Goal: Task Accomplishment & Management: Use online tool/utility

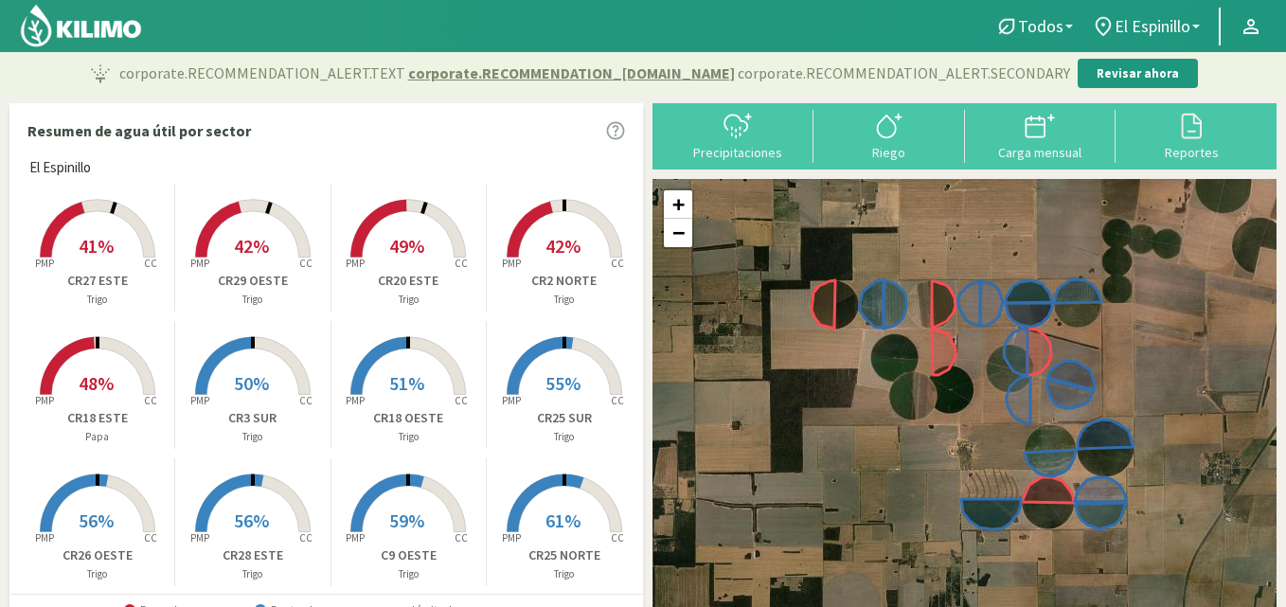
click at [406, 218] on rect at bounding box center [407, 259] width 151 height 151
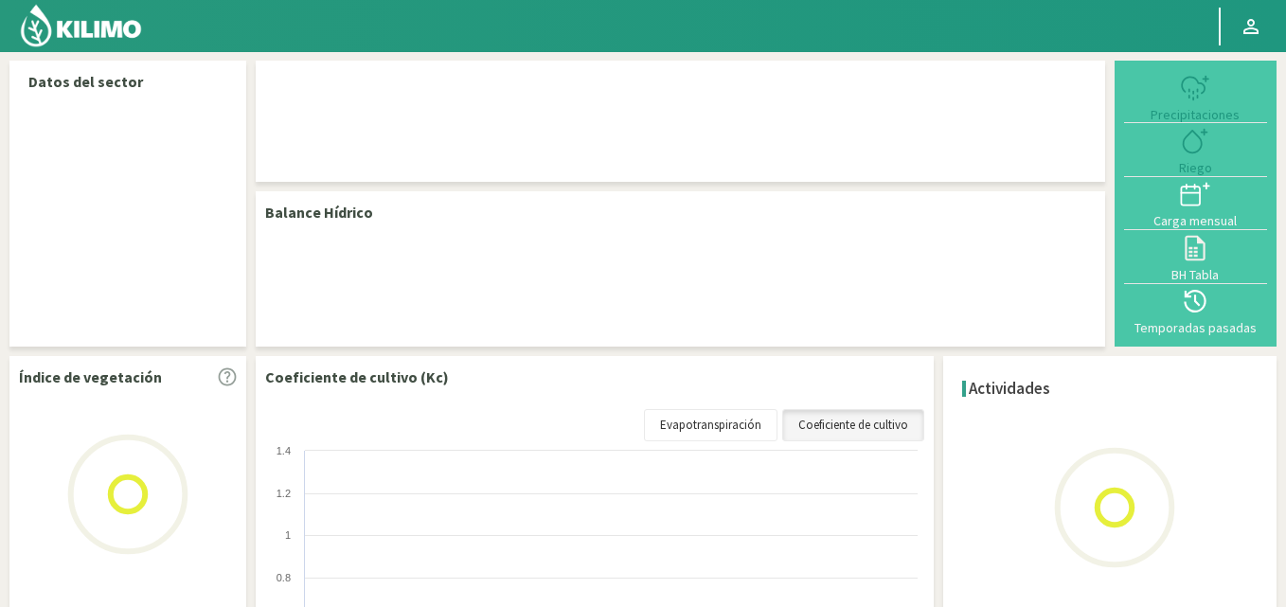
select select "5: Object"
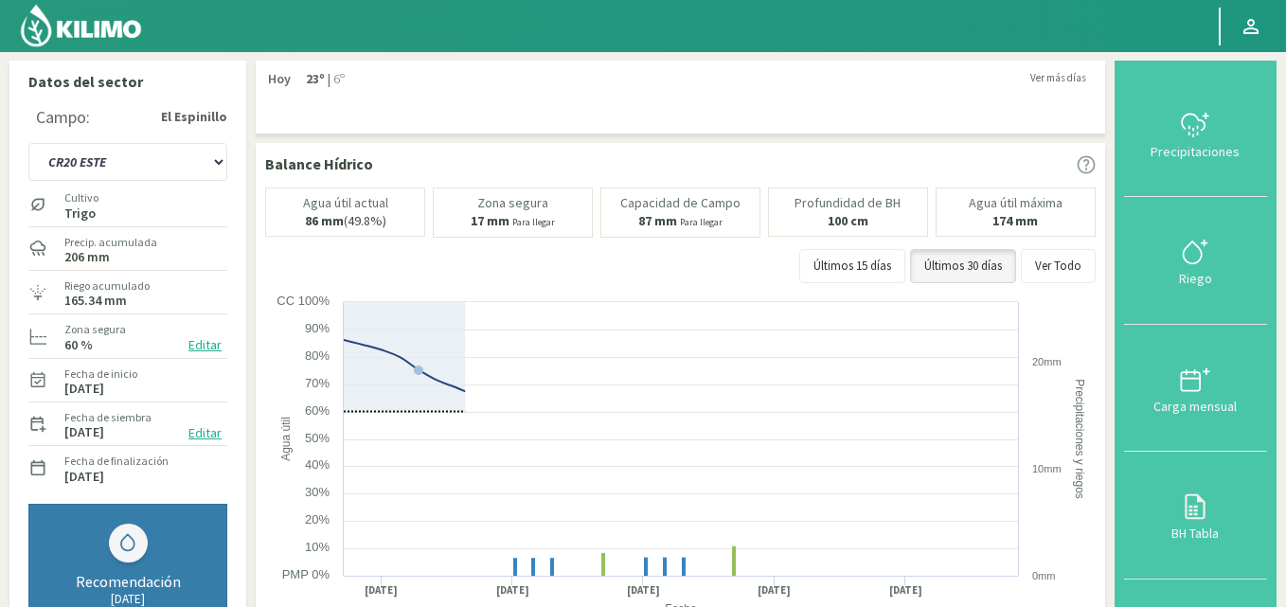
type input "29.55"
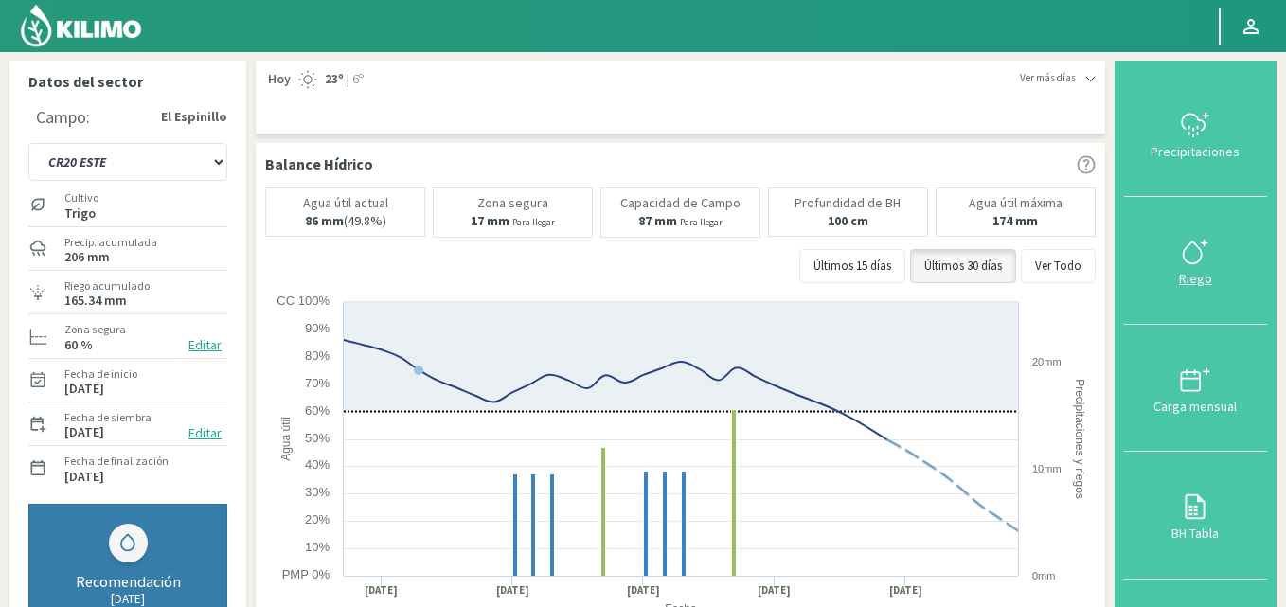
click at [1184, 240] on icon at bounding box center [1195, 252] width 30 height 30
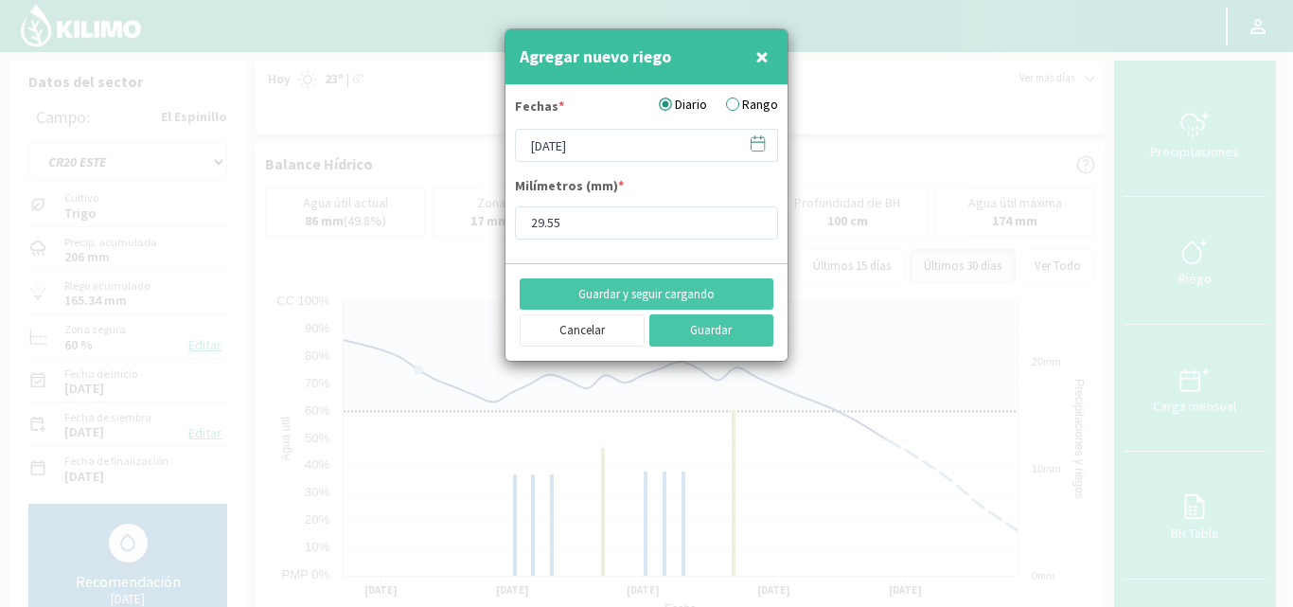
click at [728, 97] on label "Rango" at bounding box center [752, 105] width 52 height 20
click at [0, 0] on input "Rango" at bounding box center [0, 0] width 0 height 0
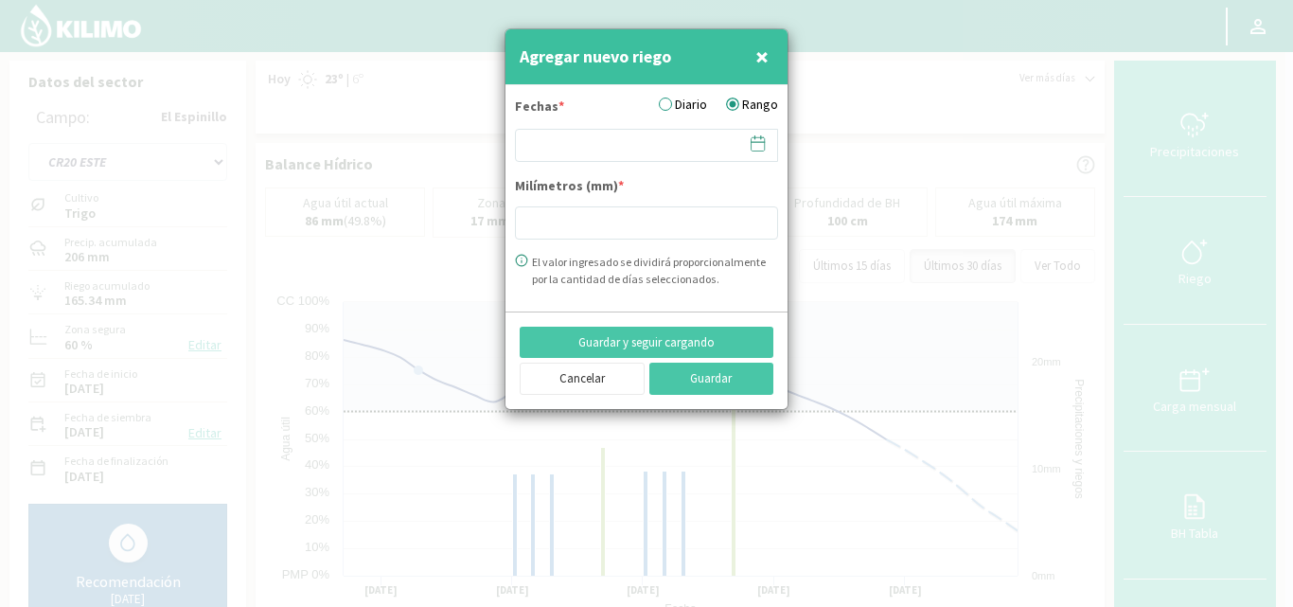
click at [760, 148] on icon at bounding box center [758, 143] width 18 height 18
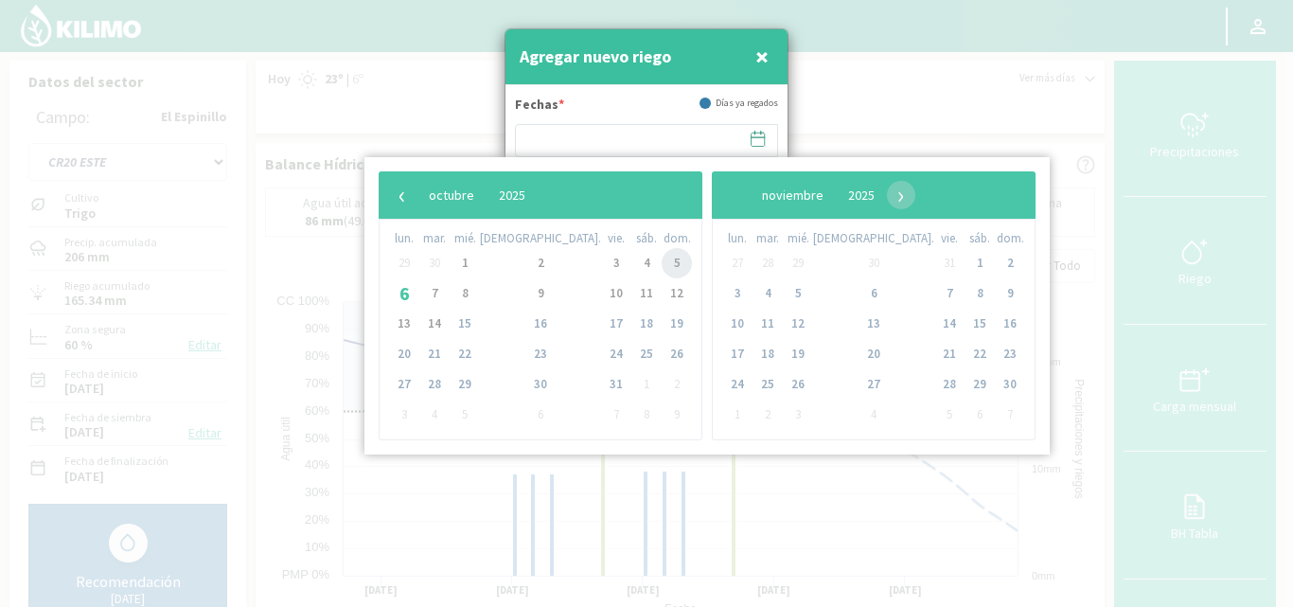
click at [662, 260] on span "5" at bounding box center [677, 263] width 30 height 30
click at [405, 294] on span "6" at bounding box center [404, 293] width 30 height 30
type input "[DATE] - [DATE]"
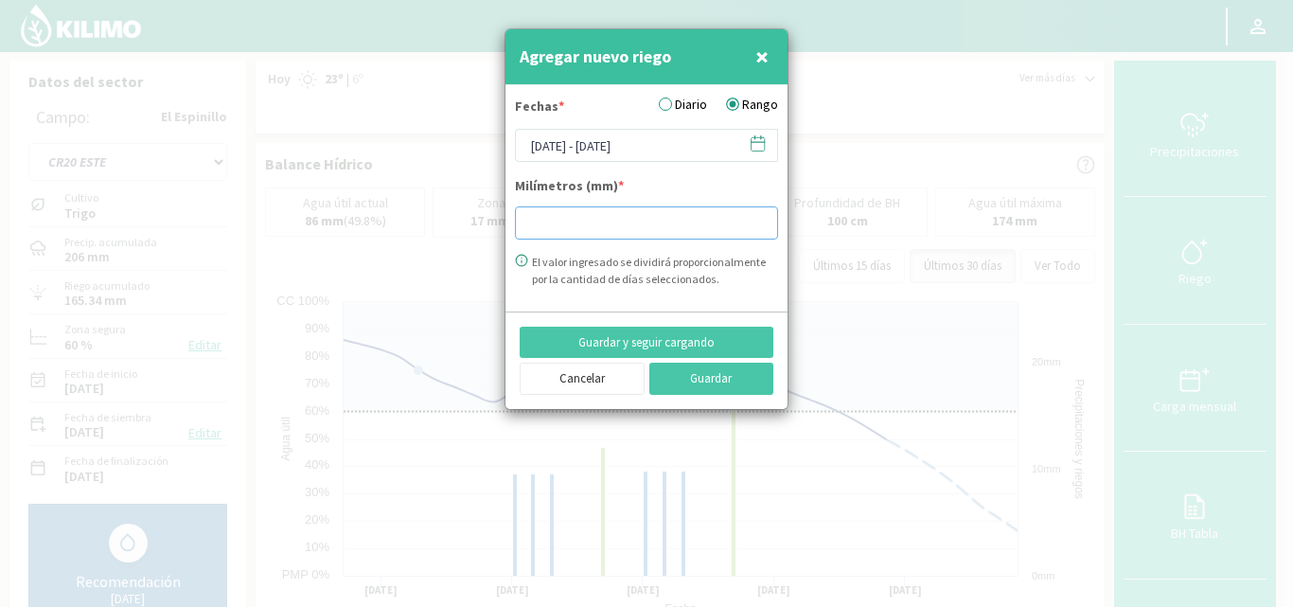
click at [544, 225] on input "number" at bounding box center [646, 222] width 263 height 33
type input "14.81"
click at [717, 343] on button "Guardar y seguir cargando" at bounding box center [647, 343] width 254 height 32
click at [757, 143] on icon at bounding box center [758, 143] width 18 height 18
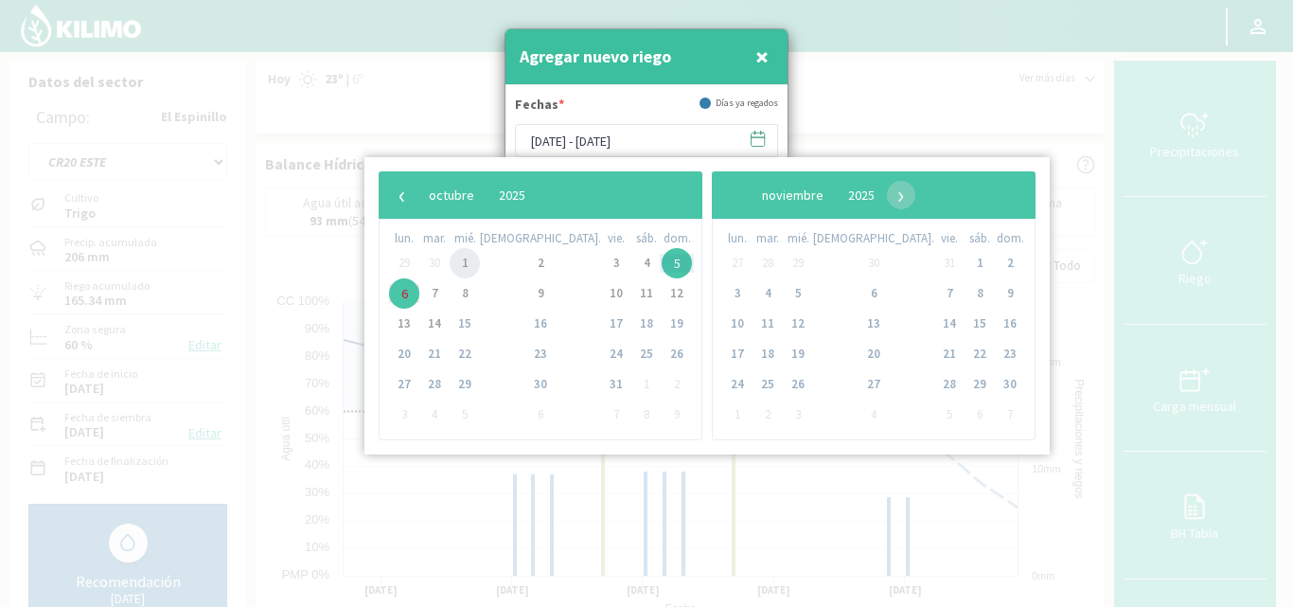
click at [472, 266] on span "1" at bounding box center [465, 263] width 30 height 30
click at [601, 263] on span "3" at bounding box center [616, 263] width 30 height 30
type input "01/10/2025 - 03/10/2025"
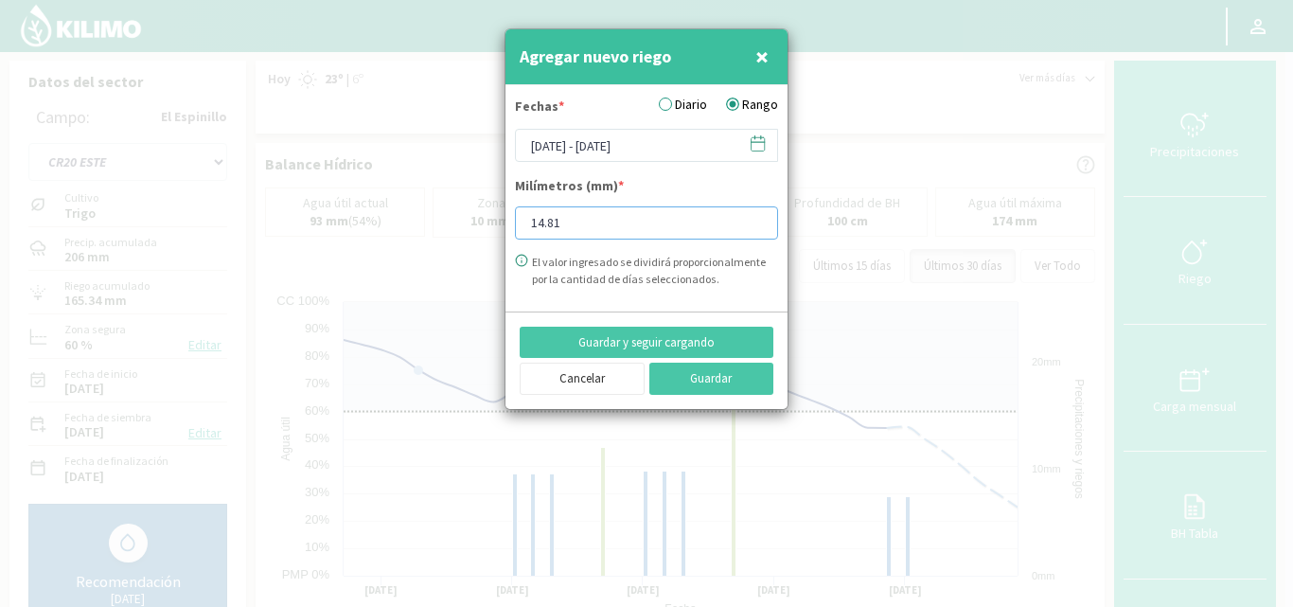
click at [569, 227] on input "14.81" at bounding box center [646, 222] width 263 height 33
type input "1"
type input "21.12"
click at [688, 372] on button "Guardar" at bounding box center [712, 379] width 125 height 32
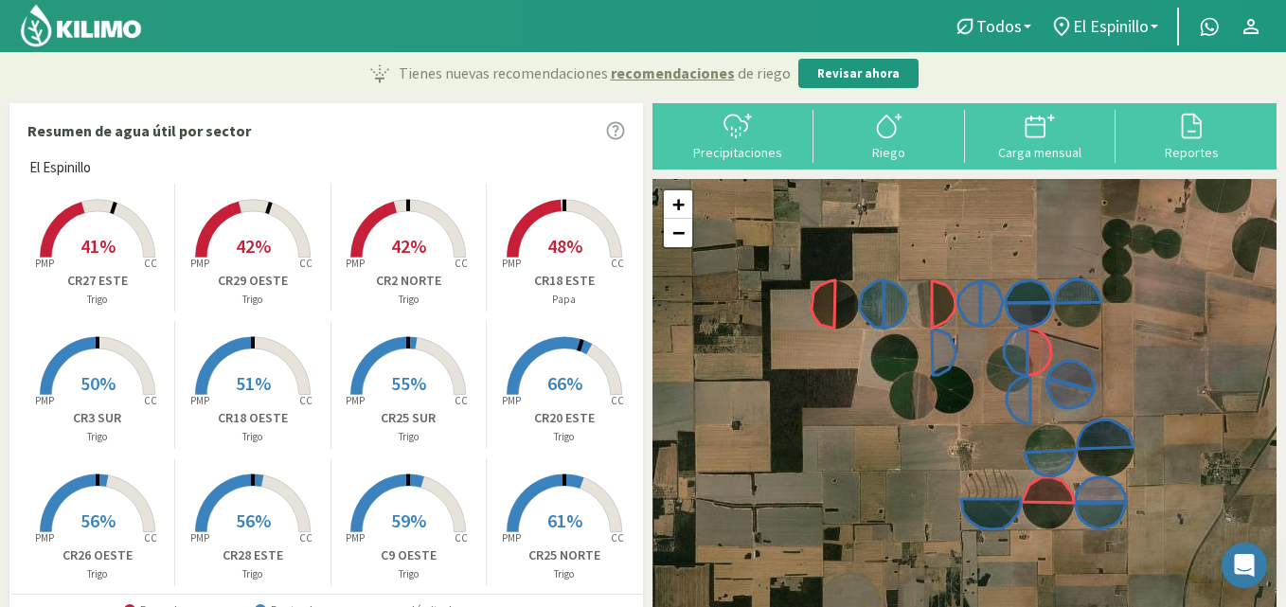
click at [85, 221] on rect at bounding box center [97, 259] width 151 height 151
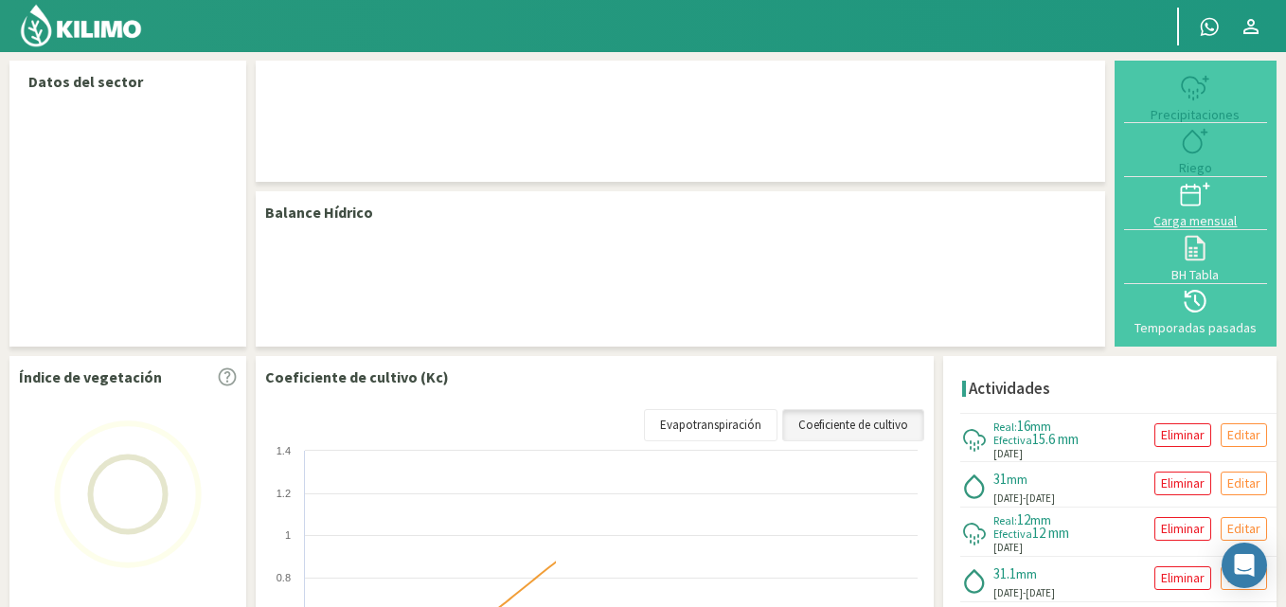
select select "11: Object"
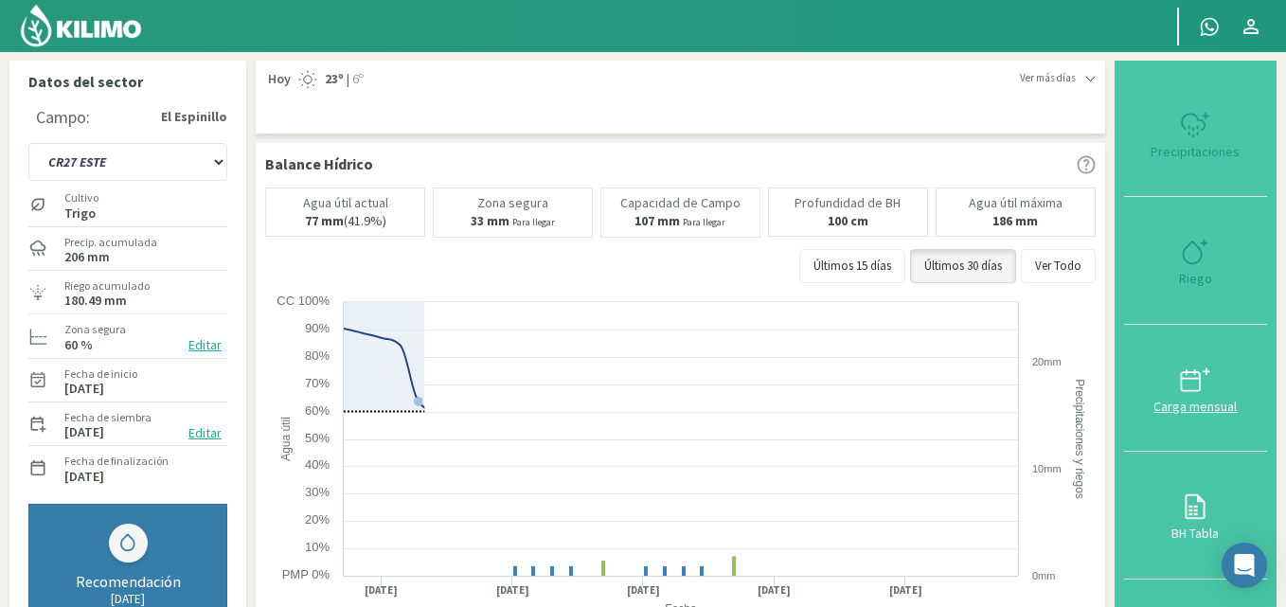
type input "31.08"
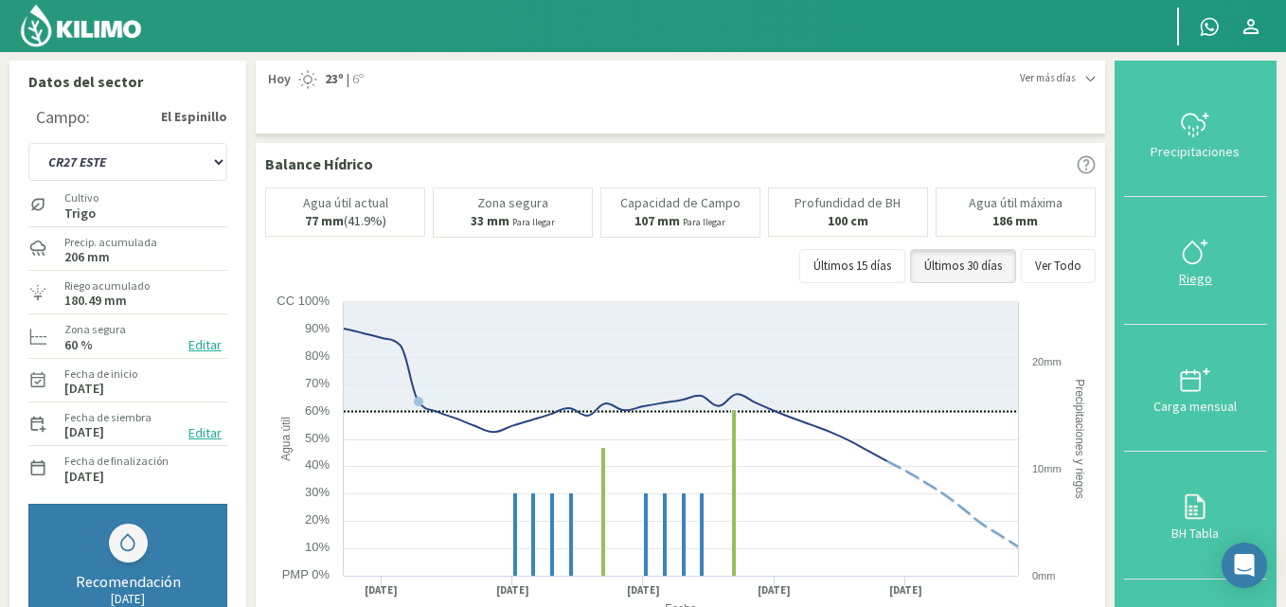
click at [1203, 272] on div "Riego" at bounding box center [1196, 278] width 132 height 13
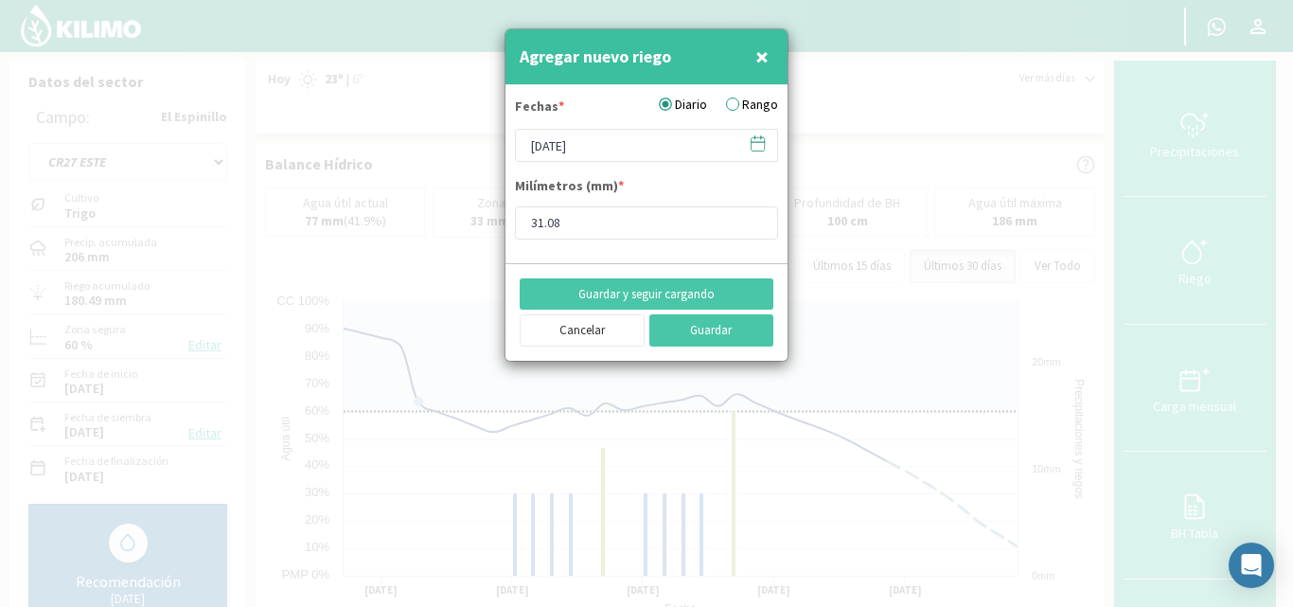
click at [731, 103] on label "Rango" at bounding box center [752, 105] width 52 height 20
click at [0, 0] on input "Rango" at bounding box center [0, 0] width 0 height 0
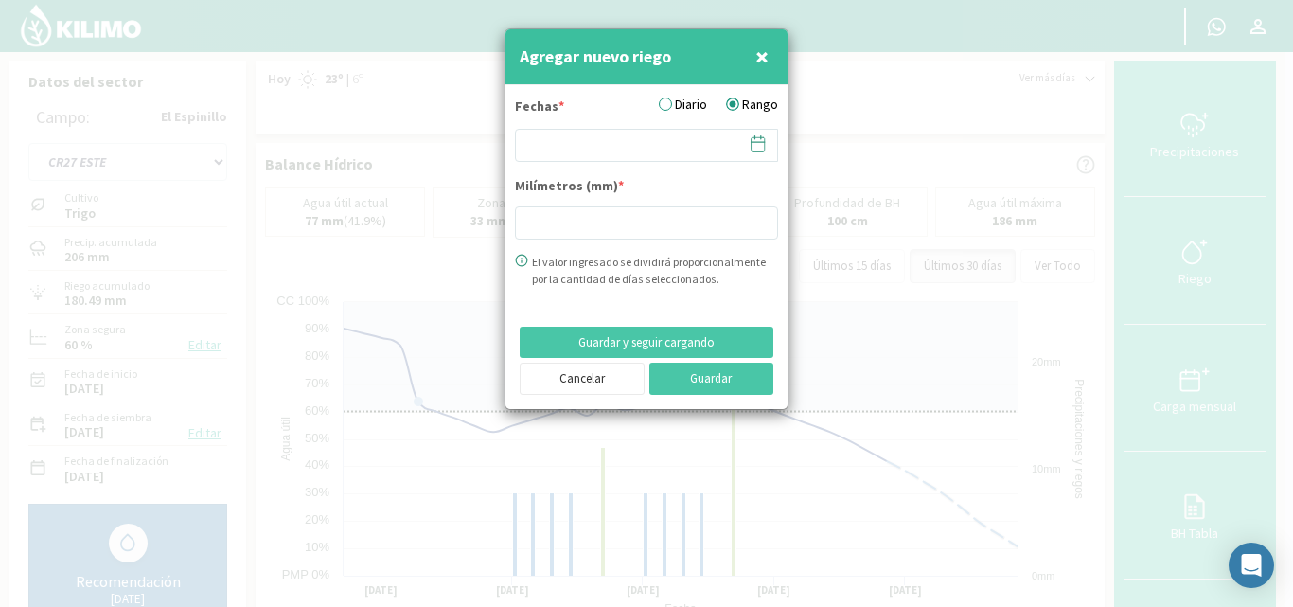
click at [762, 146] on icon at bounding box center [758, 143] width 18 height 18
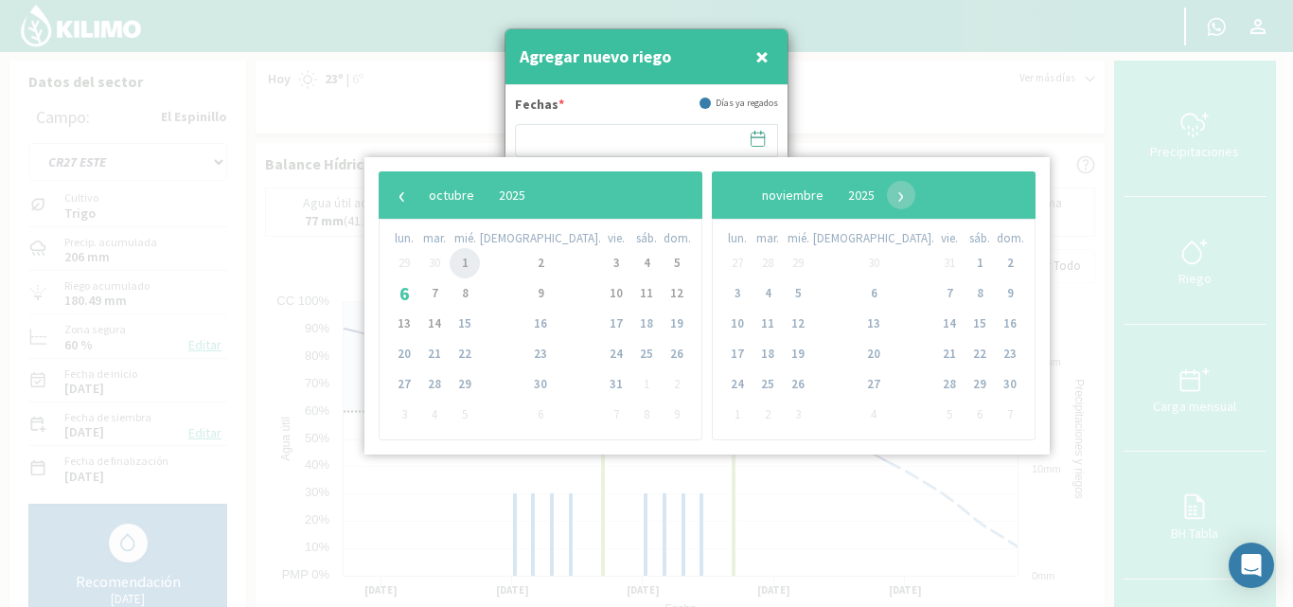
click at [472, 272] on span "1" at bounding box center [465, 263] width 30 height 30
click at [601, 266] on span "3" at bounding box center [616, 263] width 30 height 30
type input "[DATE] - [DATE]"
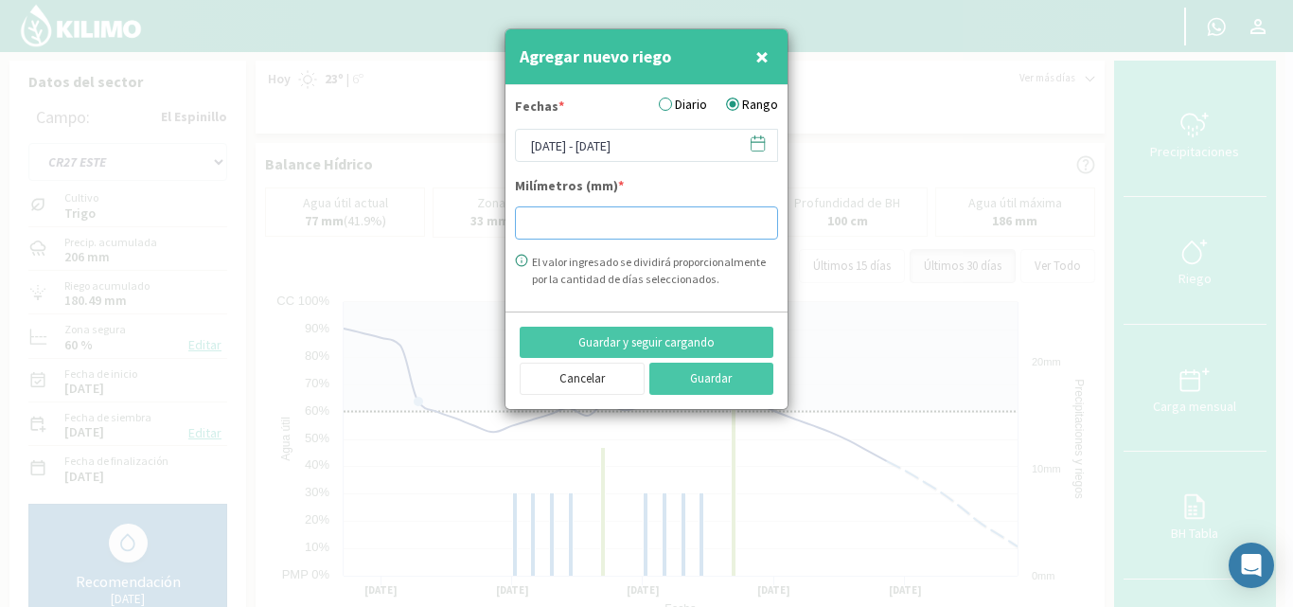
click at [532, 221] on input "number" at bounding box center [646, 222] width 263 height 33
type input "31.30"
click at [695, 370] on button "Guardar" at bounding box center [712, 379] width 125 height 32
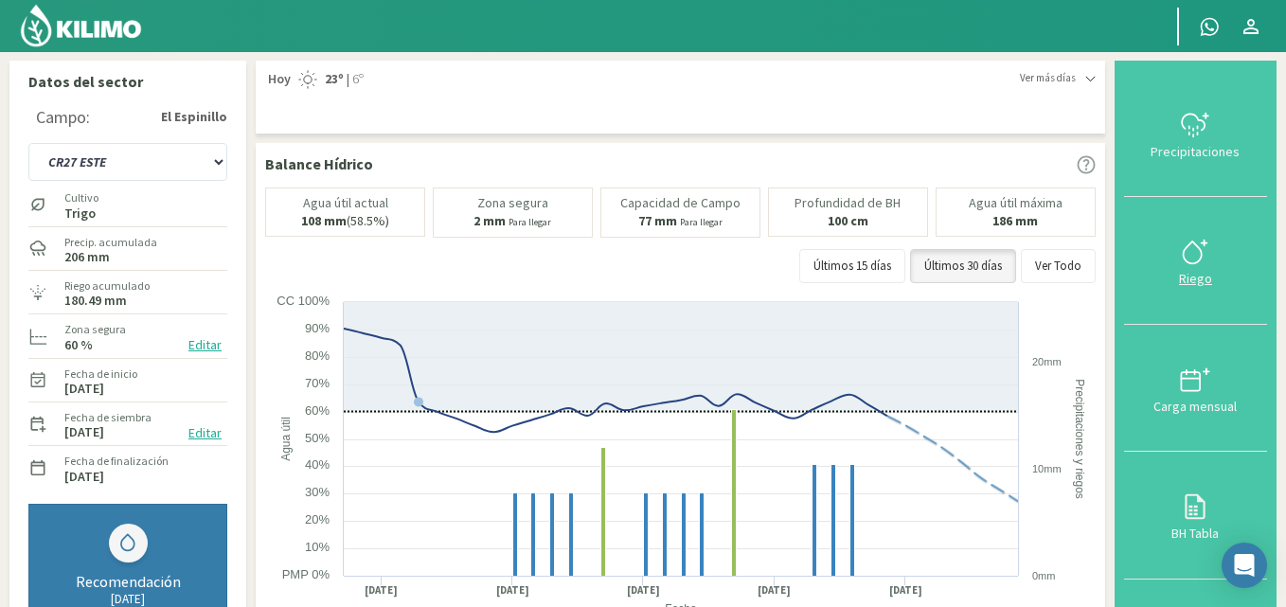
click at [1202, 257] on icon at bounding box center [1195, 252] width 30 height 30
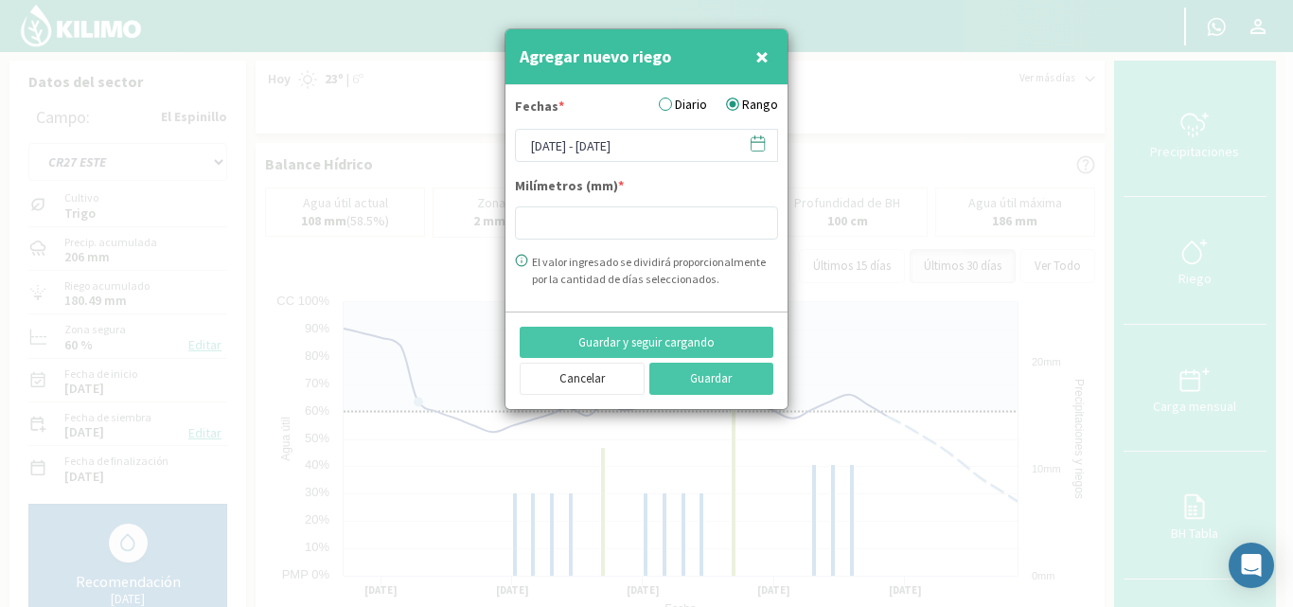
type input "31.3"
click at [757, 151] on icon at bounding box center [758, 143] width 13 height 13
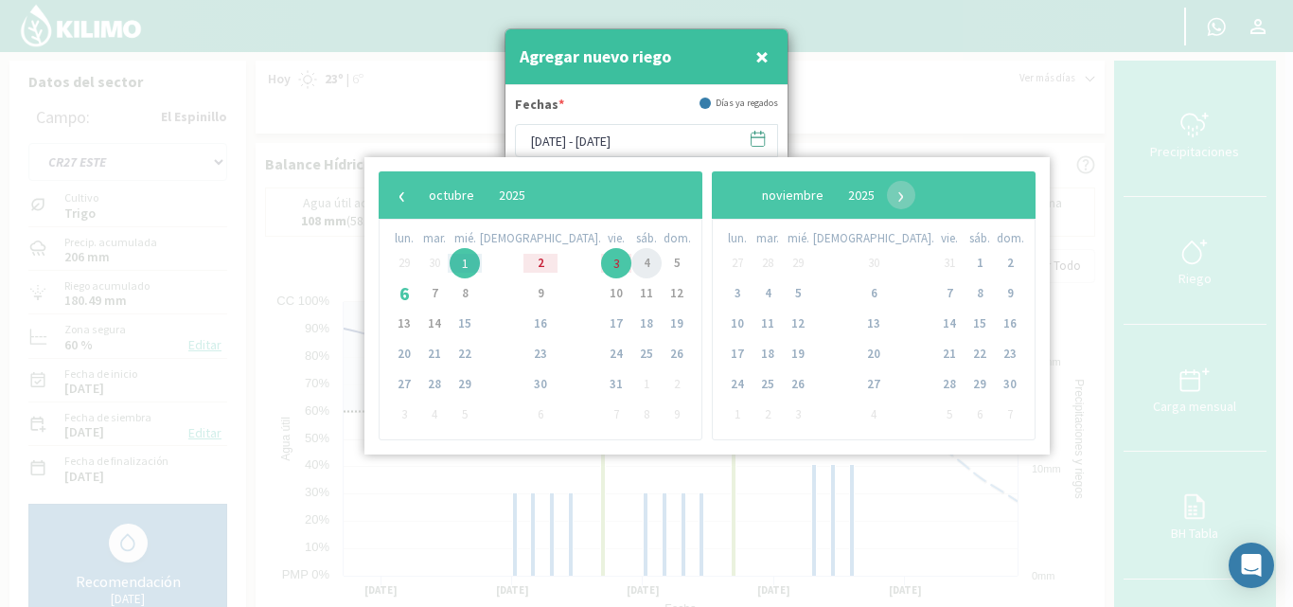
click at [632, 264] on span "4" at bounding box center [647, 263] width 30 height 30
click at [396, 291] on span "6" at bounding box center [404, 293] width 30 height 30
type input "04/10/2025 - 06/10/2025"
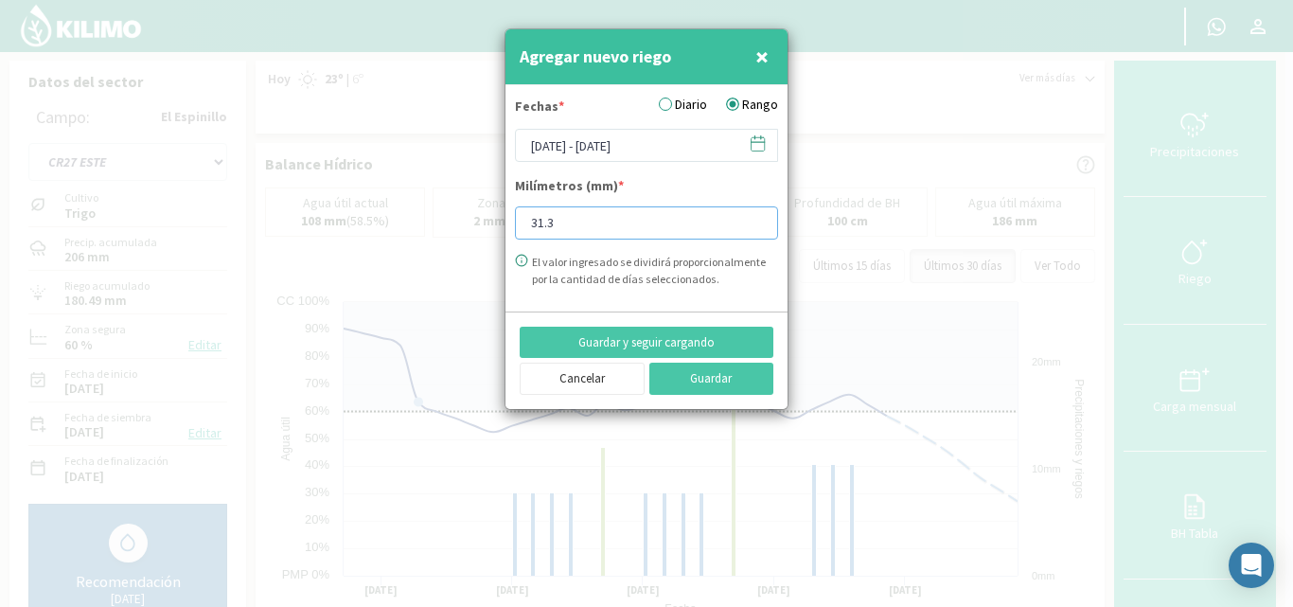
click at [575, 223] on input "31.3" at bounding box center [646, 222] width 263 height 33
type input "3"
type input "31.13"
click at [693, 387] on button "Guardar" at bounding box center [712, 379] width 125 height 32
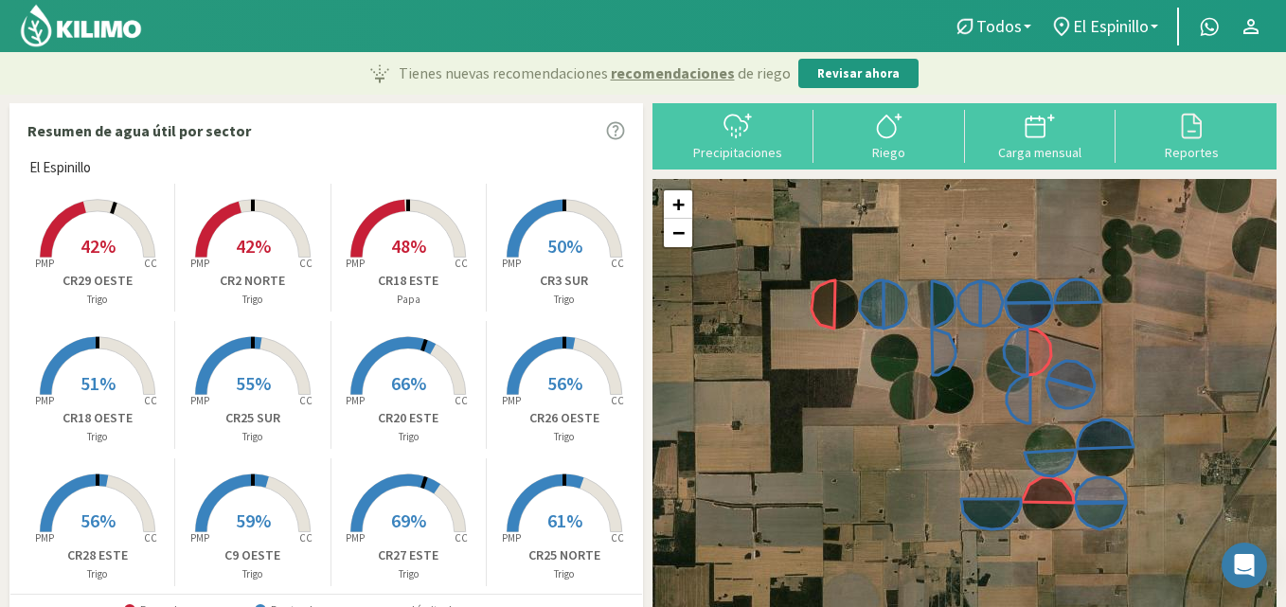
click at [246, 229] on rect at bounding box center [252, 259] width 151 height 151
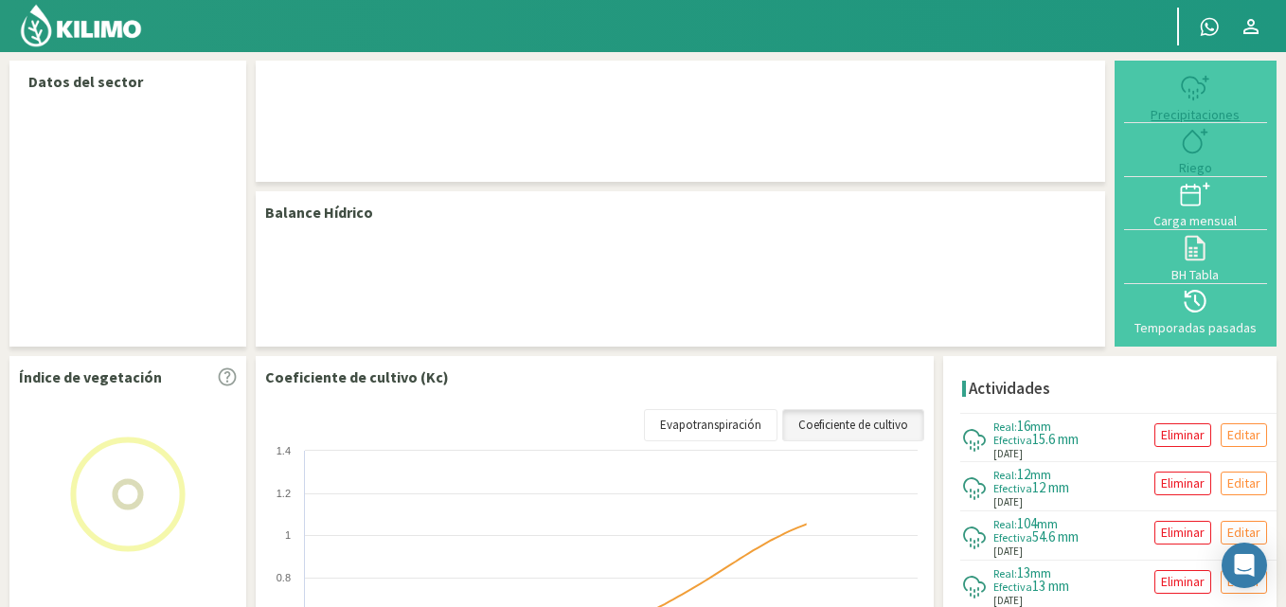
select select "15: Object"
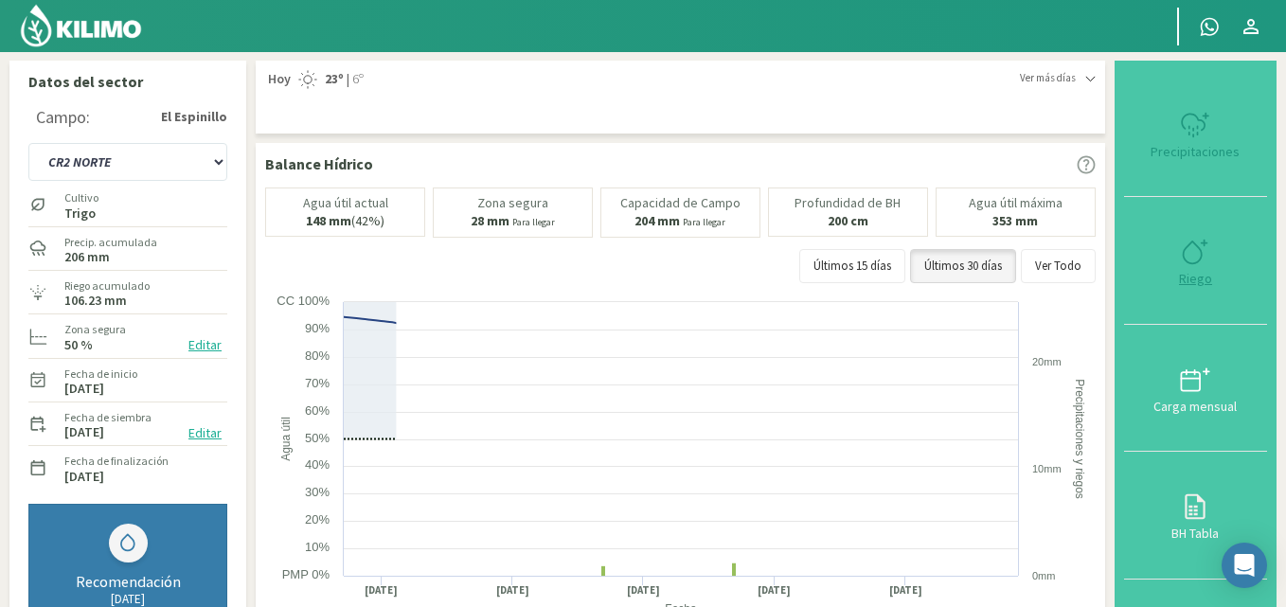
type input "30.67"
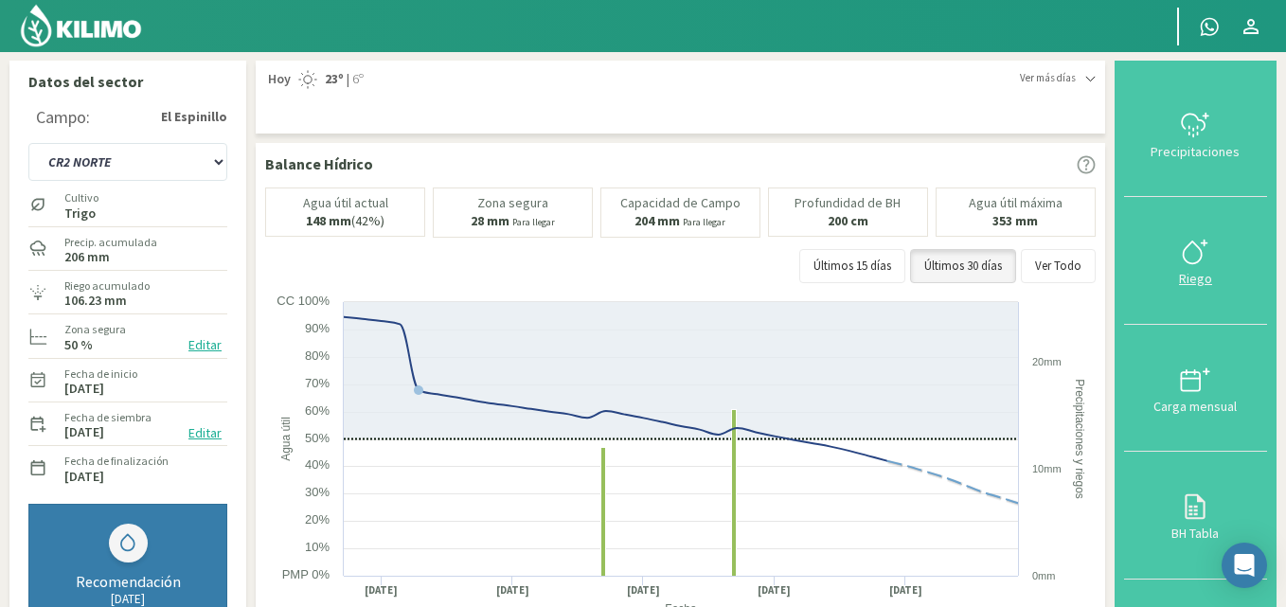
click at [1202, 249] on icon at bounding box center [1193, 252] width 18 height 22
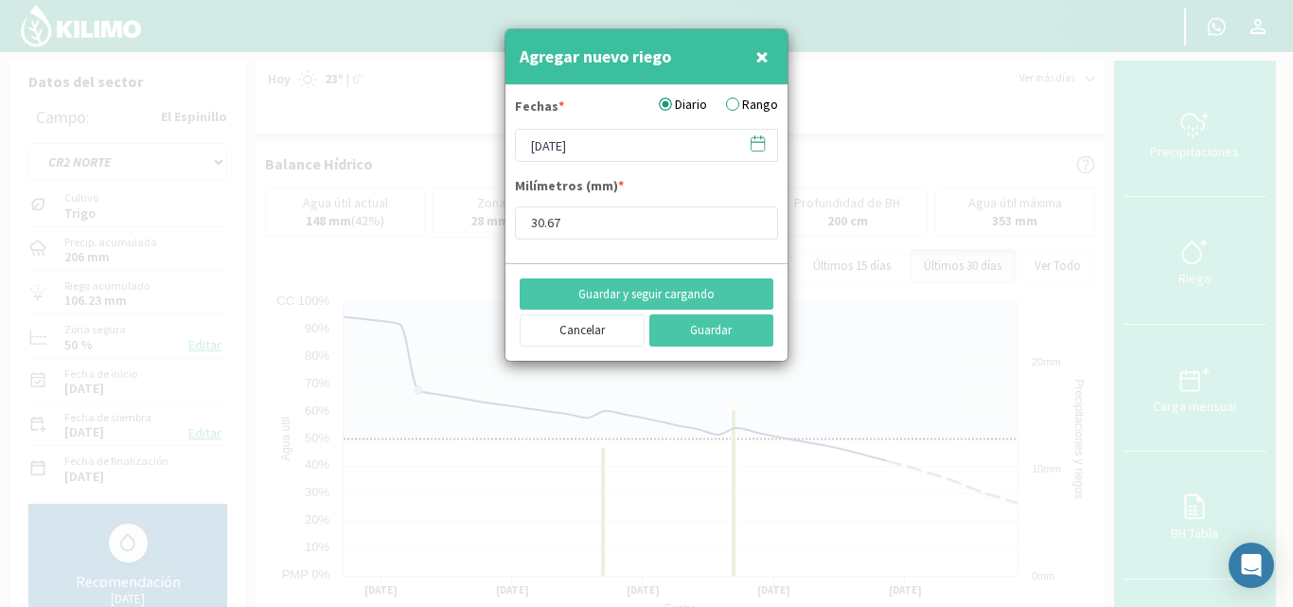
click at [734, 100] on label "Rango" at bounding box center [752, 105] width 52 height 20
click at [0, 0] on input "Rango" at bounding box center [0, 0] width 0 height 0
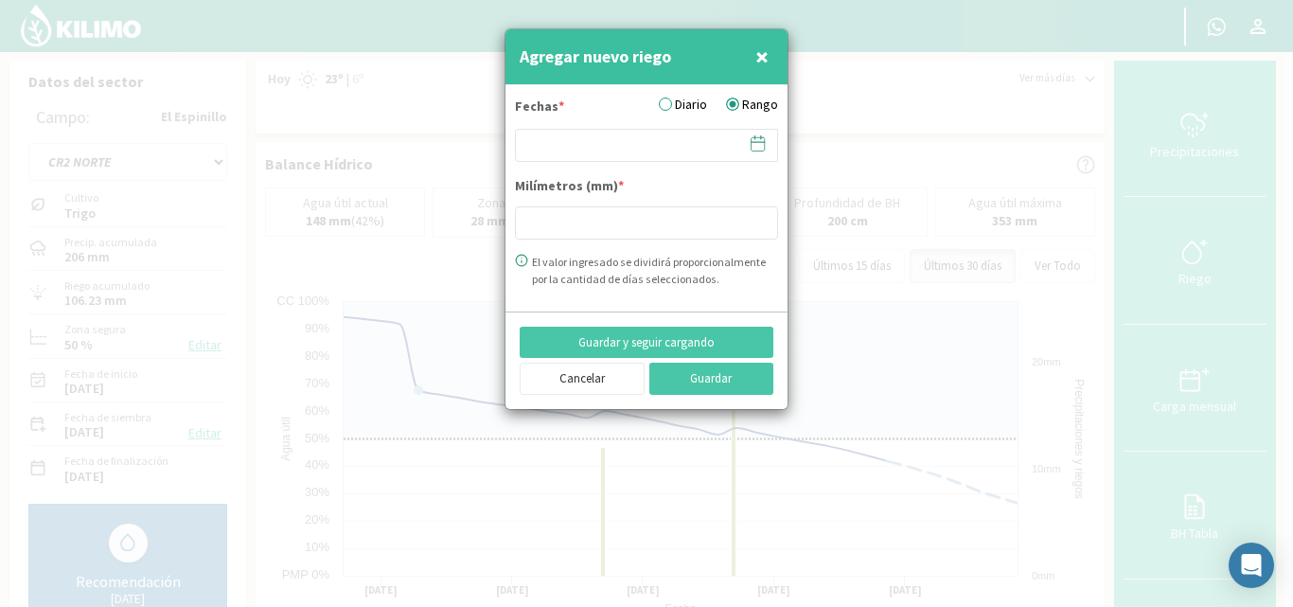
click at [760, 146] on icon at bounding box center [758, 143] width 18 height 18
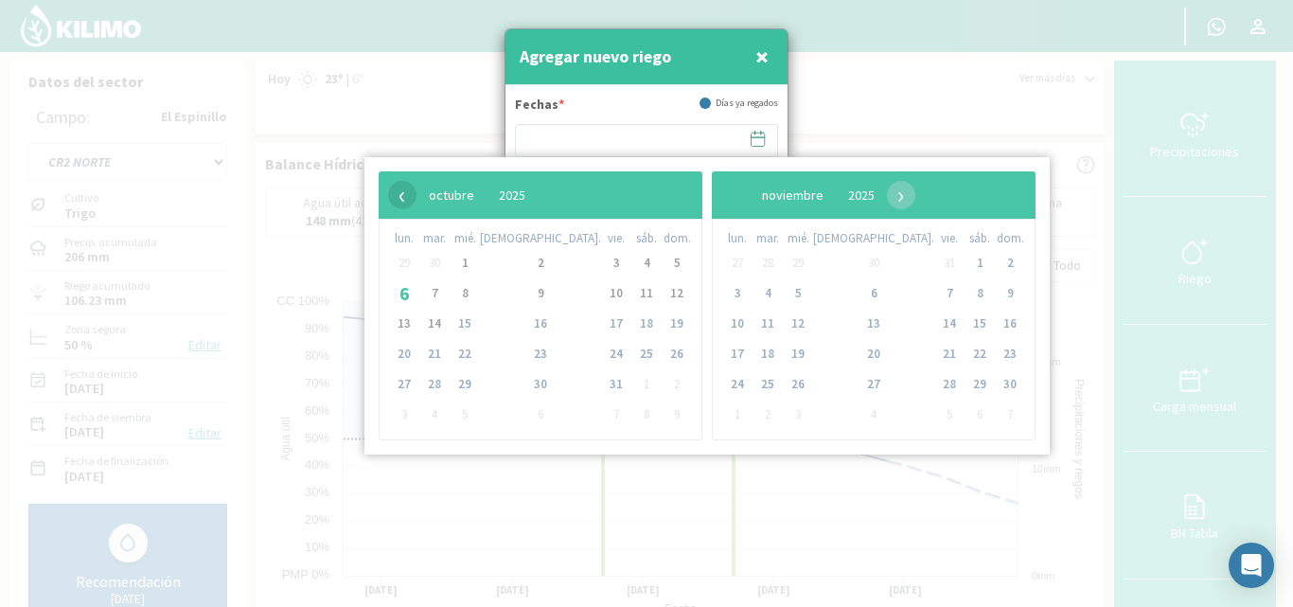
click at [405, 201] on span "‹" at bounding box center [402, 195] width 28 height 28
click at [525, 348] on span "25" at bounding box center [540, 354] width 30 height 30
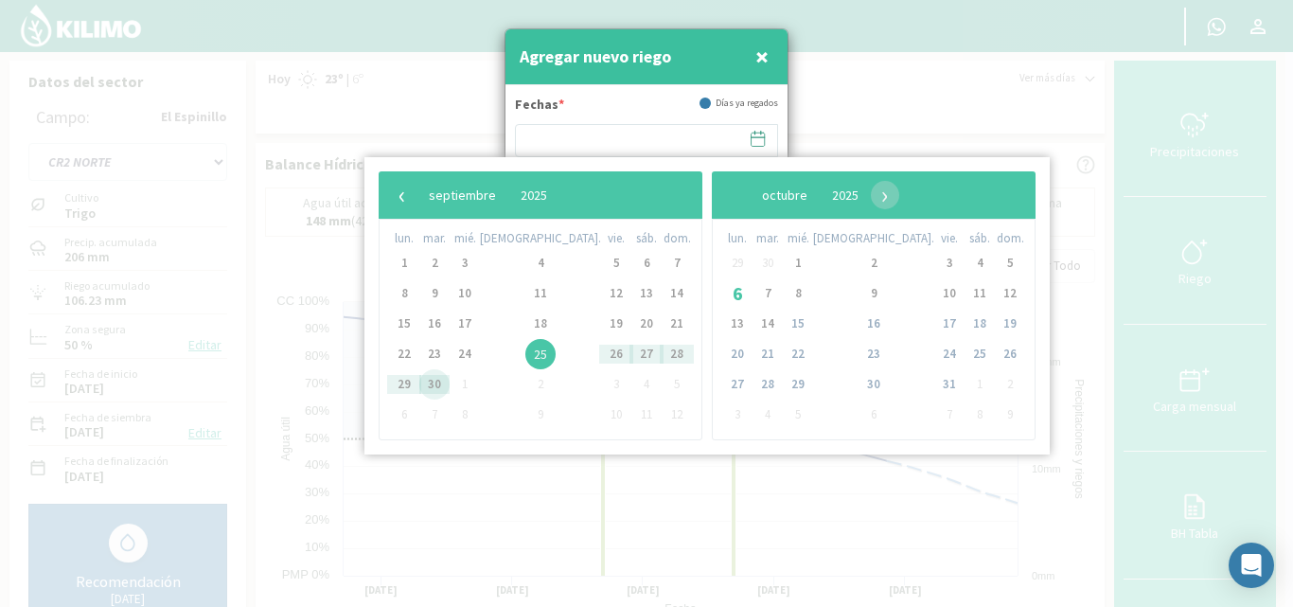
click at [434, 380] on span "30" at bounding box center [434, 384] width 30 height 30
type input "25/09/2025 - 30/09/2025"
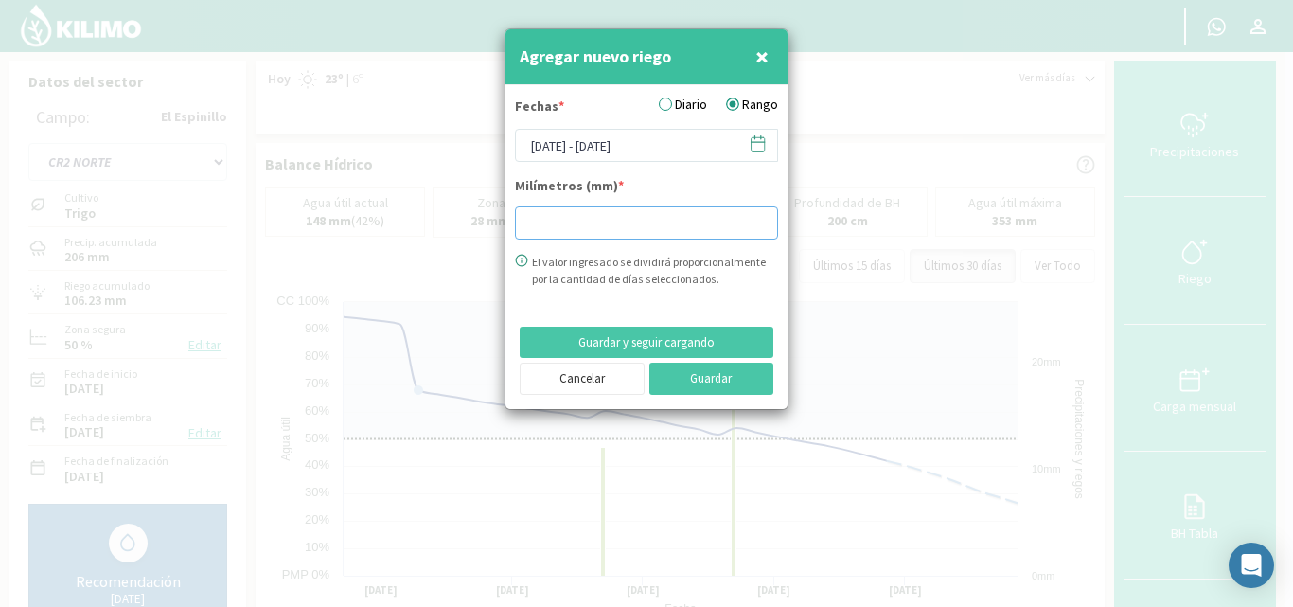
click at [544, 222] on input "number" at bounding box center [646, 222] width 263 height 33
type input "30.36"
click at [693, 384] on button "Guardar" at bounding box center [712, 379] width 125 height 32
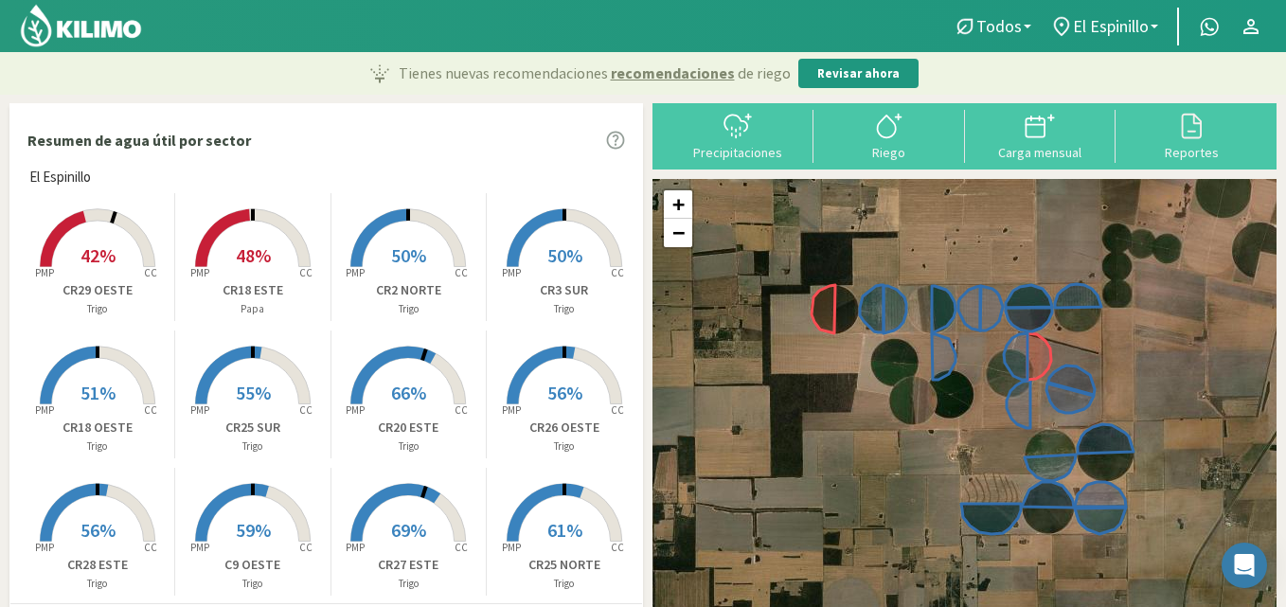
click at [423, 504] on rect at bounding box center [407, 543] width 151 height 151
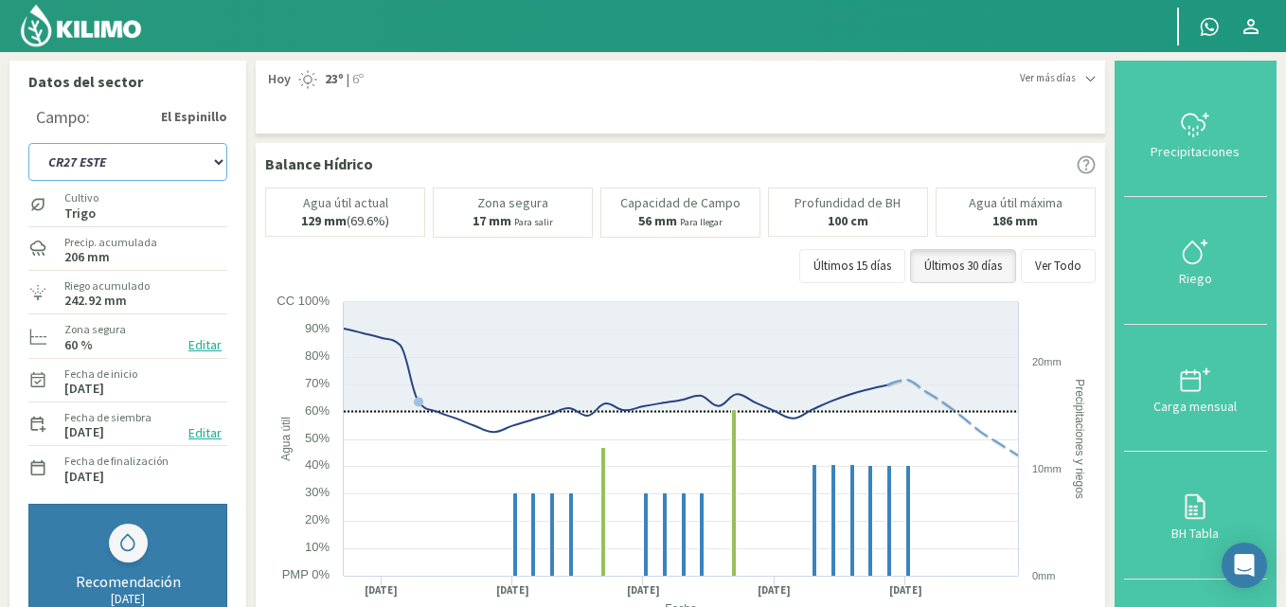
click at [218, 162] on select "C9 OESTE CR18 ESTE CR18 OESTE CR1 NORTE CR1 SUR CR20 ESTE CR24 NORTE CR25 NORTE…" at bounding box center [127, 162] width 199 height 38
click at [28, 143] on select "C9 OESTE CR18 ESTE CR18 OESTE CR1 NORTE CR1 SUR CR20 ESTE CR24 NORTE CR25 NORTE…" at bounding box center [127, 162] width 199 height 38
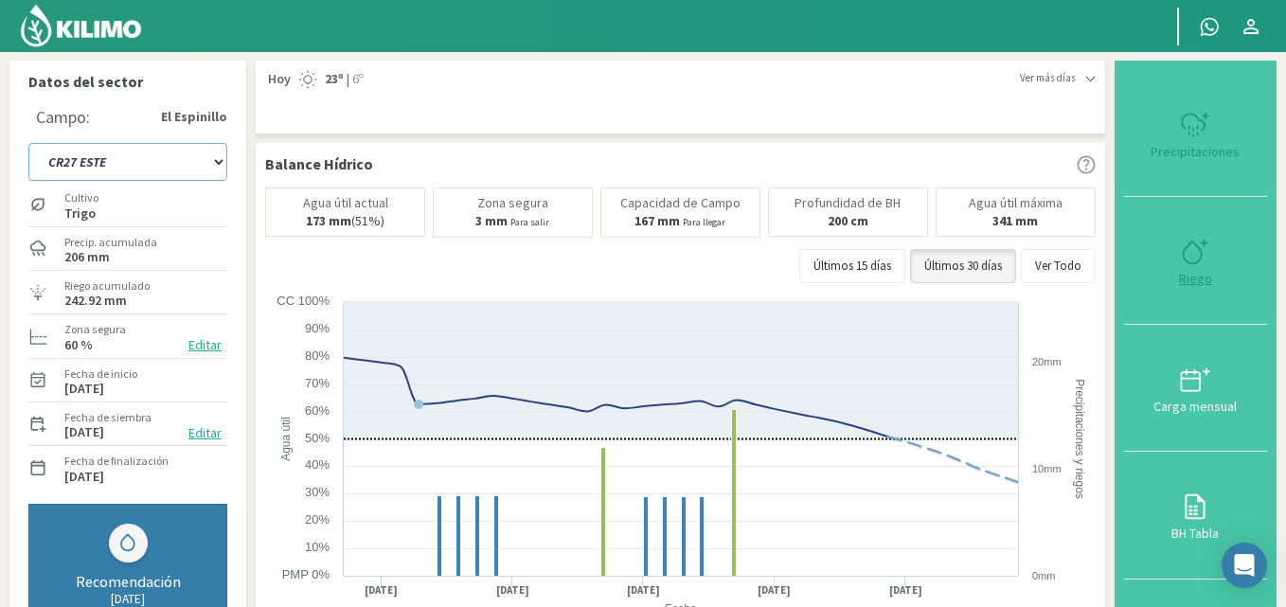
select select "37: Object"
click at [1197, 265] on icon at bounding box center [1195, 252] width 30 height 30
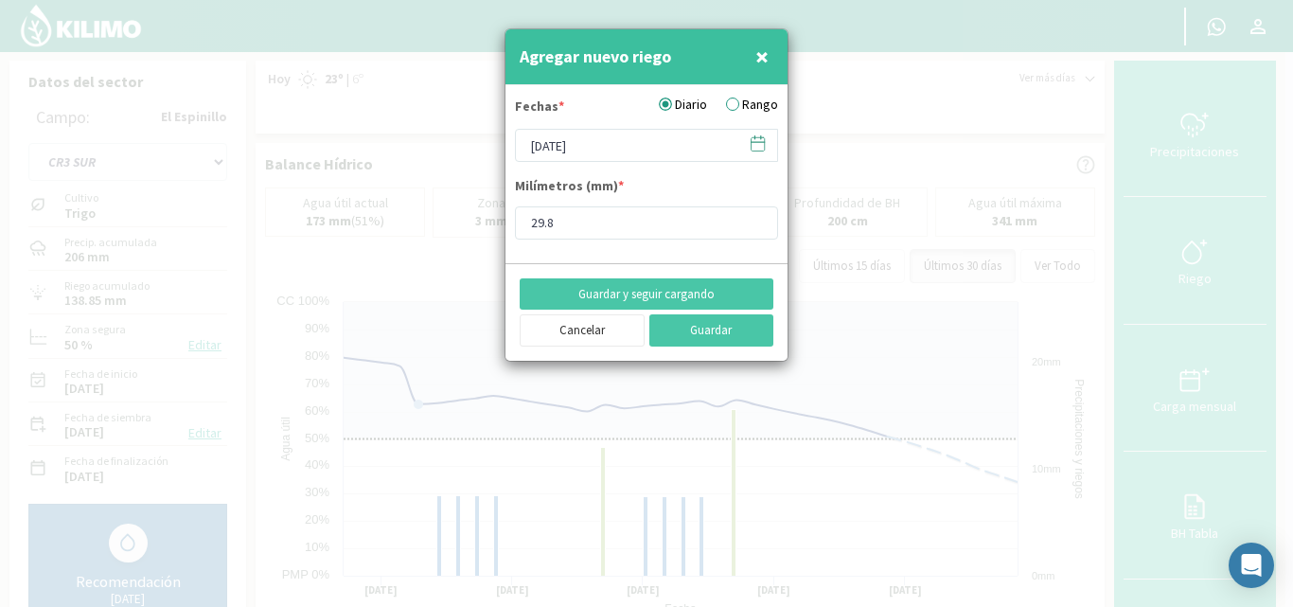
click at [731, 104] on label "Rango" at bounding box center [752, 105] width 52 height 20
click at [0, 0] on input "Rango" at bounding box center [0, 0] width 0 height 0
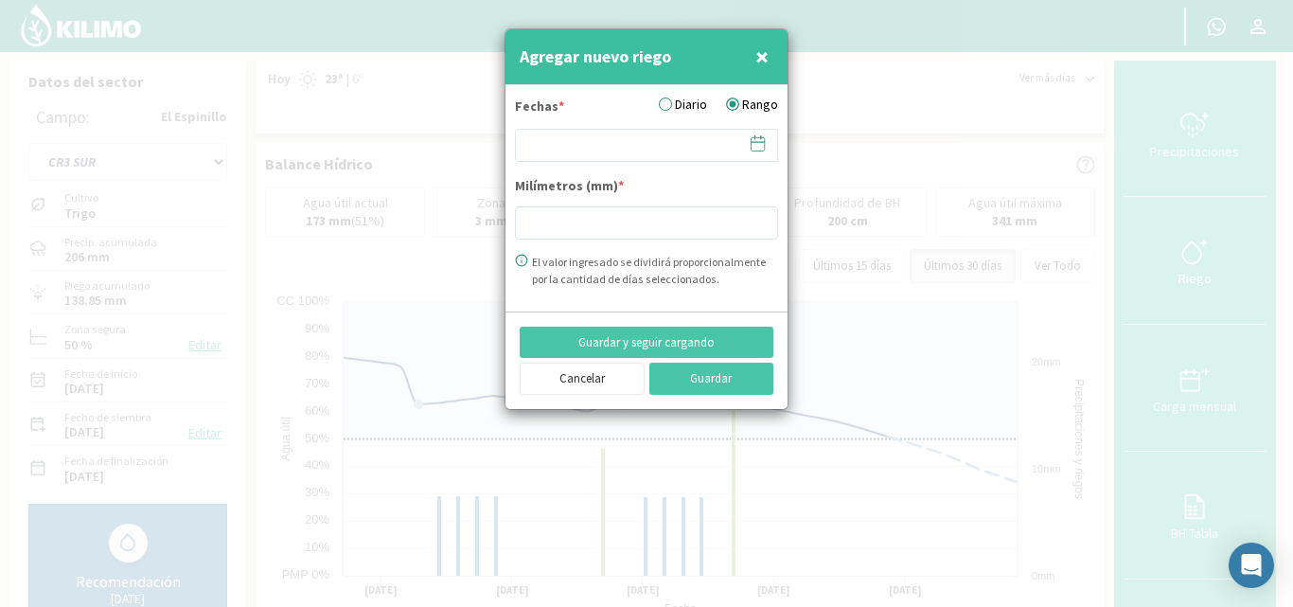
click at [760, 140] on icon at bounding box center [758, 143] width 18 height 18
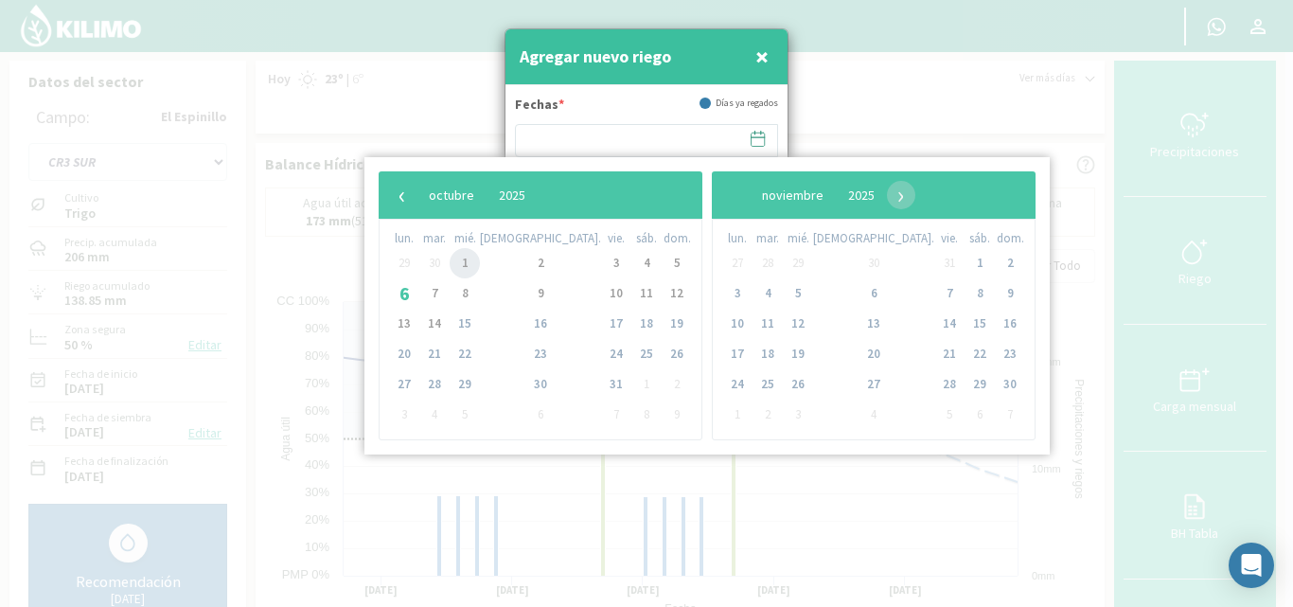
click at [473, 265] on span "1" at bounding box center [465, 263] width 30 height 30
click at [632, 265] on span "4" at bounding box center [647, 263] width 30 height 30
type input "01/10/2025 - 04/10/2025"
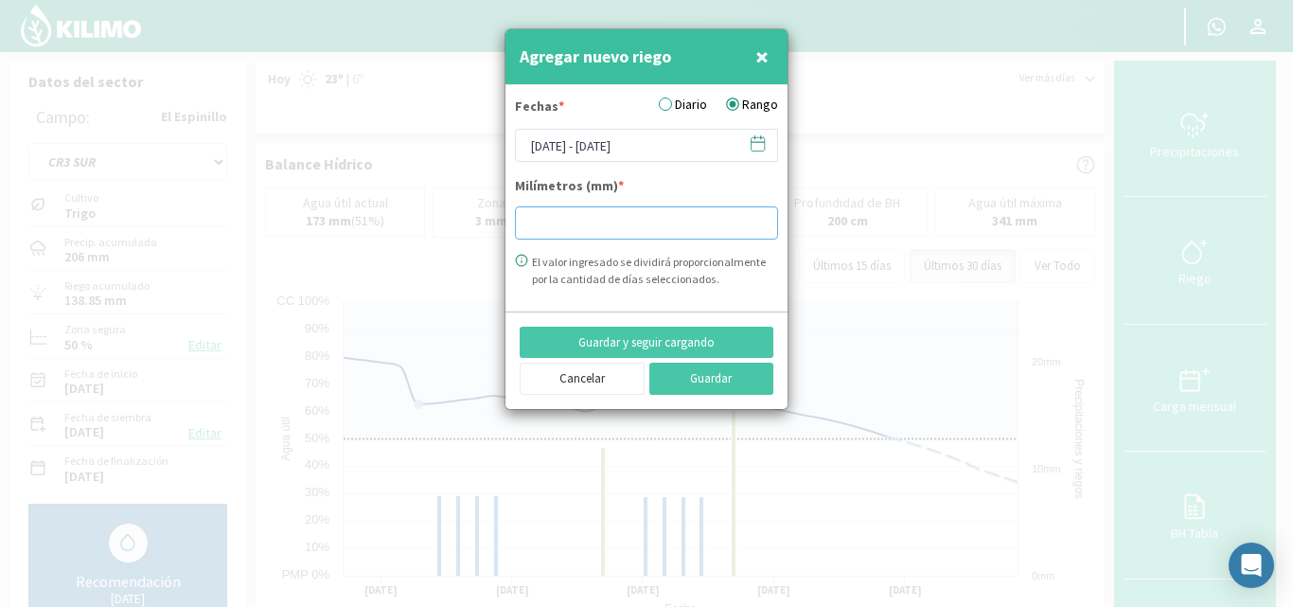
click at [531, 218] on input "number" at bounding box center [646, 222] width 263 height 33
type input "29.06"
click at [722, 372] on button "Guardar" at bounding box center [712, 379] width 125 height 32
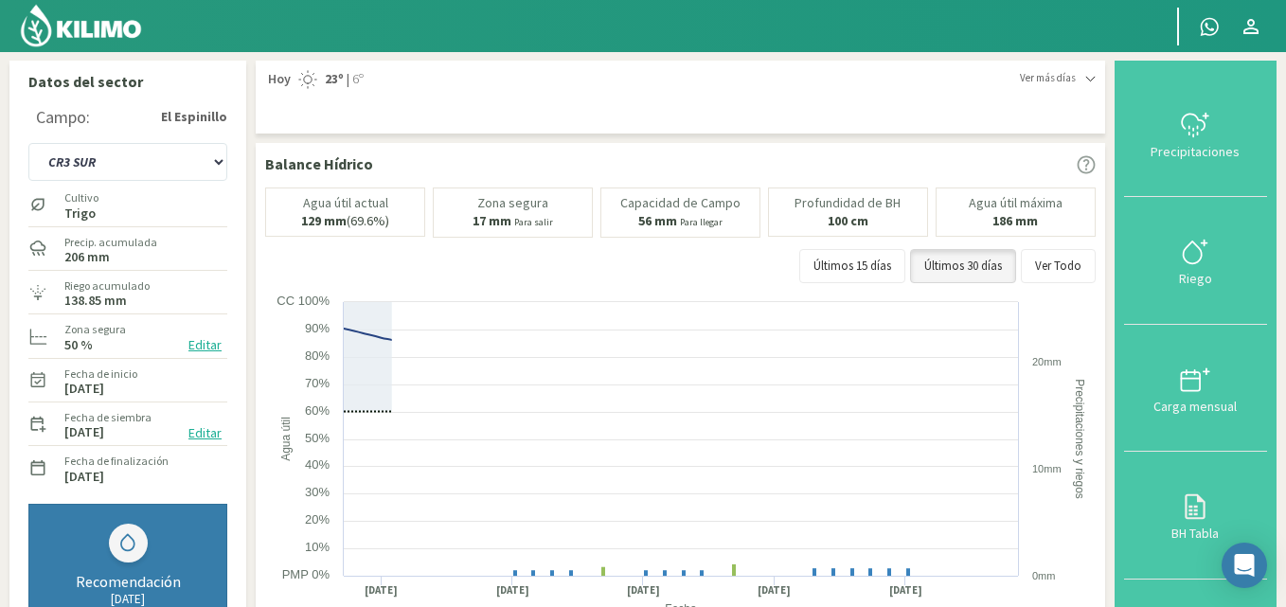
select select "53: Object"
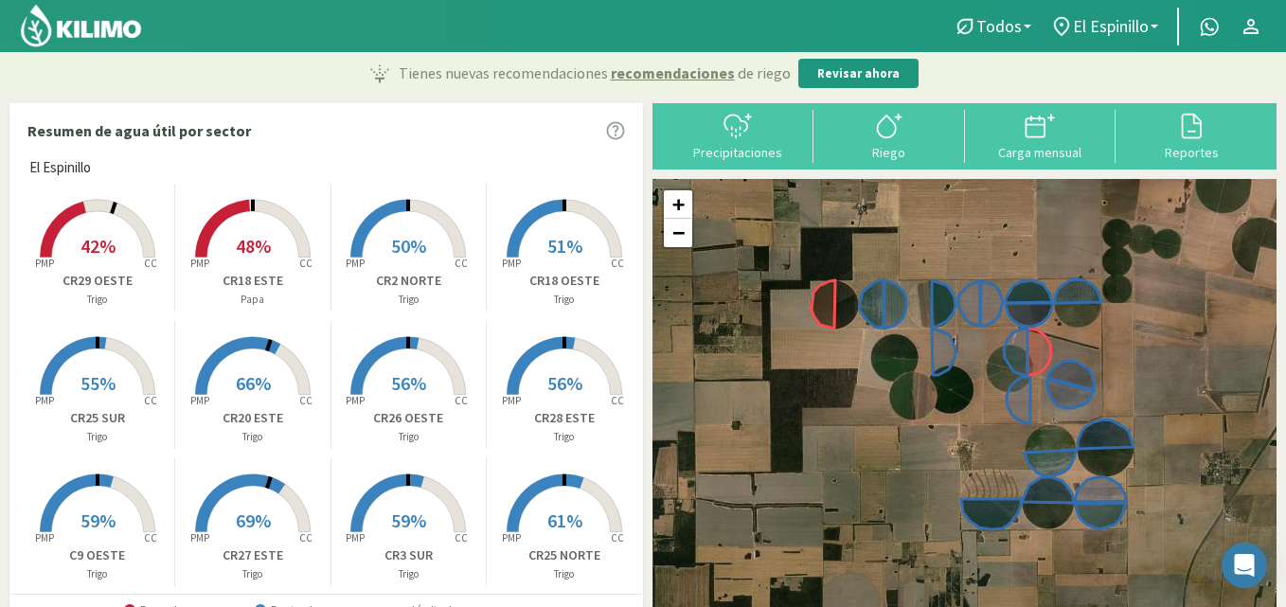
click at [108, 223] on rect at bounding box center [97, 259] width 151 height 151
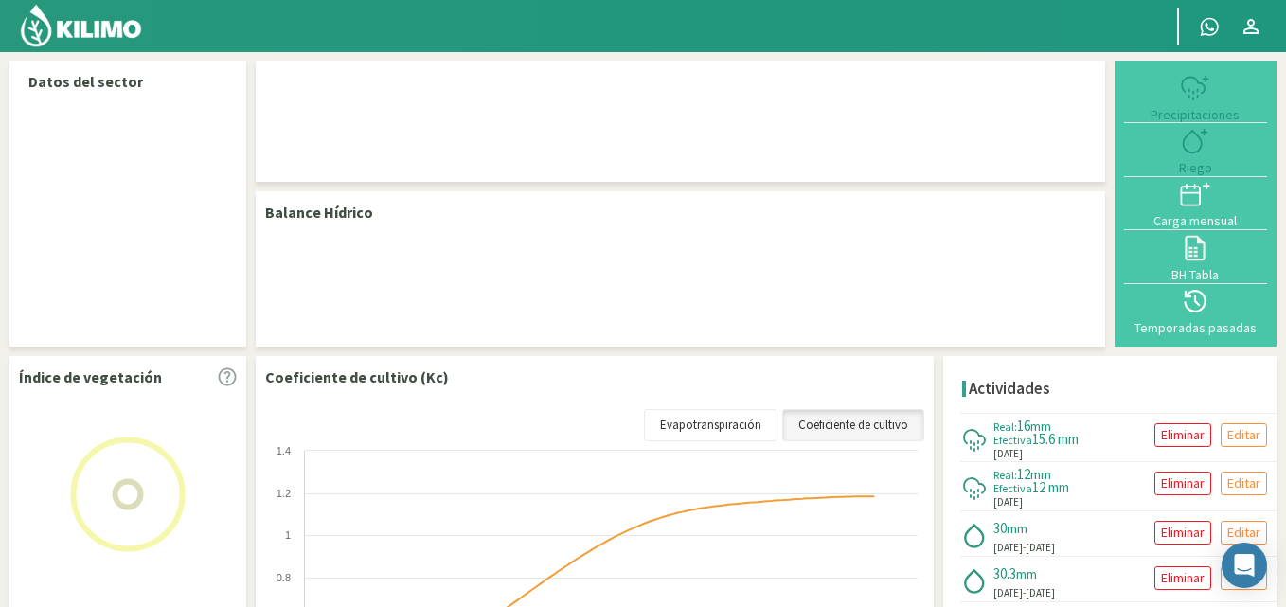
select select "14: Object"
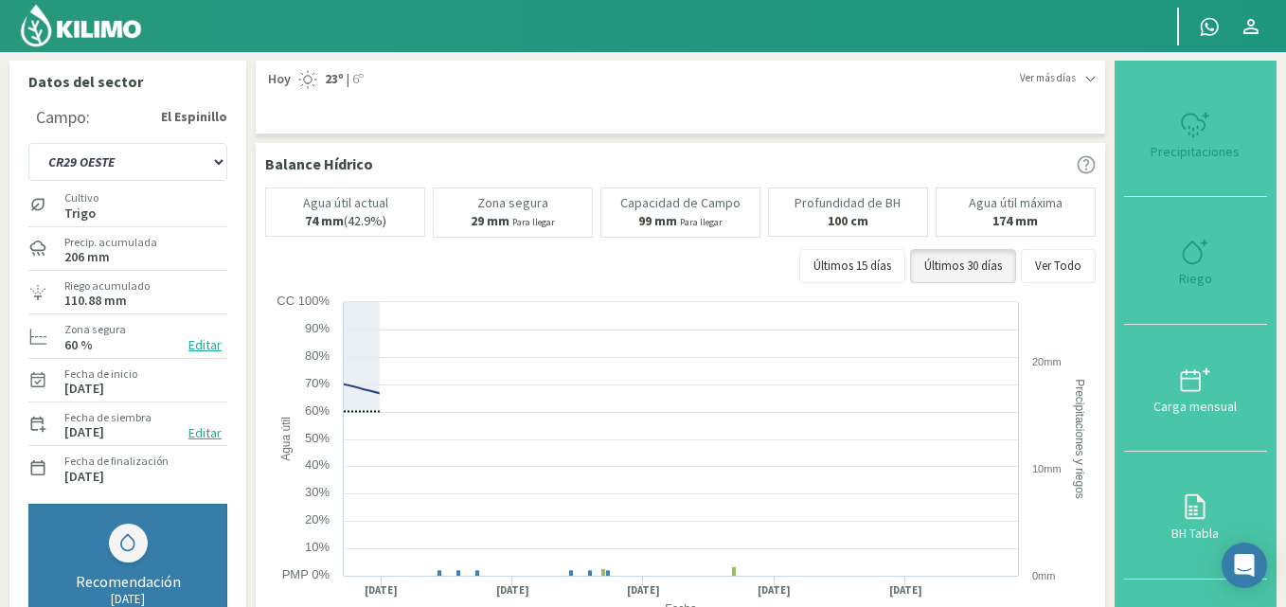
type input "30"
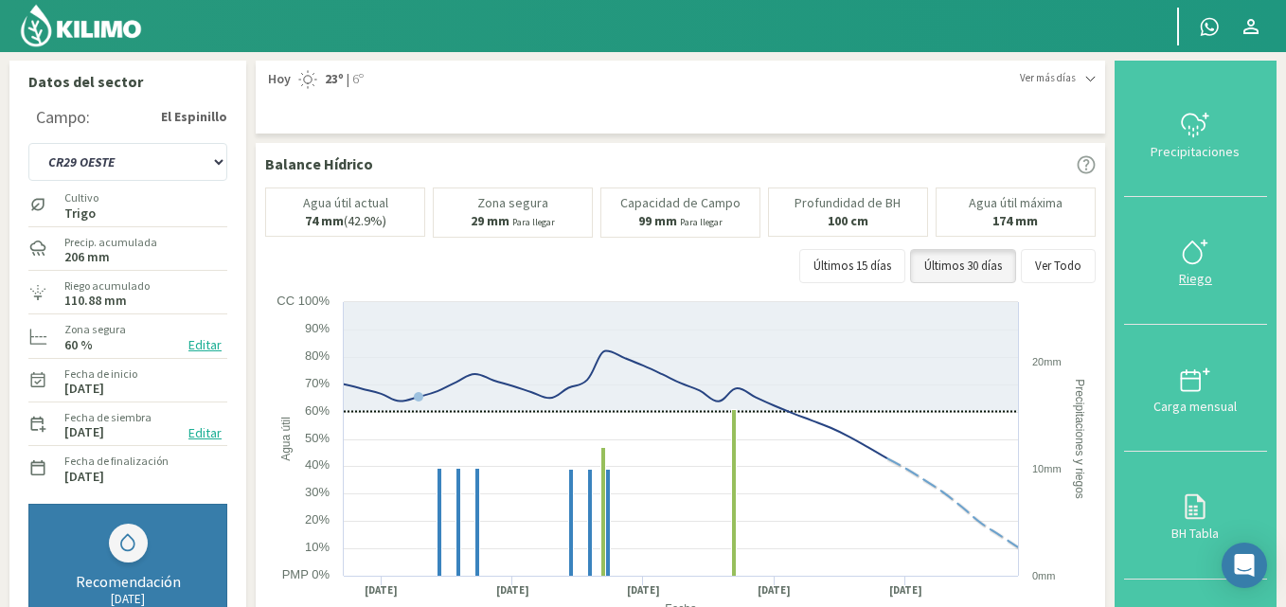
click at [1202, 262] on icon at bounding box center [1195, 252] width 30 height 30
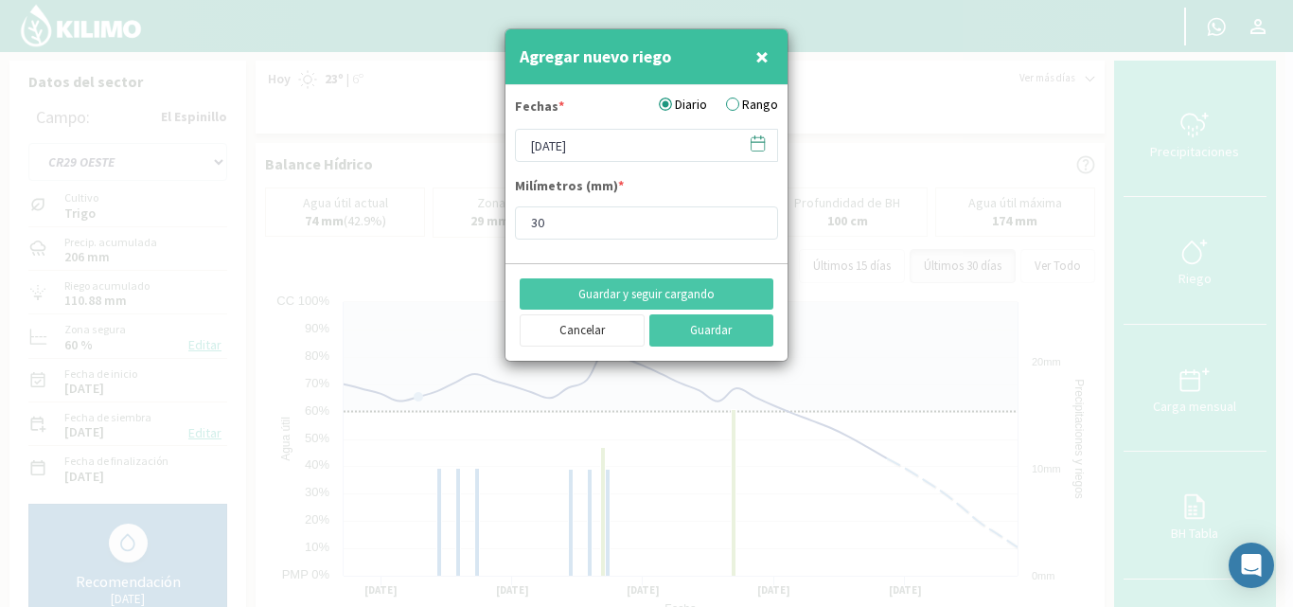
click at [746, 103] on label "Rango" at bounding box center [752, 105] width 52 height 20
click at [0, 0] on input "Rango" at bounding box center [0, 0] width 0 height 0
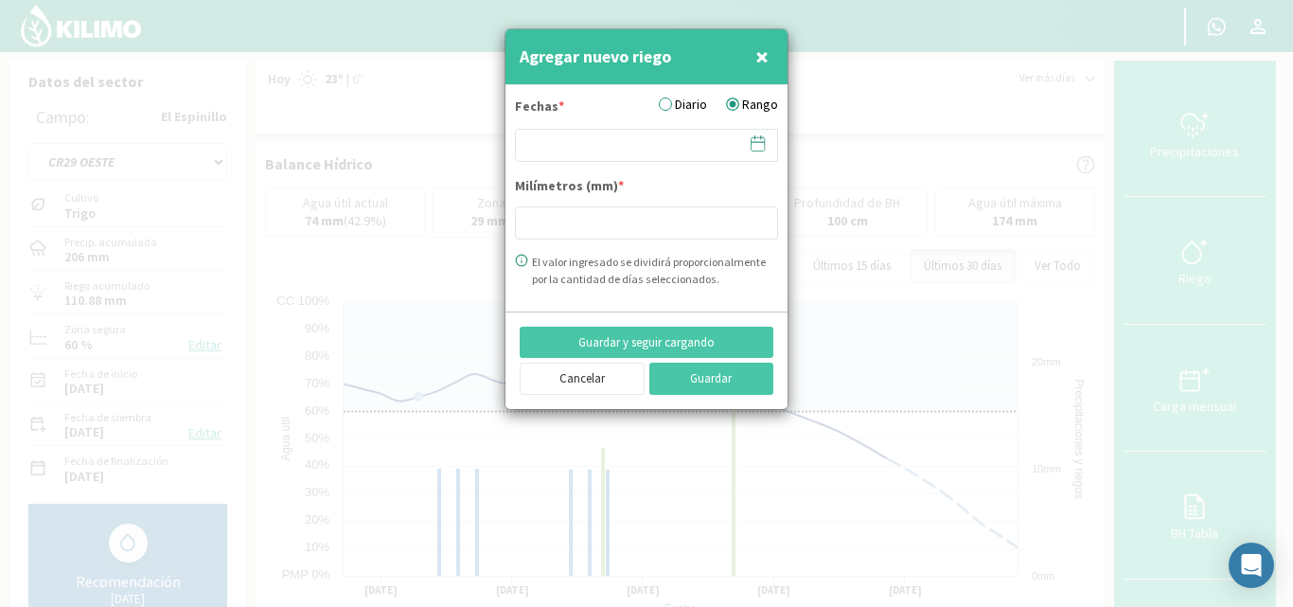
click at [758, 145] on icon at bounding box center [758, 143] width 18 height 18
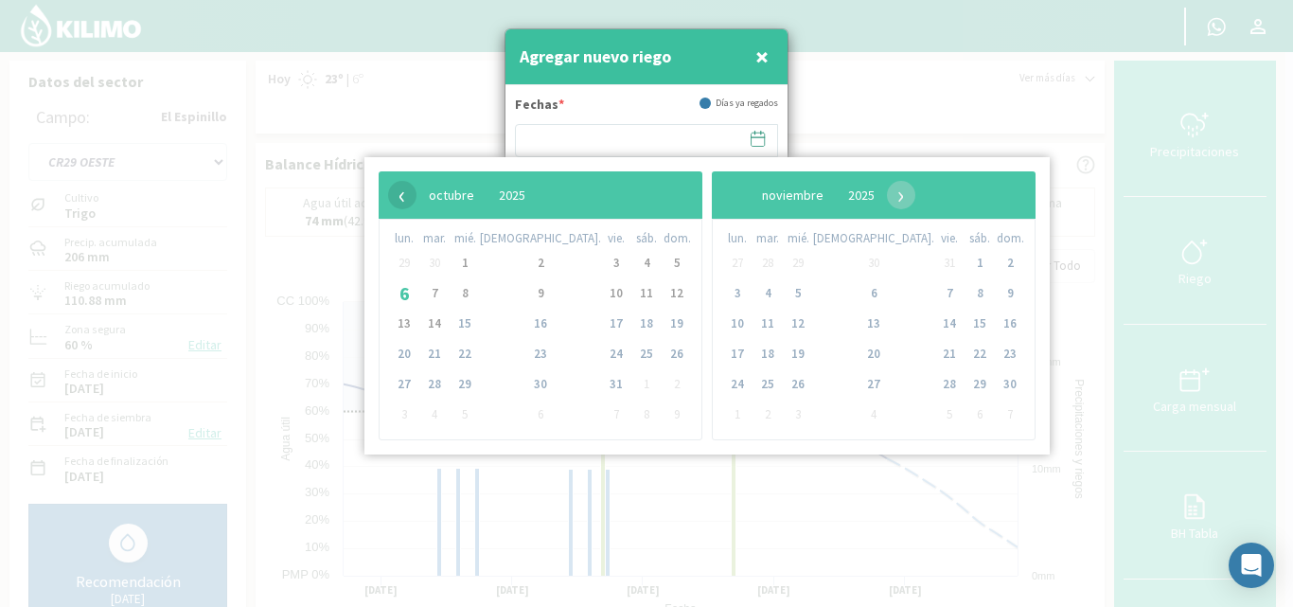
click at [408, 194] on span "‹" at bounding box center [402, 195] width 28 height 28
click at [601, 356] on span "26" at bounding box center [616, 354] width 30 height 30
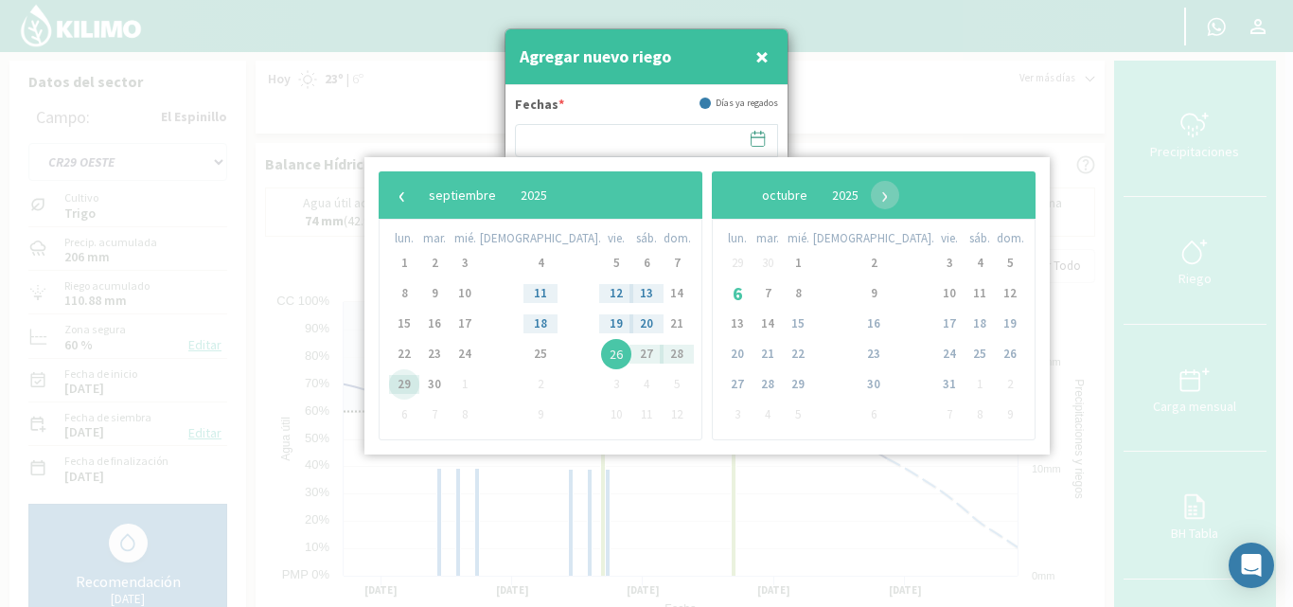
click at [405, 382] on span "29" at bounding box center [404, 384] width 30 height 30
type input "26/09/2025 - 29/09/2025"
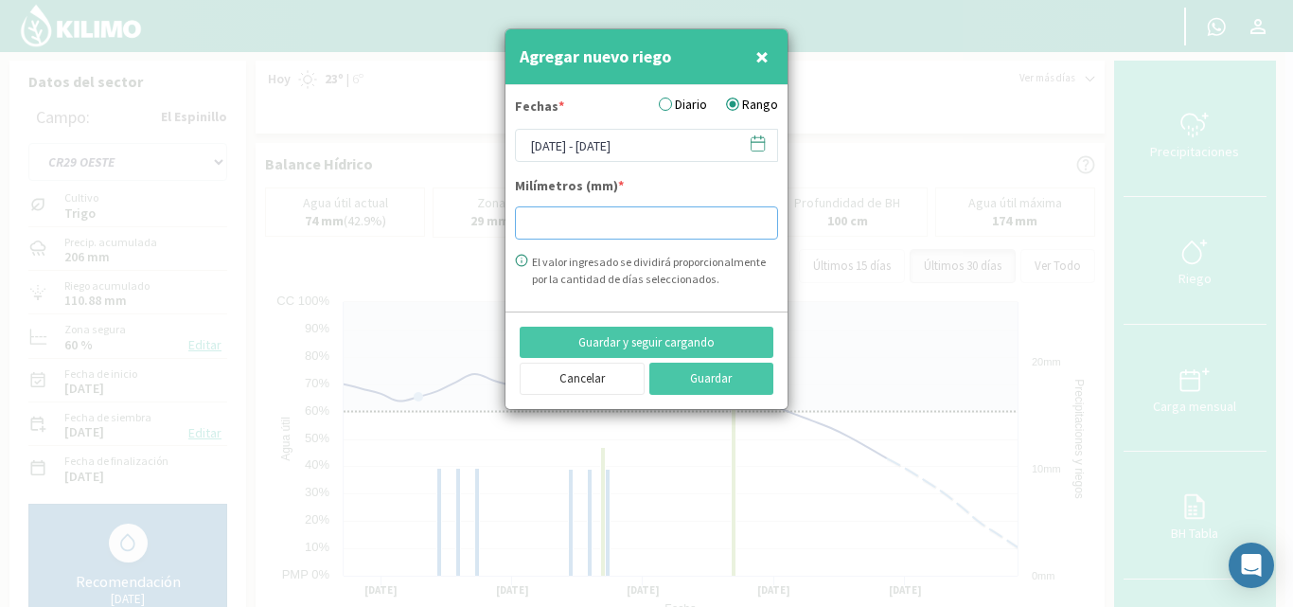
click at [552, 225] on input "number" at bounding box center [646, 222] width 263 height 33
type input "34.05"
click at [699, 377] on button "Guardar" at bounding box center [712, 379] width 125 height 32
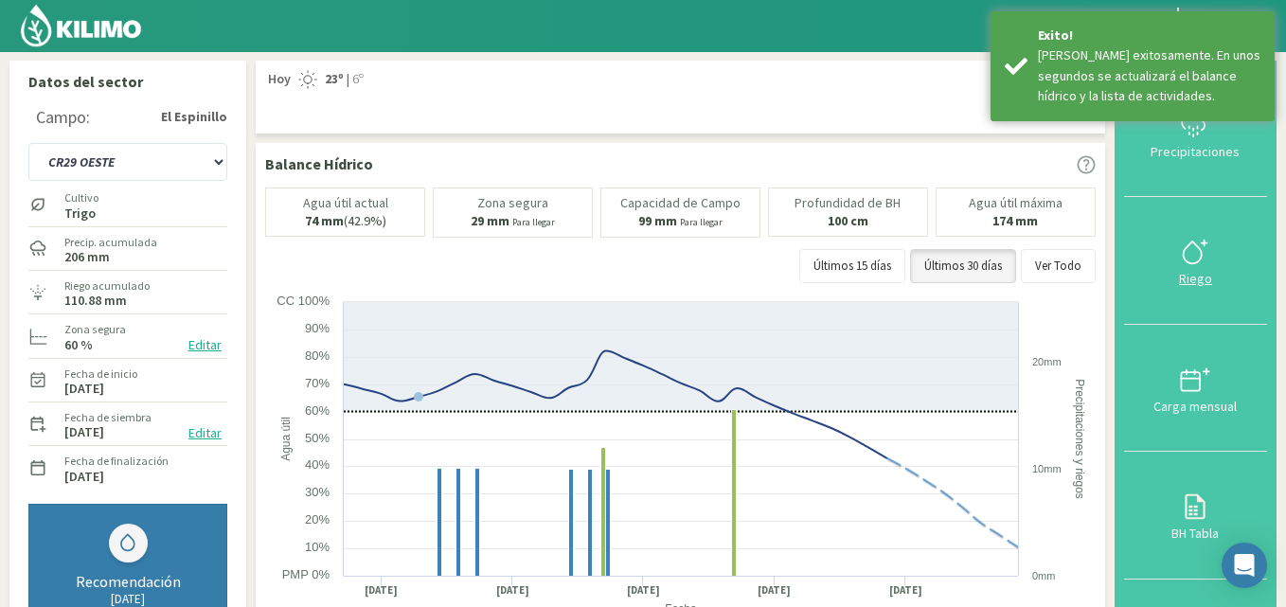
click at [1209, 260] on icon at bounding box center [1195, 252] width 30 height 30
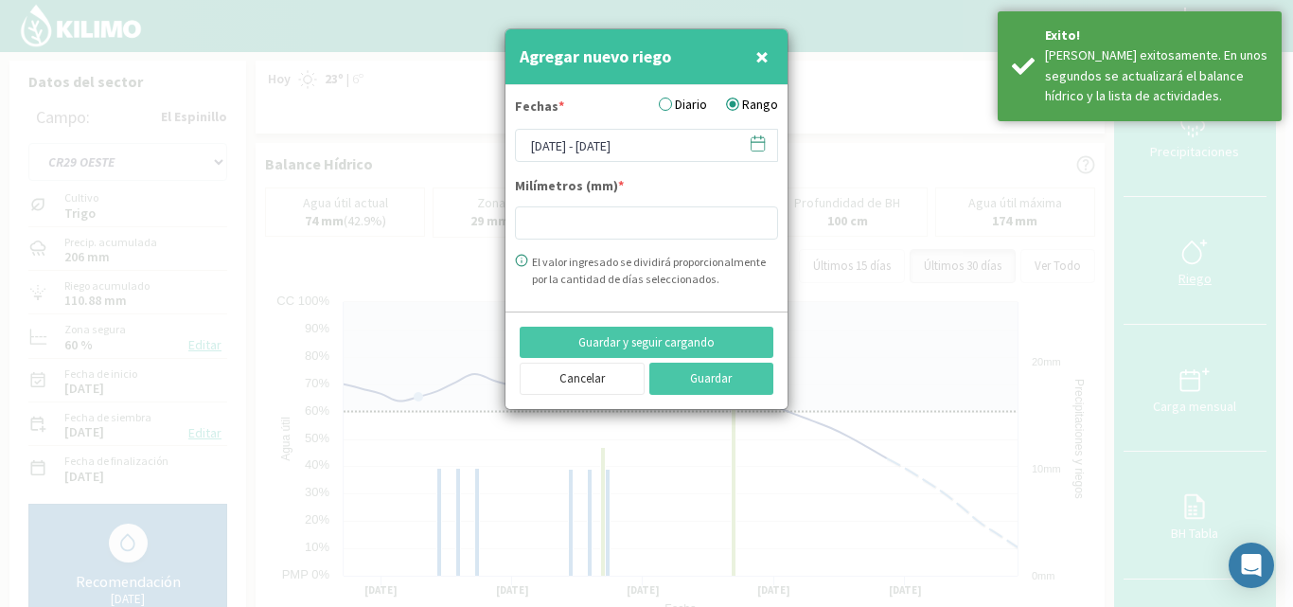
type input "34.05"
click at [757, 137] on icon at bounding box center [758, 143] width 13 height 13
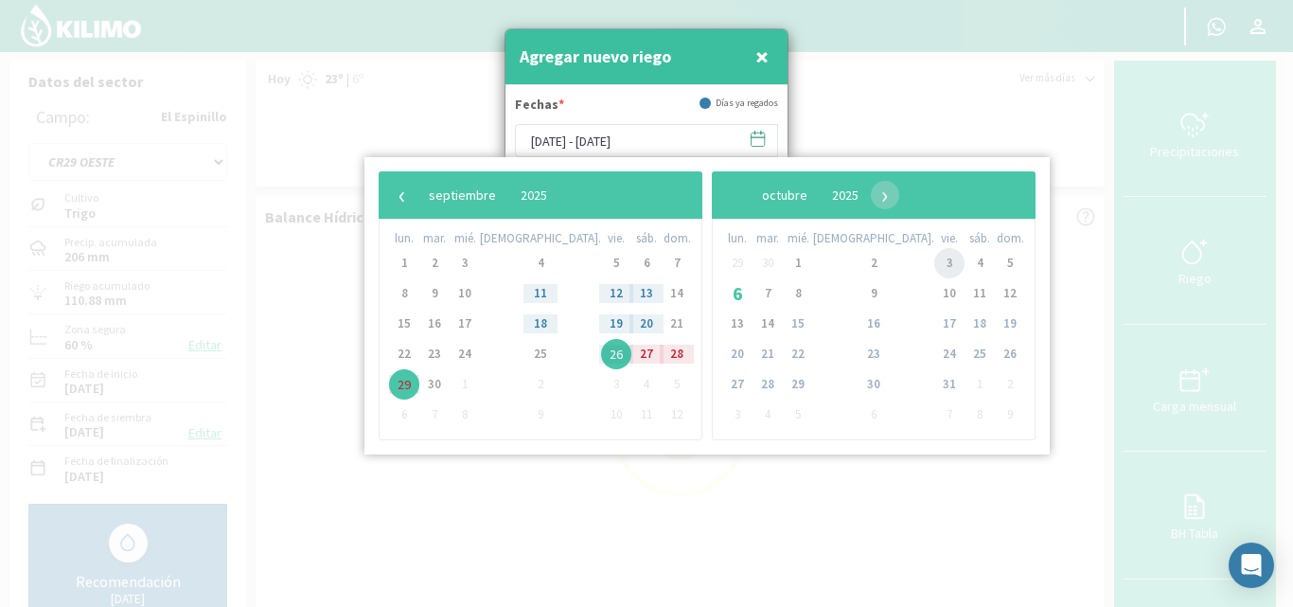
click at [935, 264] on span "3" at bounding box center [950, 263] width 30 height 30
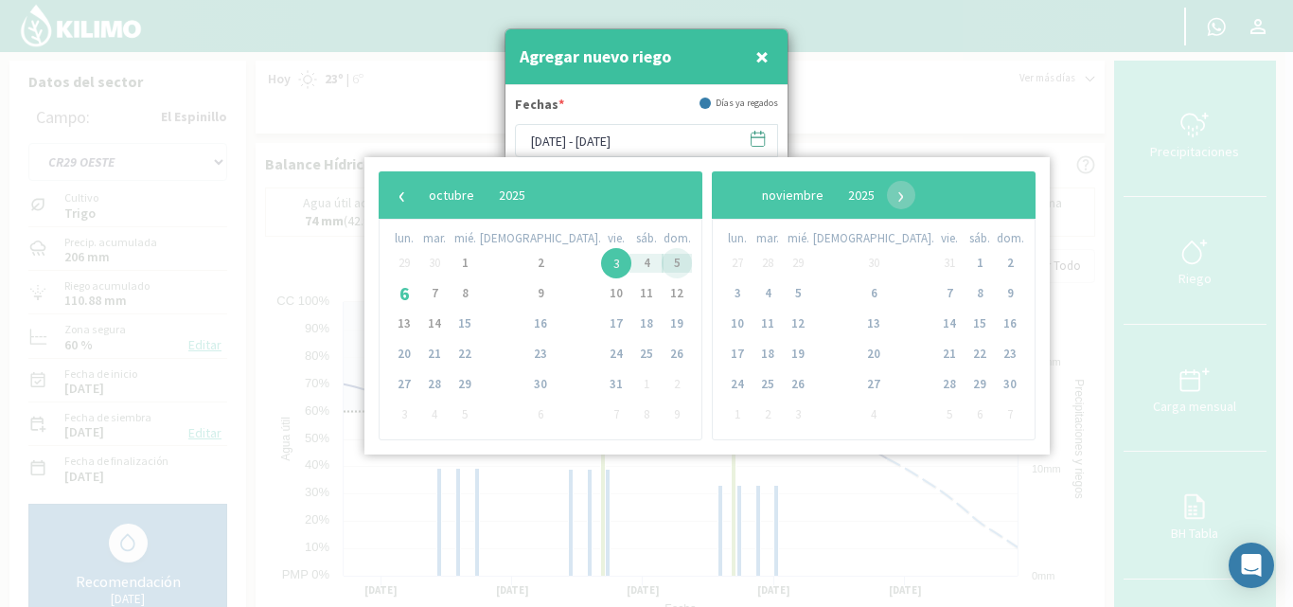
click at [662, 264] on span "5" at bounding box center [677, 263] width 30 height 30
type input "03/10/2025 - 05/10/2025"
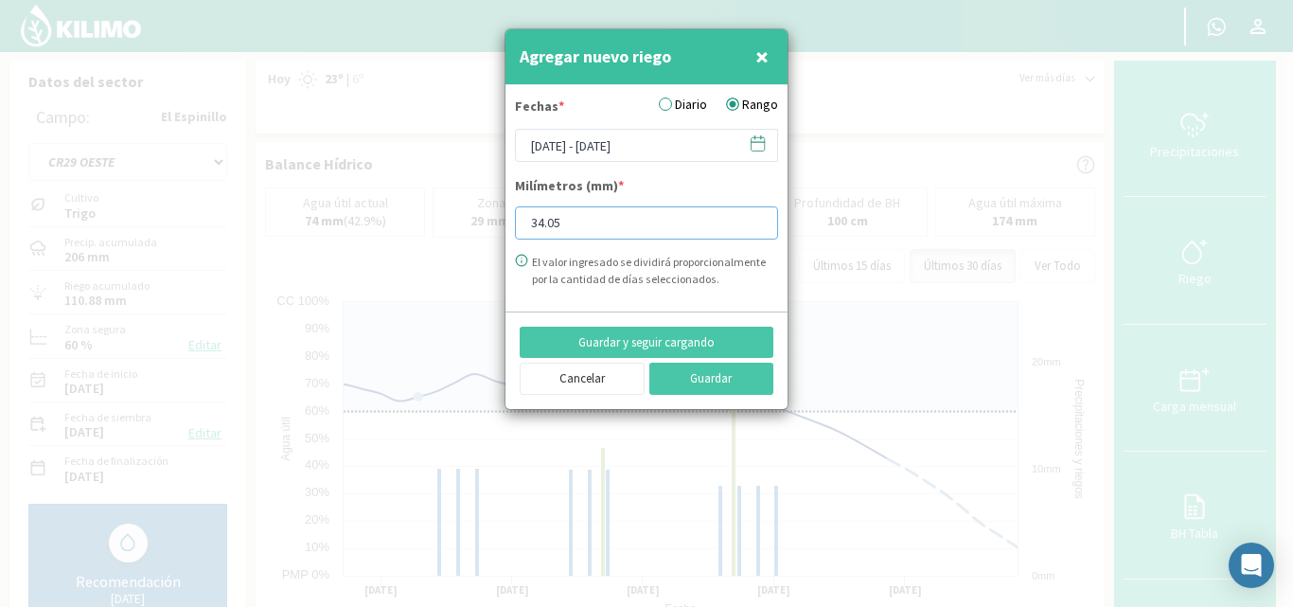
click at [585, 214] on input "34.05" at bounding box center [646, 222] width 263 height 33
type input "30.19"
click at [683, 371] on button "Guardar" at bounding box center [712, 379] width 125 height 32
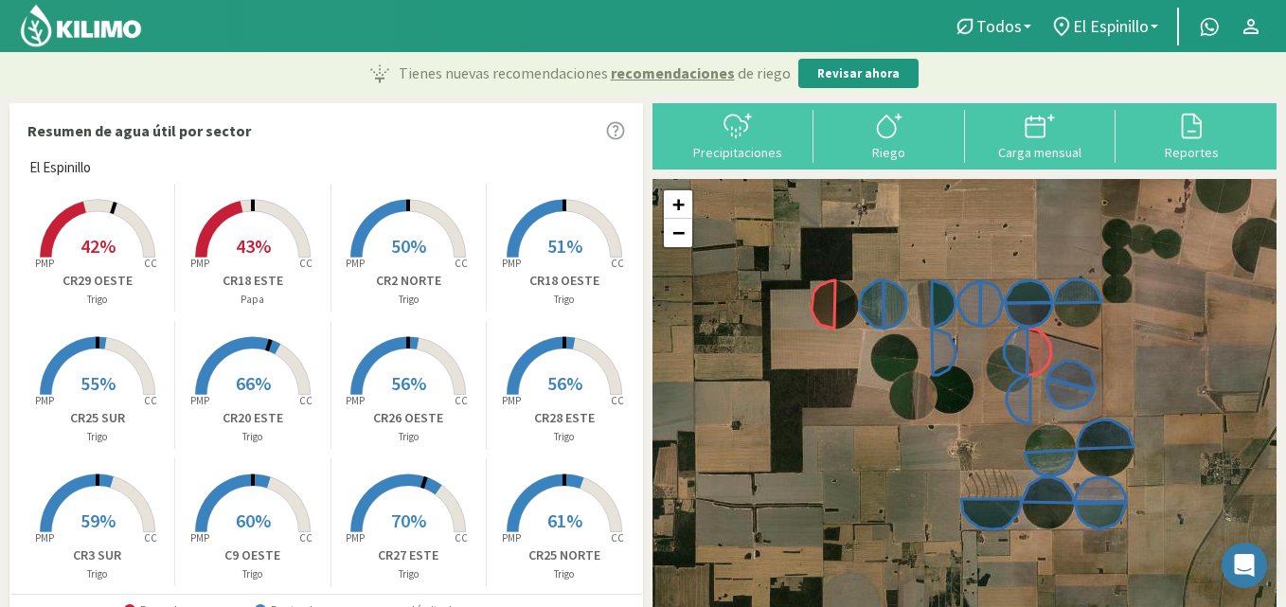
click at [73, 230] on rect at bounding box center [97, 259] width 151 height 151
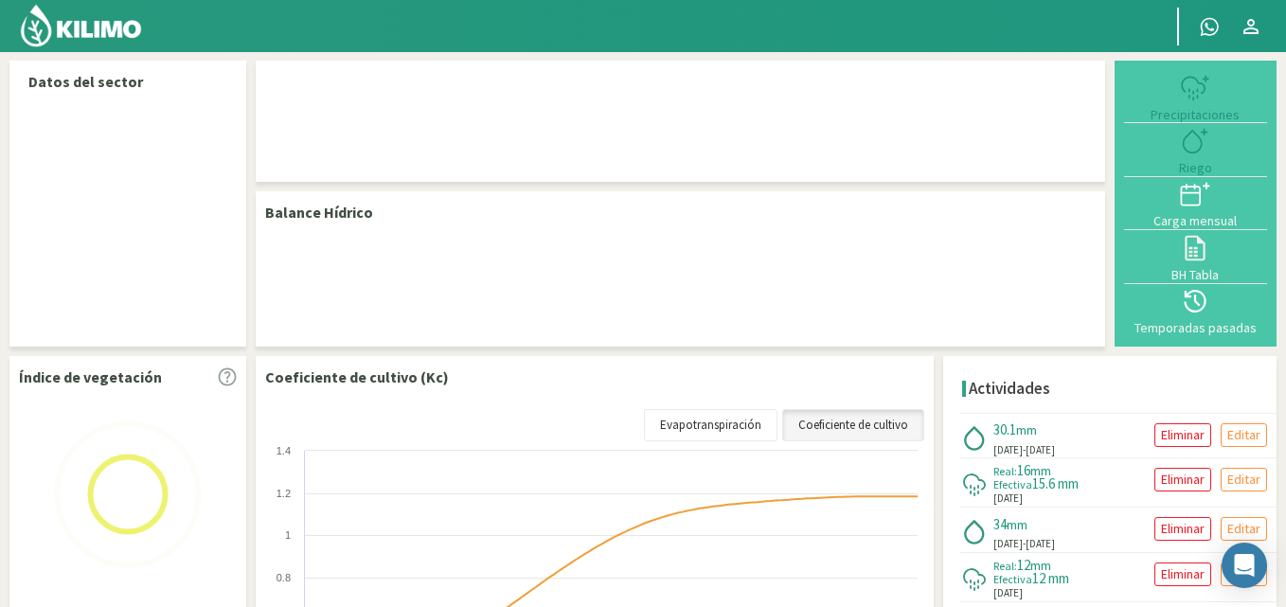
select select "14: Object"
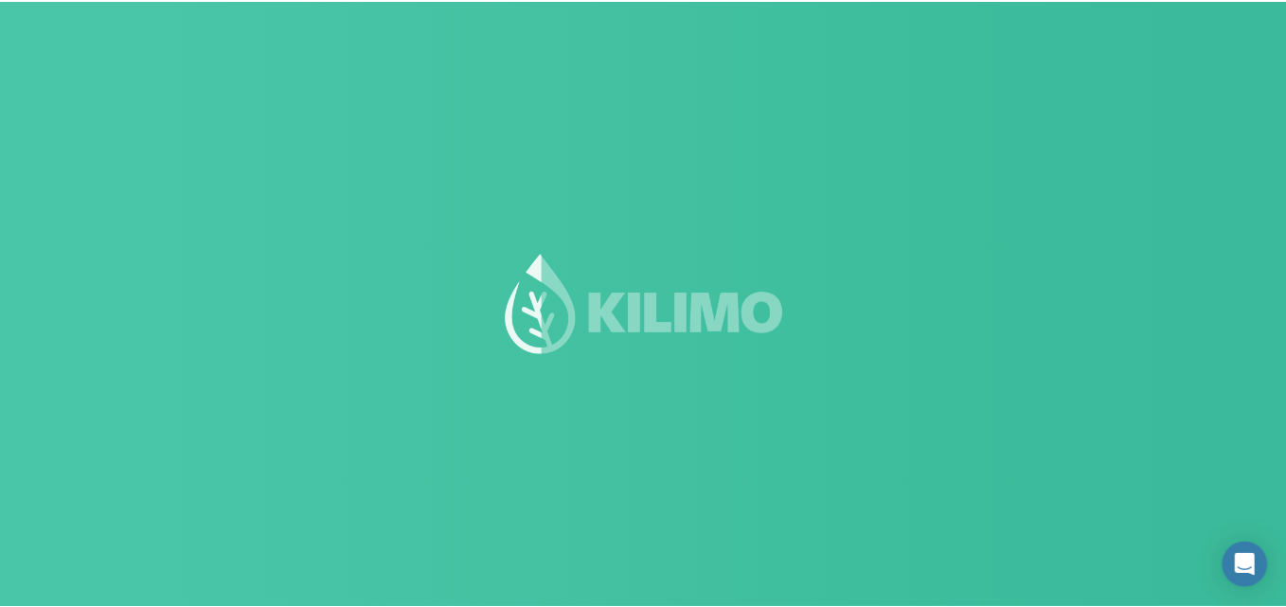
scroll to position [1, 0]
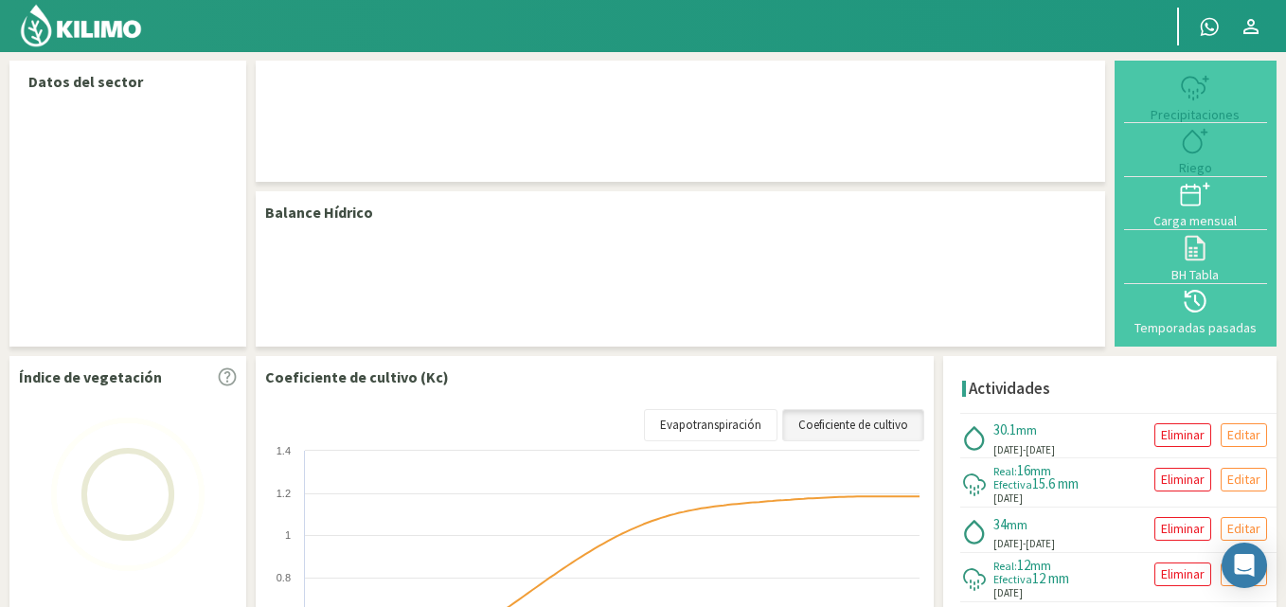
select select "14: Object"
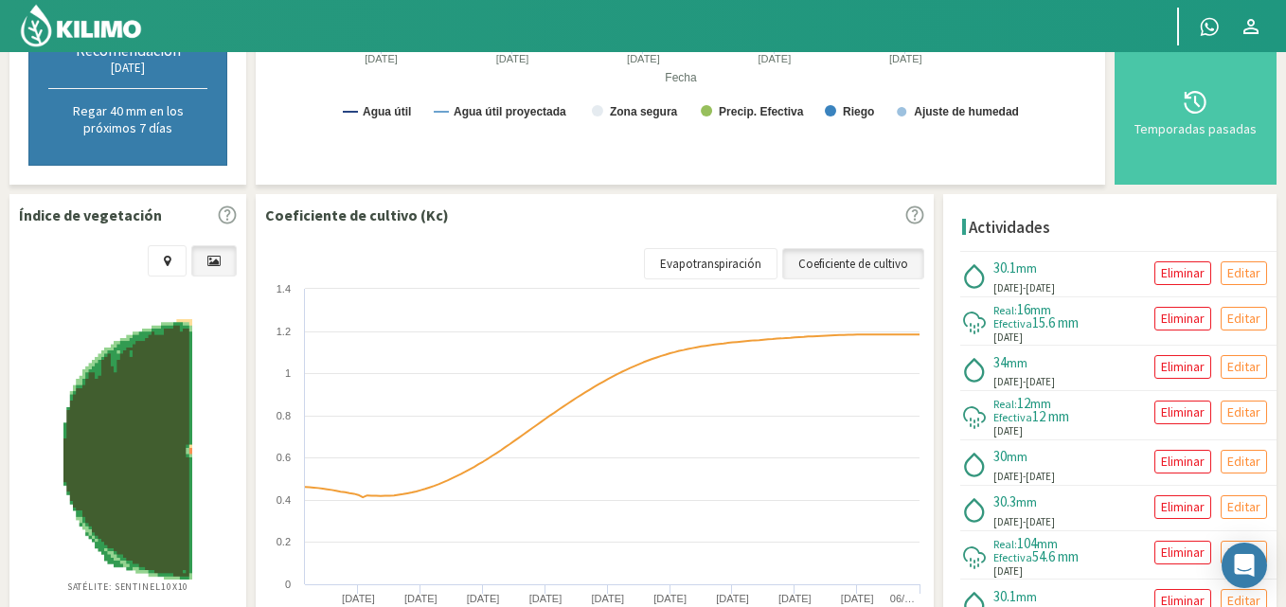
scroll to position [0, 0]
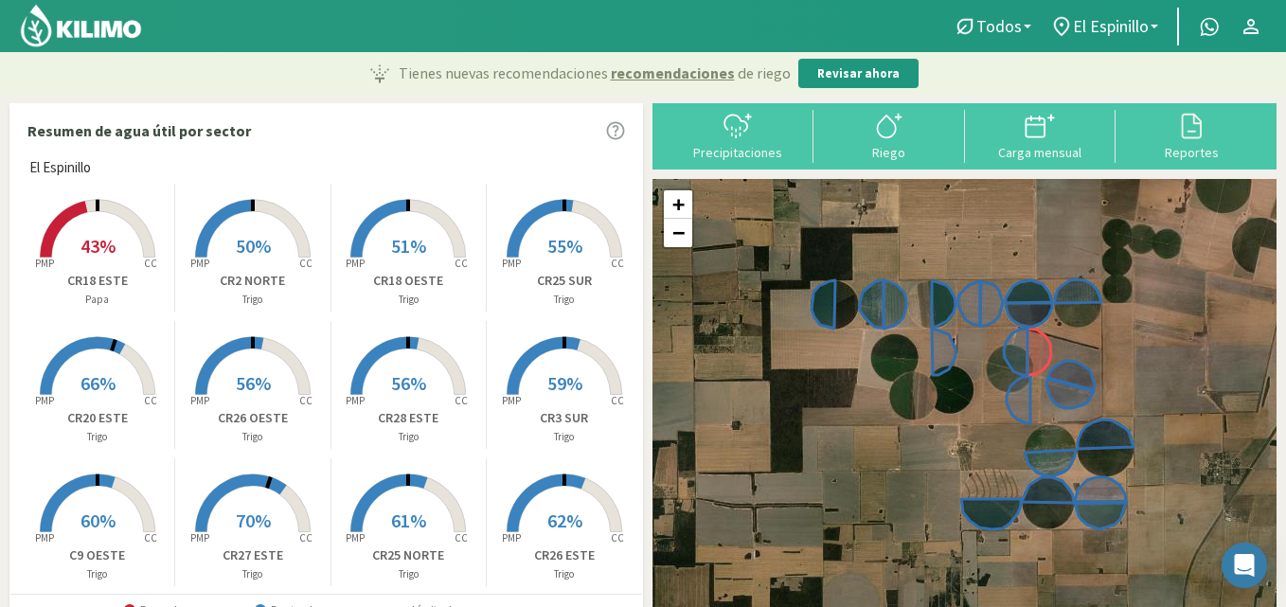
click at [561, 502] on rect at bounding box center [564, 533] width 151 height 151
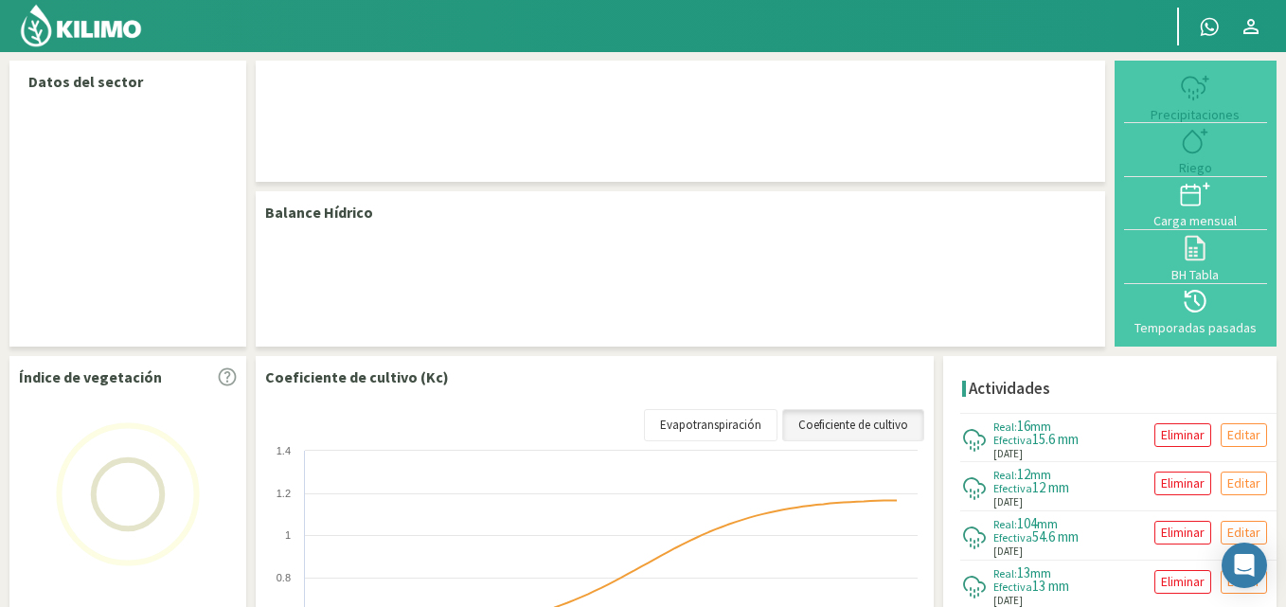
select select "9: Object"
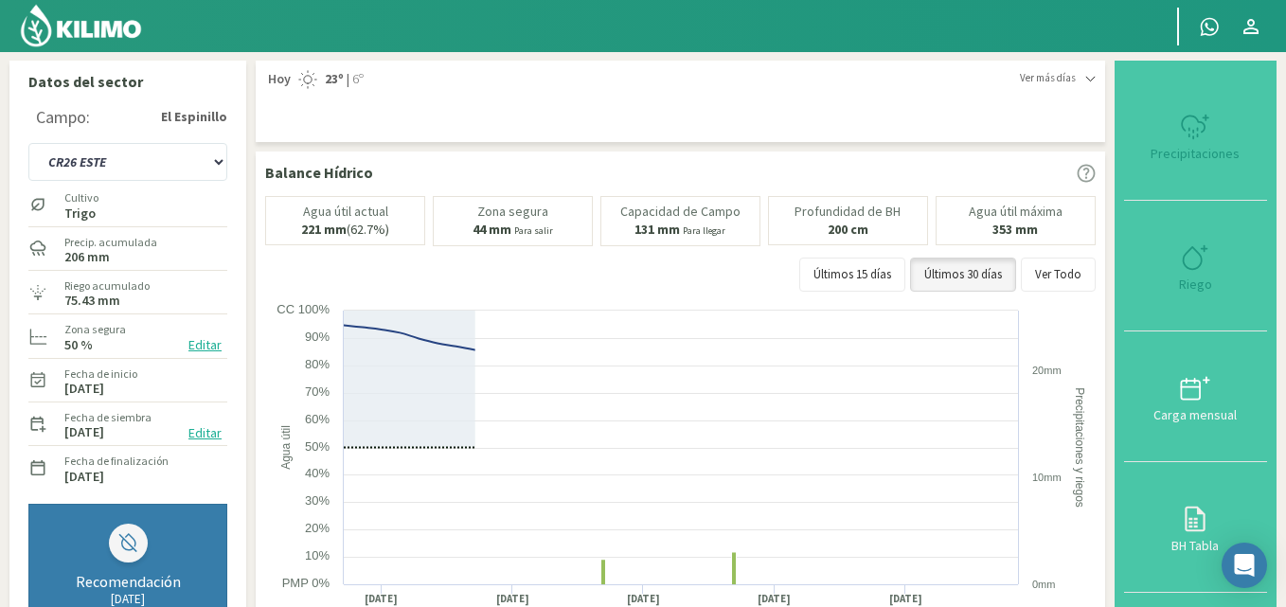
type input "30.19"
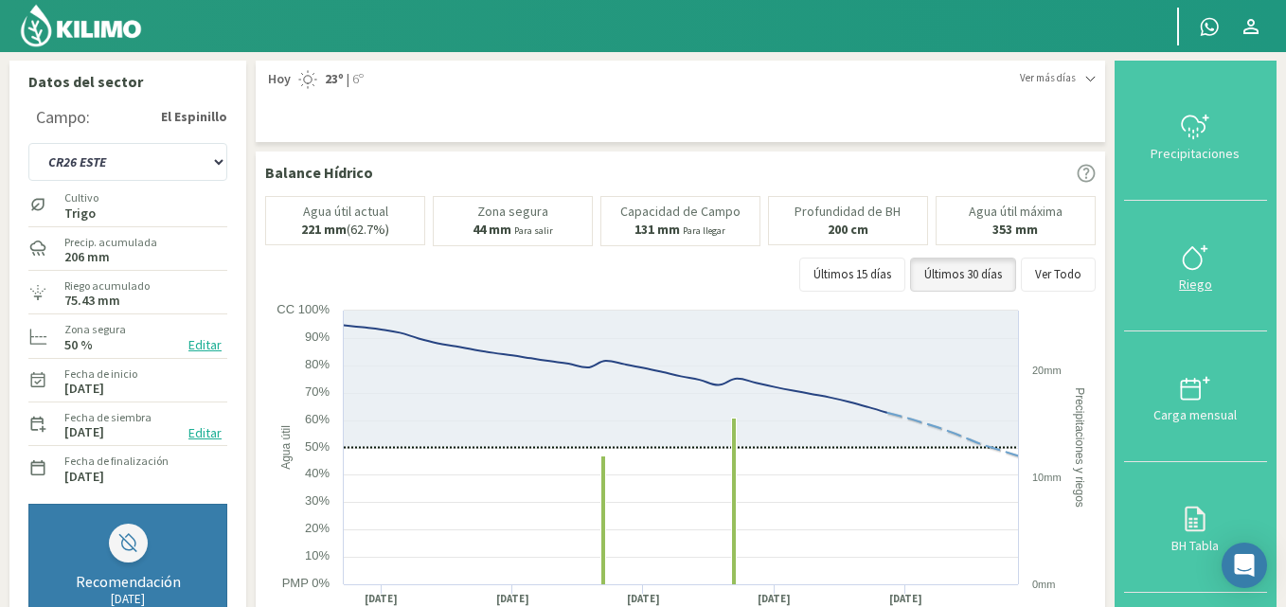
click at [1177, 261] on div at bounding box center [1196, 257] width 132 height 30
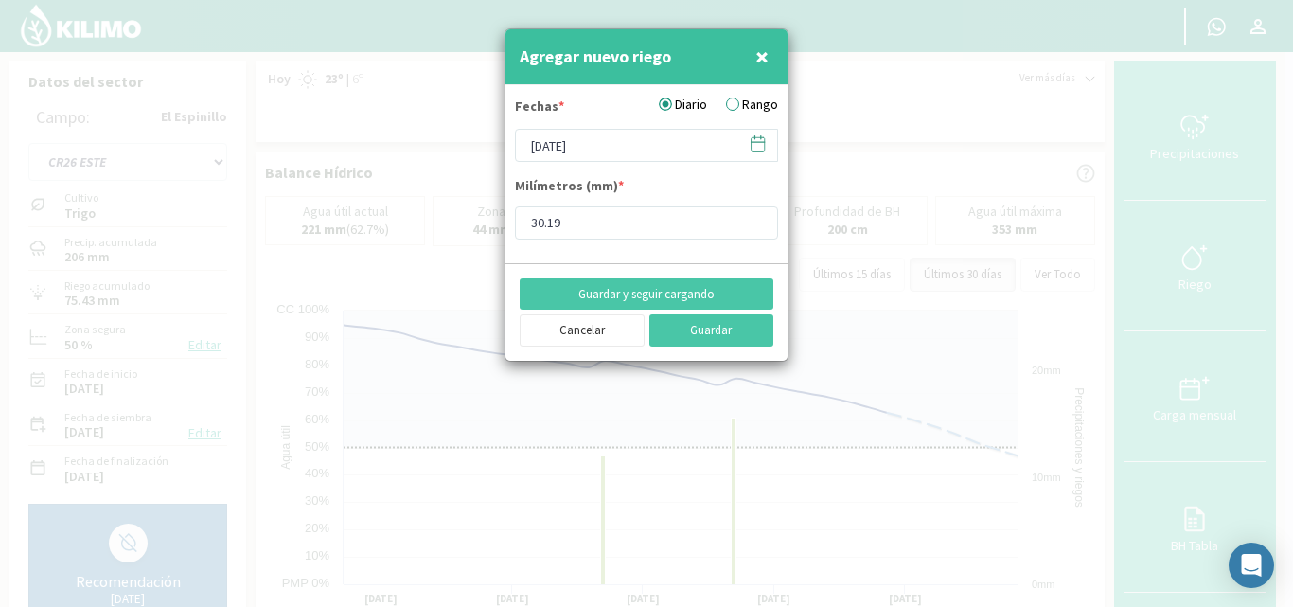
click at [732, 99] on label "Rango" at bounding box center [752, 105] width 52 height 20
click at [0, 0] on input "Rango" at bounding box center [0, 0] width 0 height 0
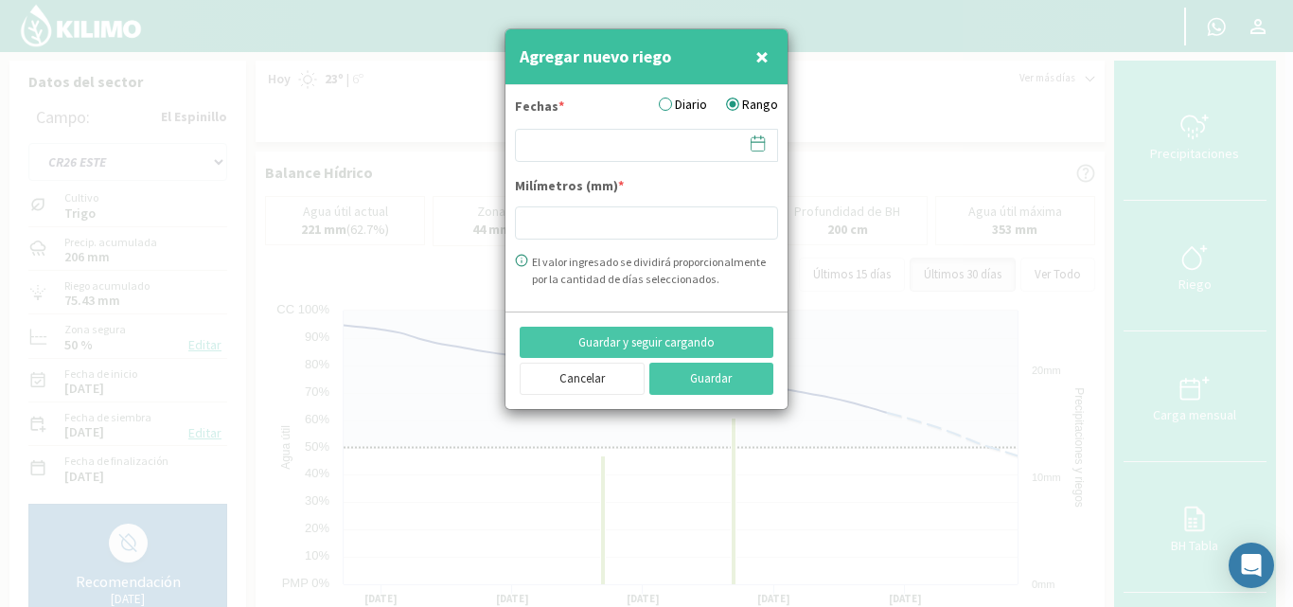
click at [754, 137] on icon at bounding box center [758, 143] width 13 height 13
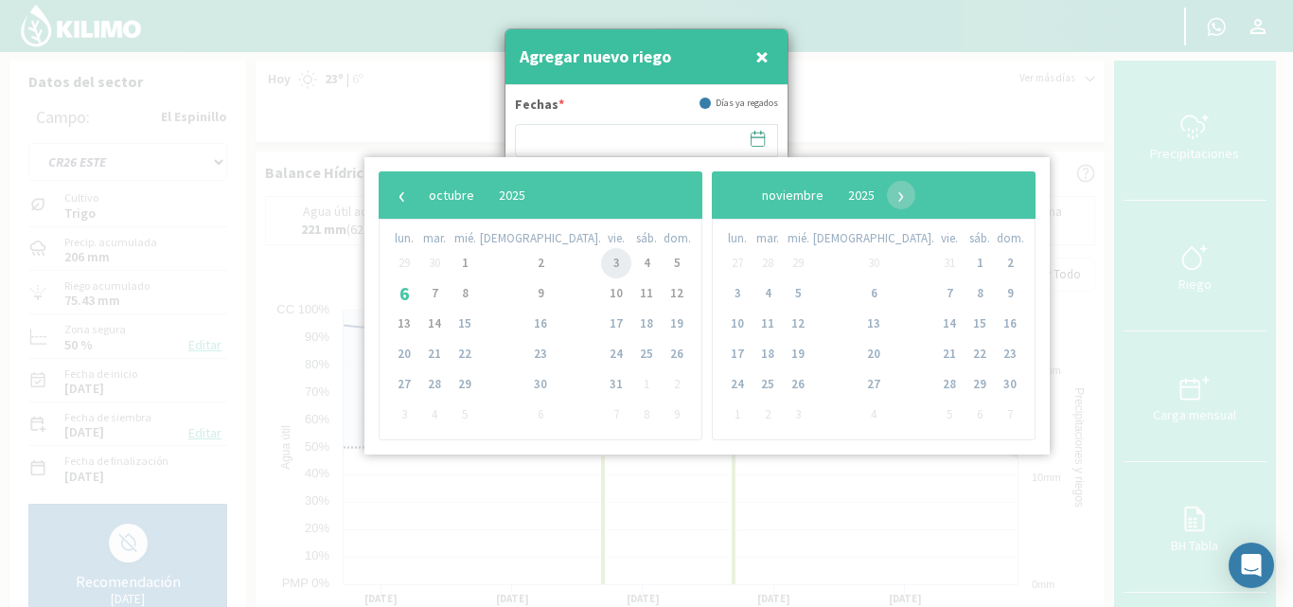
click at [601, 264] on span "3" at bounding box center [616, 263] width 30 height 30
click at [480, 257] on span "1" at bounding box center [465, 263] width 30 height 30
click at [601, 261] on span "3" at bounding box center [616, 263] width 30 height 30
type input "[DATE] - [DATE]"
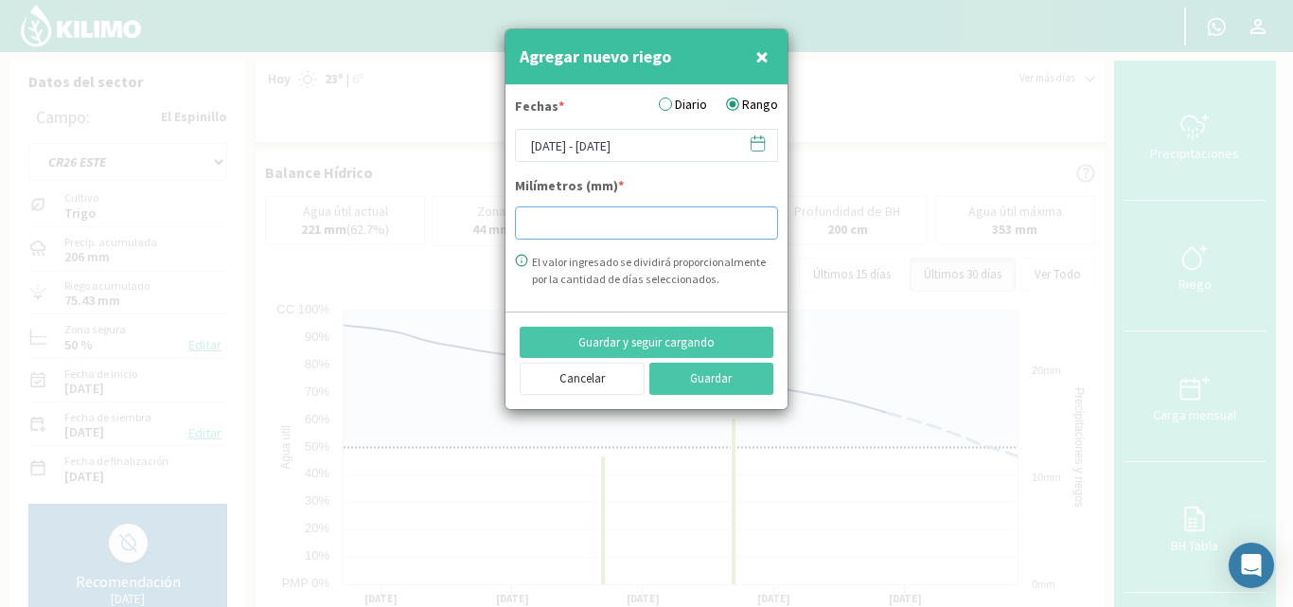
click at [558, 223] on input "number" at bounding box center [646, 222] width 263 height 33
type input "30.55"
click at [696, 381] on button "Guardar" at bounding box center [712, 379] width 125 height 32
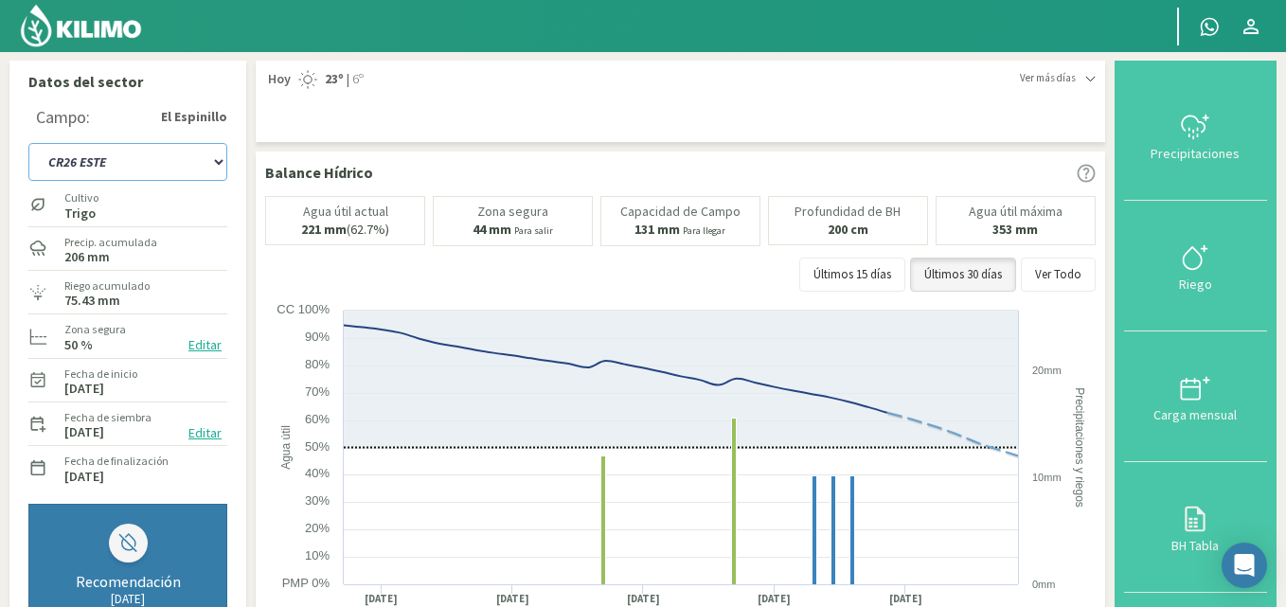
click at [212, 157] on select "C9 OESTE CR18 ESTE CR18 OESTE CR1 NORTE CR1 SUR CR20 ESTE CR24 NORTE CR25 NORTE…" at bounding box center [127, 162] width 199 height 38
click at [28, 143] on select "C9 OESTE CR18 ESTE CR18 OESTE CR1 NORTE CR1 SUR CR20 ESTE CR24 NORTE CR25 NORTE…" at bounding box center [127, 162] width 199 height 38
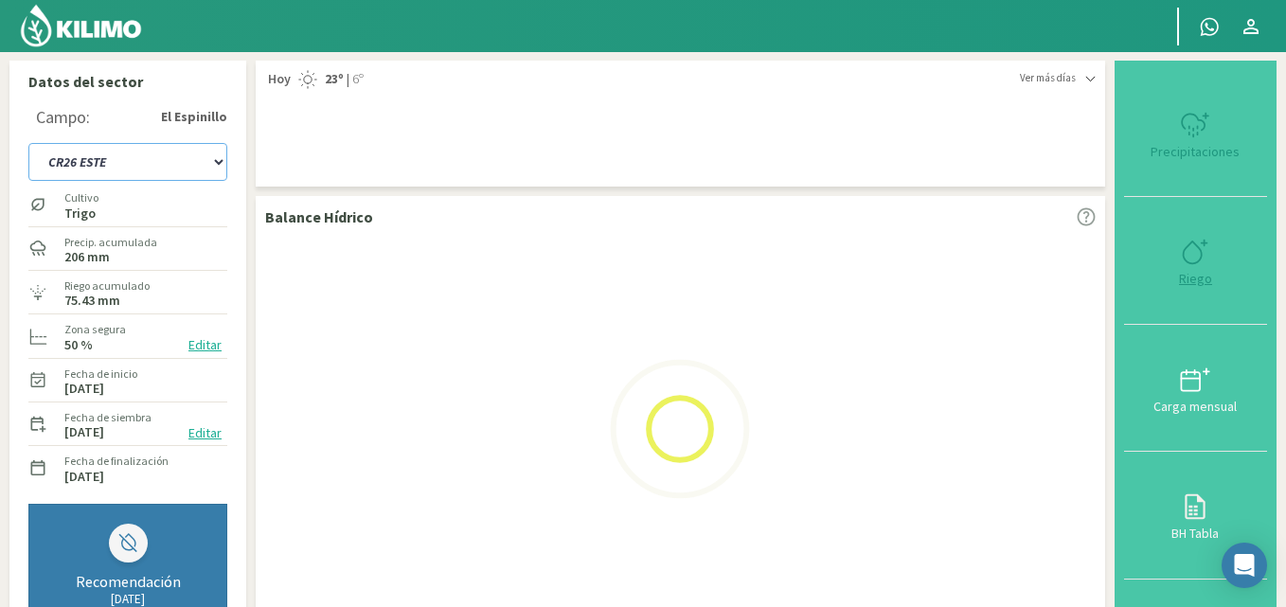
select select "31: Object"
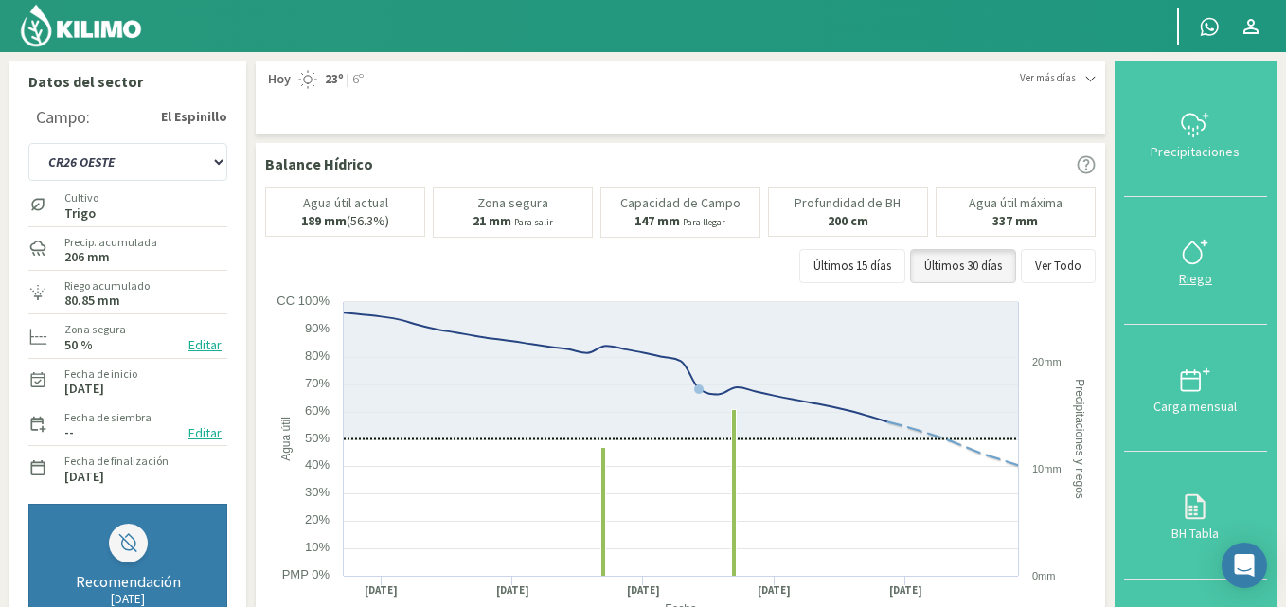
click at [1187, 257] on icon at bounding box center [1195, 252] width 30 height 30
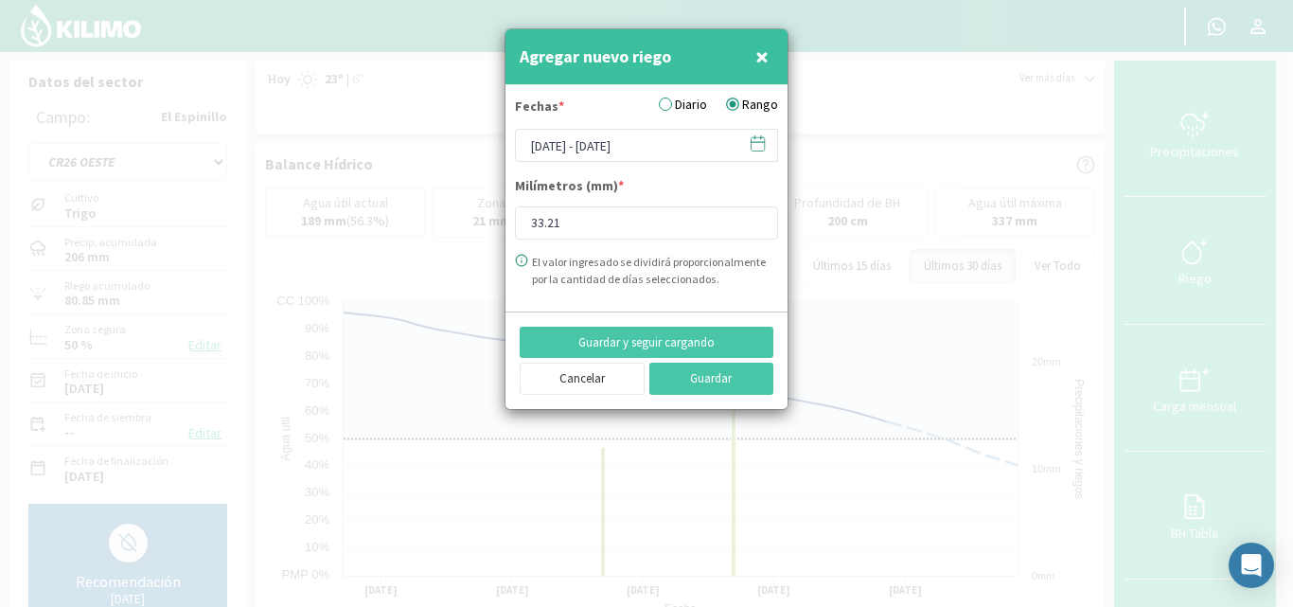
click at [757, 147] on icon at bounding box center [758, 143] width 18 height 18
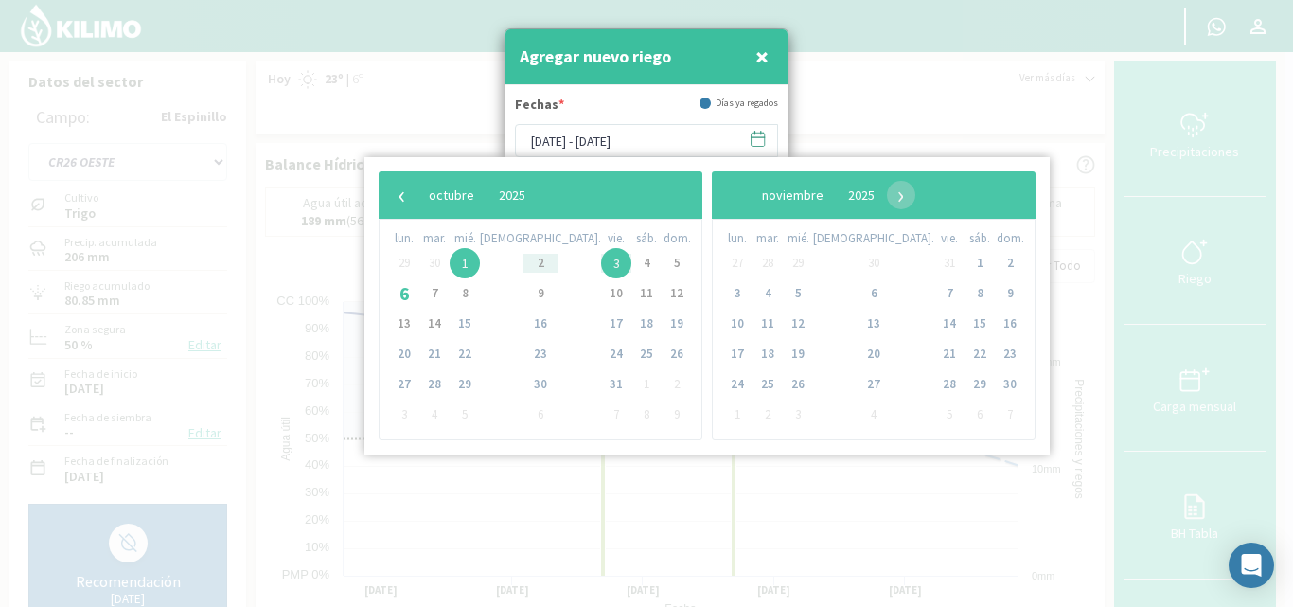
click at [601, 268] on span "3" at bounding box center [616, 263] width 30 height 30
click at [410, 292] on span "6" at bounding box center [404, 293] width 30 height 30
type input "[DATE] - [DATE]"
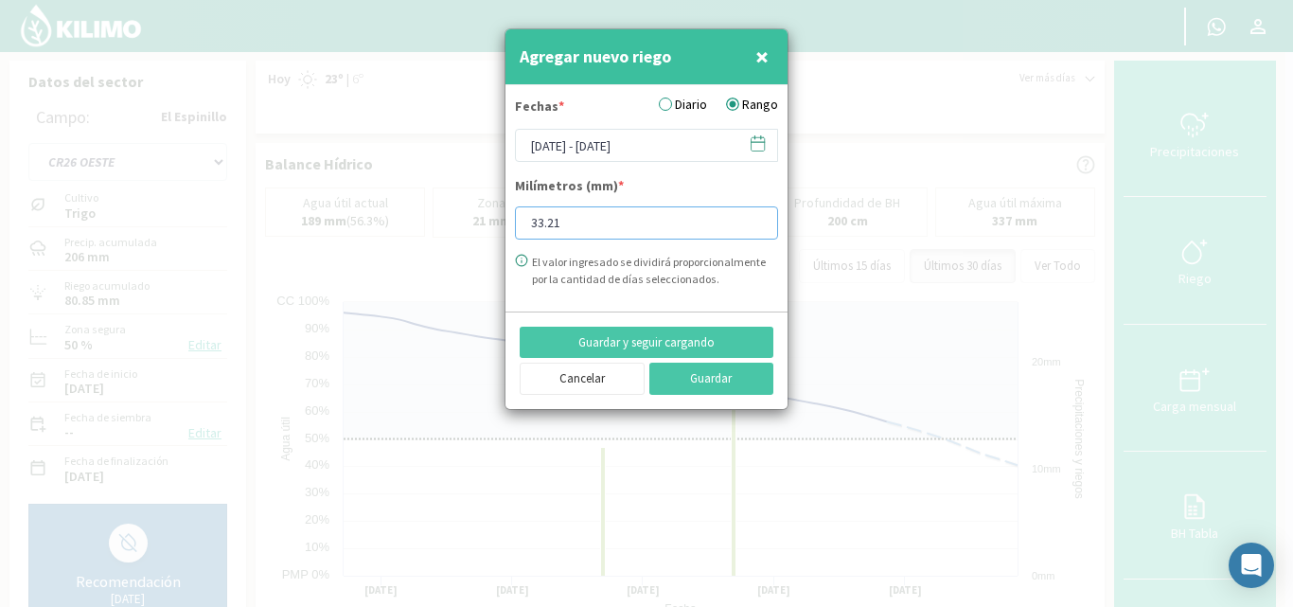
click at [595, 219] on input "33.21" at bounding box center [646, 222] width 263 height 33
type input "30.43"
click at [716, 387] on button "Guardar" at bounding box center [712, 379] width 125 height 32
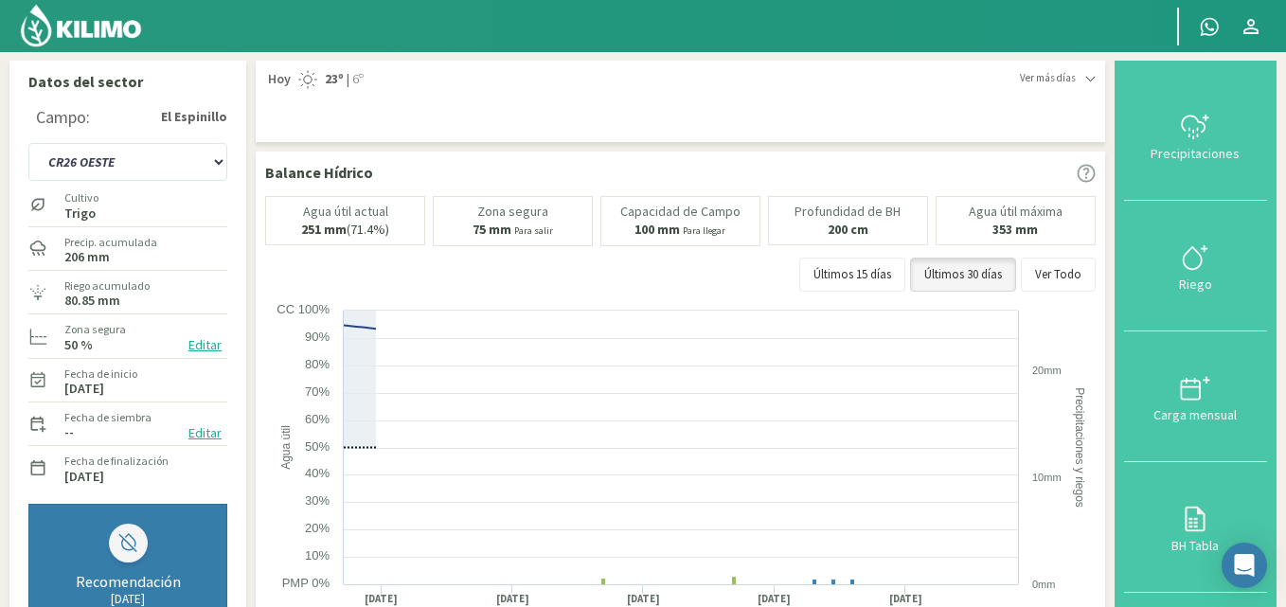
select select "51: Object"
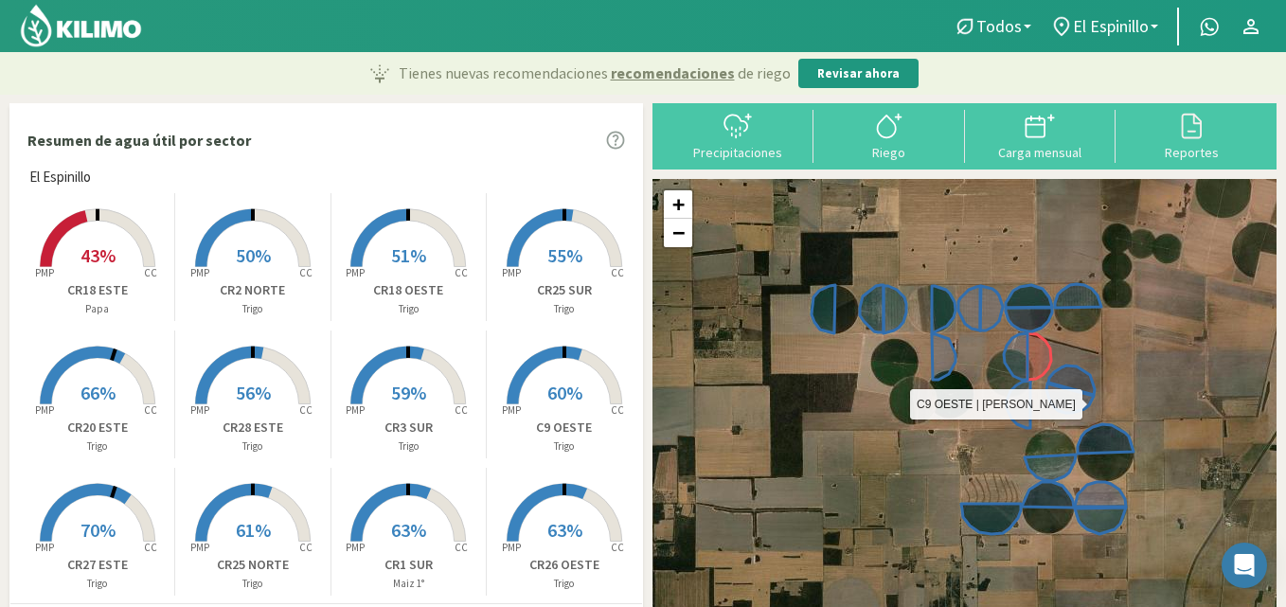
click at [1025, 405] on icon at bounding box center [1018, 404] width 24 height 47
click at [1006, 396] on div "+ − Leaflet | © Esri" at bounding box center [964, 407] width 624 height 457
click at [1016, 403] on icon at bounding box center [1018, 404] width 24 height 47
click at [565, 359] on icon at bounding box center [565, 376] width 116 height 58
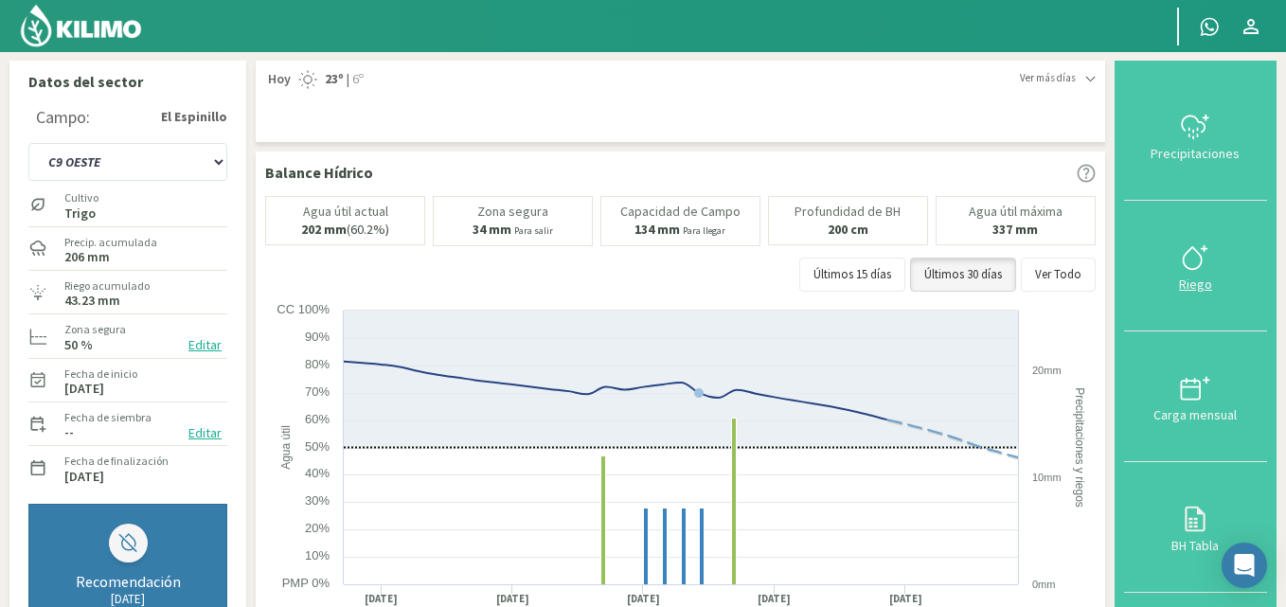
click at [1197, 256] on icon at bounding box center [1195, 257] width 30 height 30
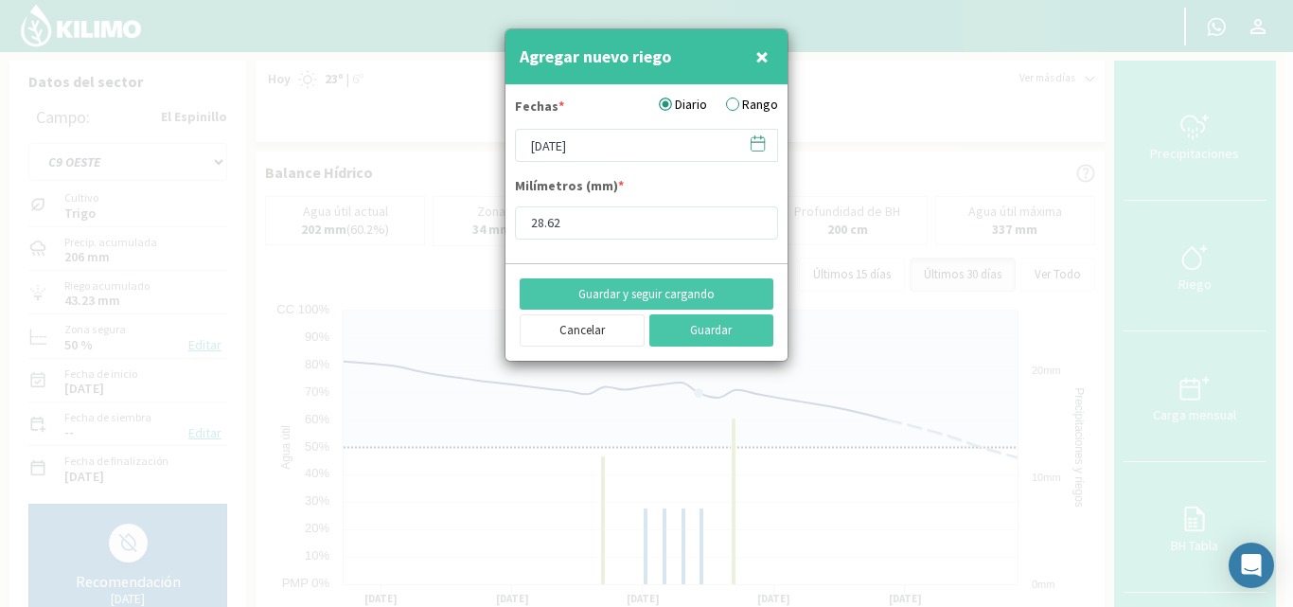
click at [737, 104] on label "Rango" at bounding box center [752, 105] width 52 height 20
click at [0, 0] on input "Rango" at bounding box center [0, 0] width 0 height 0
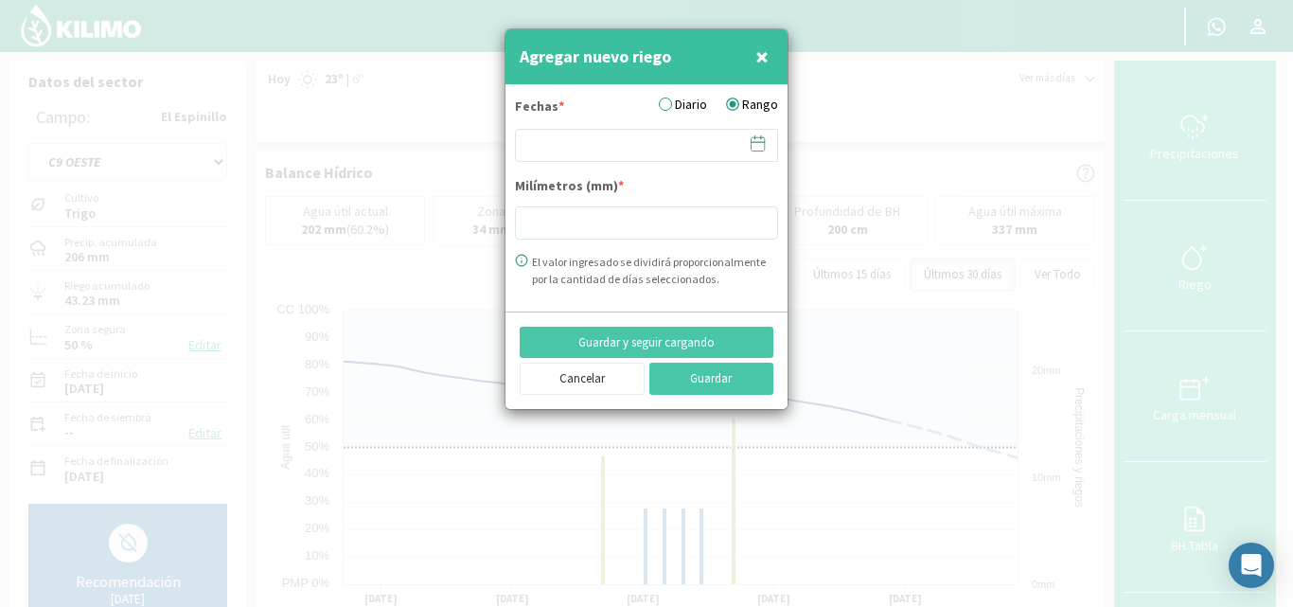
click at [757, 151] on icon at bounding box center [758, 143] width 18 height 18
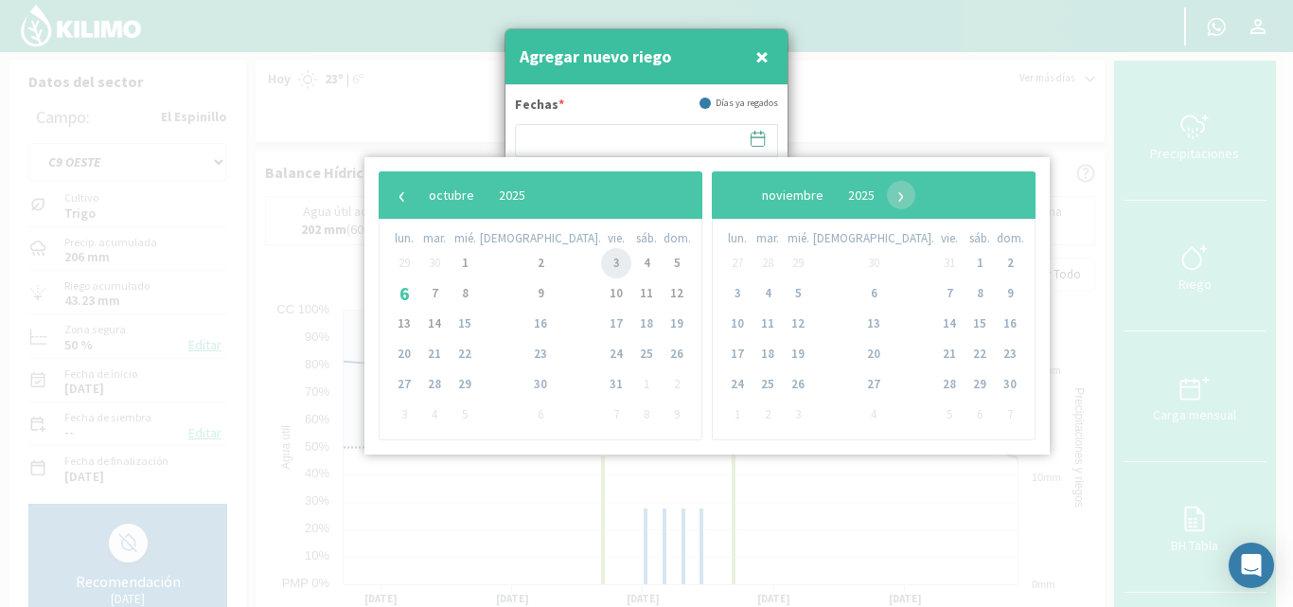
click at [601, 268] on span "3" at bounding box center [616, 263] width 30 height 30
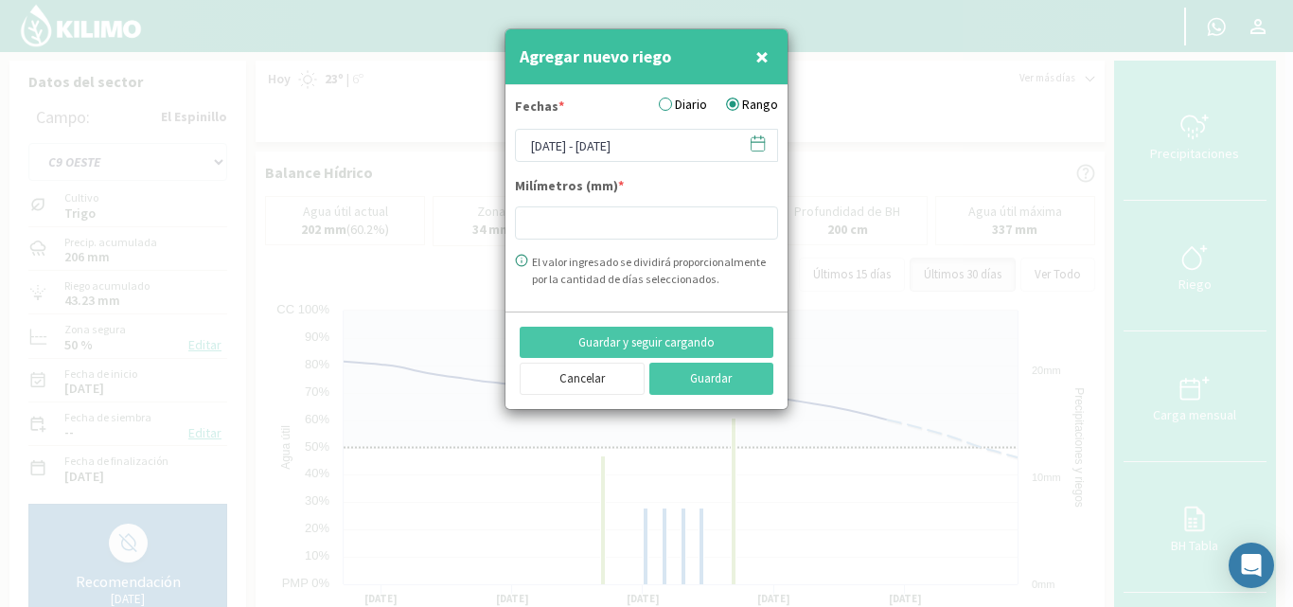
click at [753, 138] on icon at bounding box center [758, 143] width 18 height 18
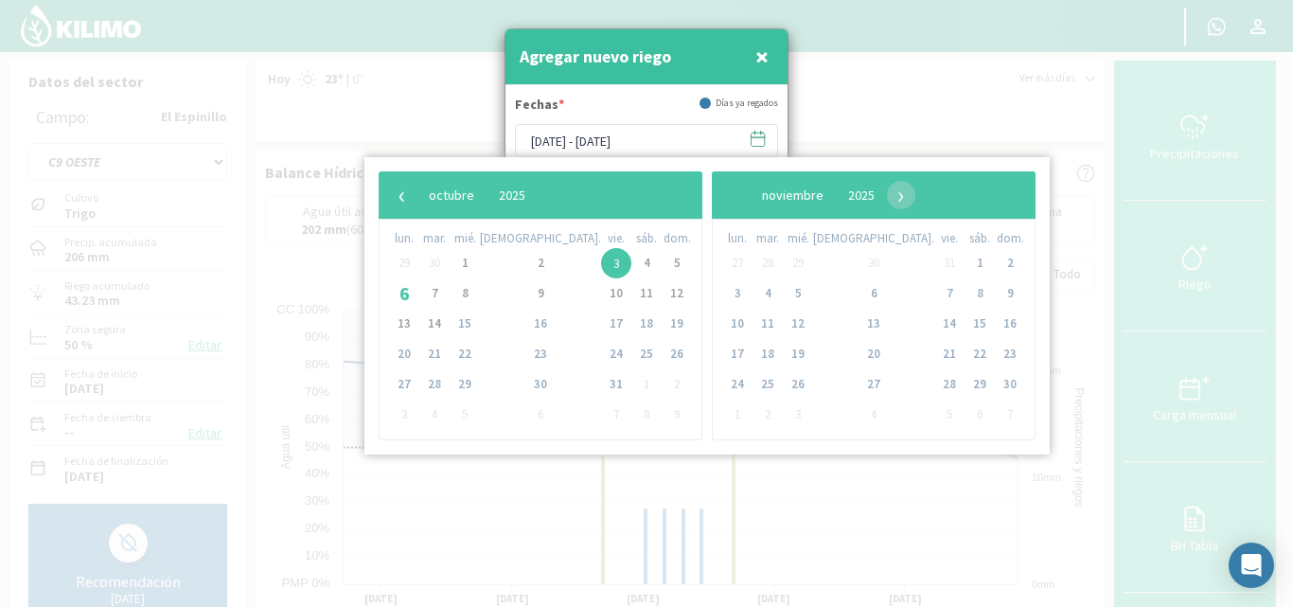
click at [601, 261] on span "3" at bounding box center [616, 263] width 30 height 30
click at [632, 266] on span "4" at bounding box center [647, 263] width 30 height 30
type input "[DATE] - [DATE]"
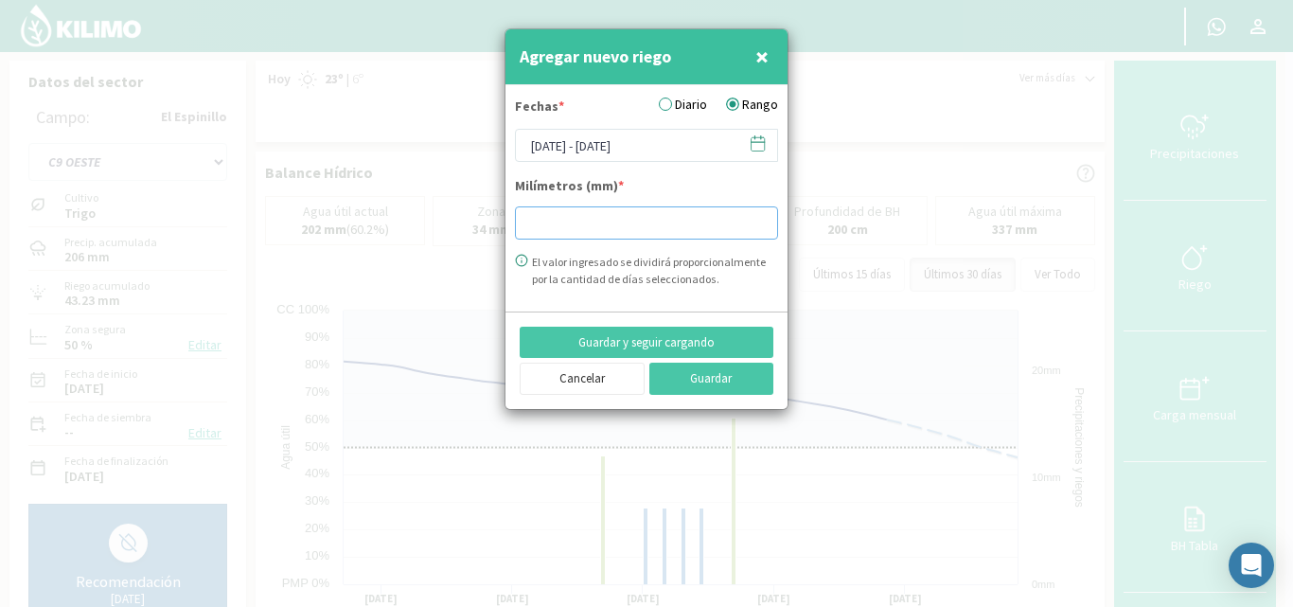
click at [538, 218] on input "number" at bounding box center [646, 222] width 263 height 33
type input "14.07"
click at [685, 373] on button "Guardar" at bounding box center [712, 379] width 125 height 32
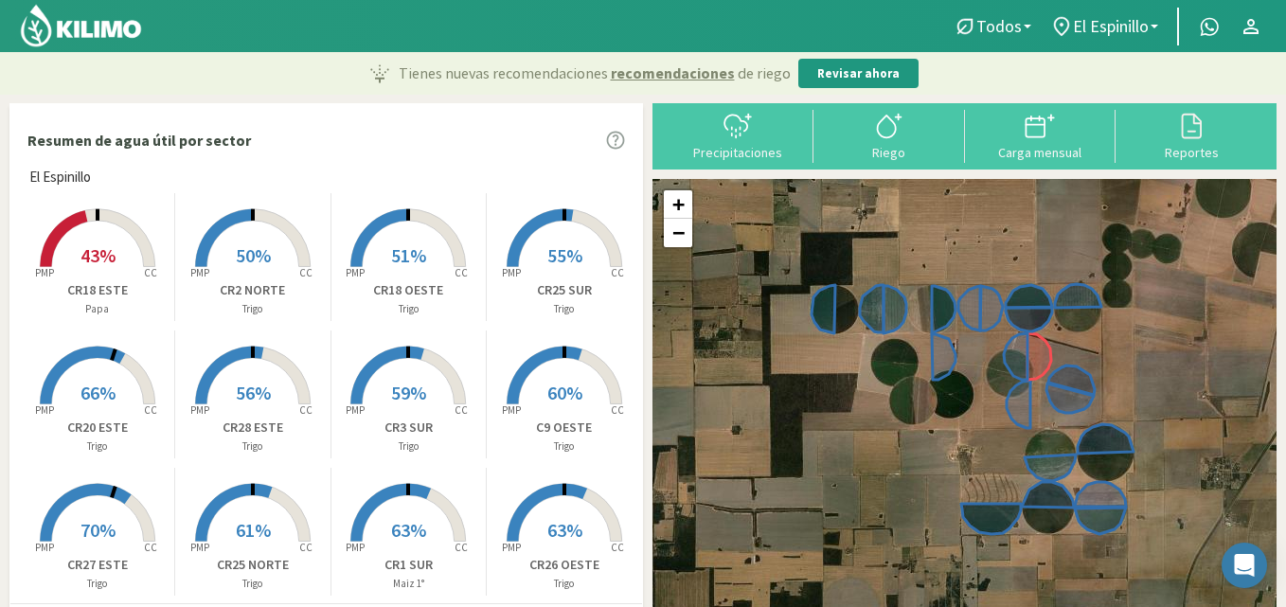
click at [86, 234] on rect at bounding box center [97, 268] width 151 height 151
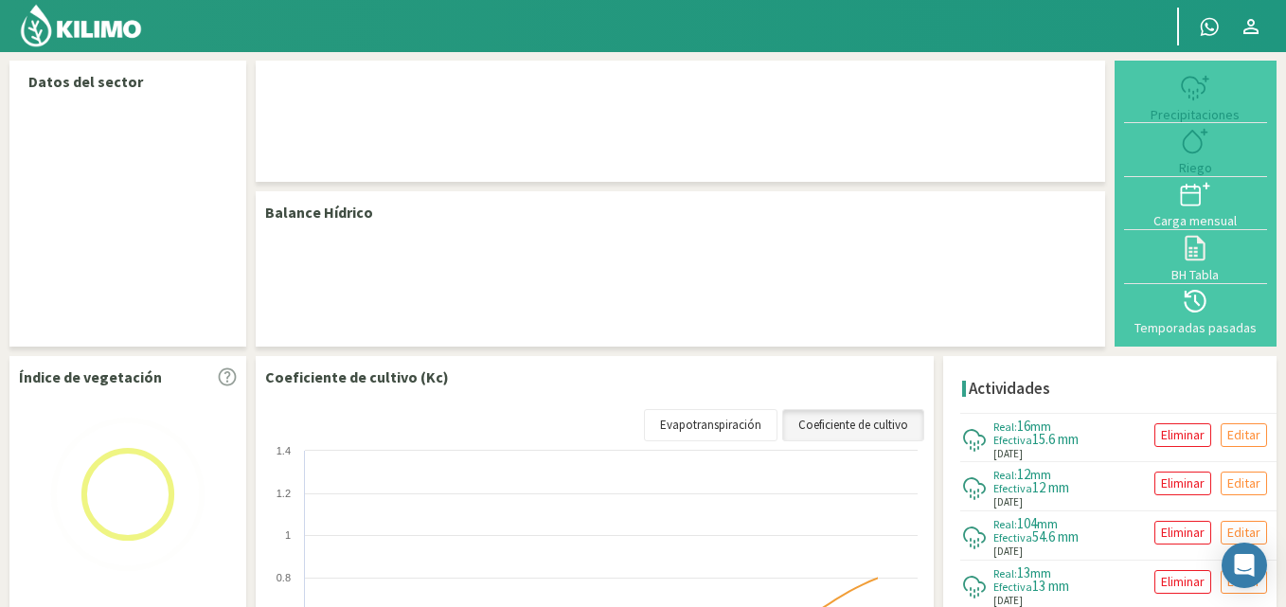
select select "1: Object"
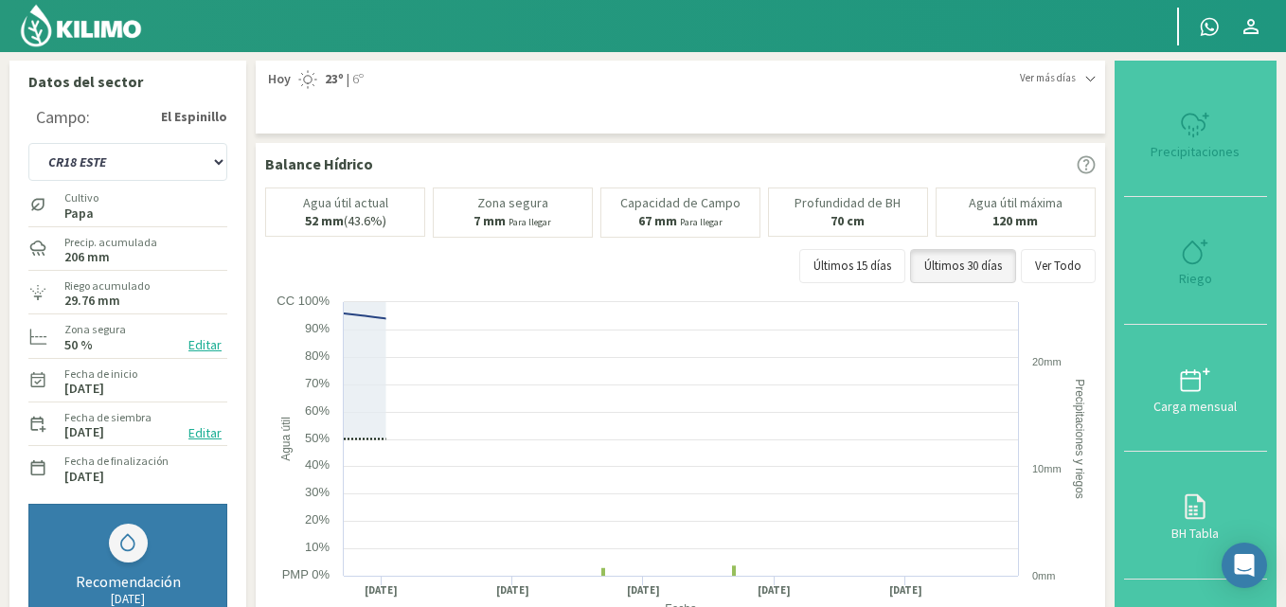
type input "14.73"
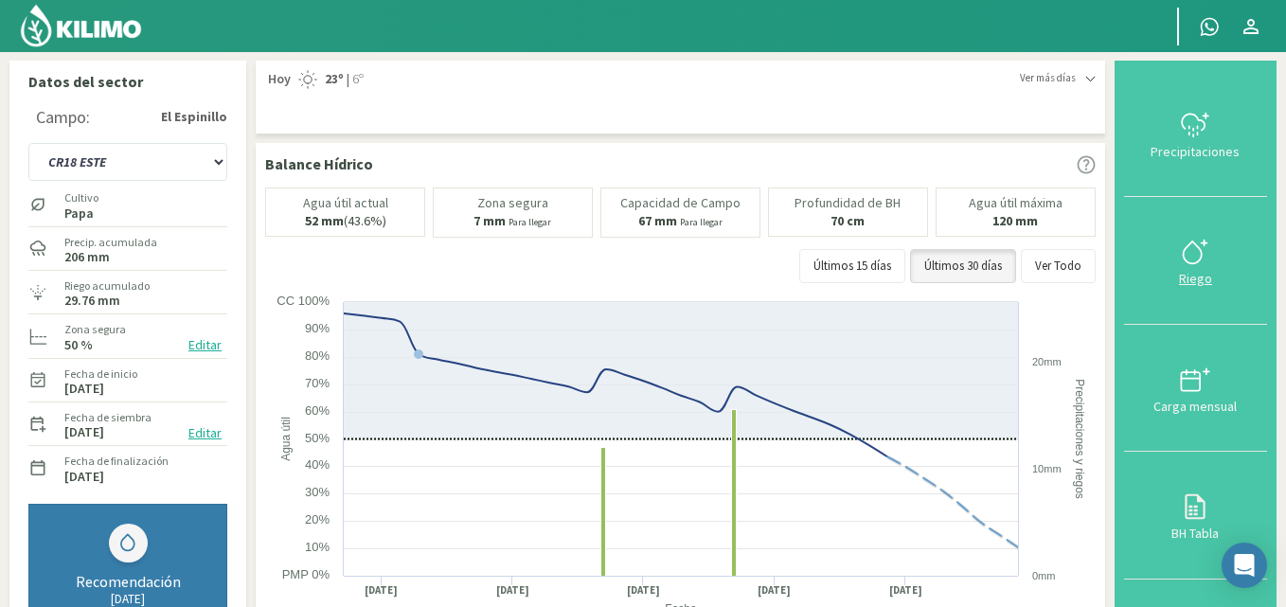
click at [1210, 253] on icon at bounding box center [1195, 252] width 30 height 30
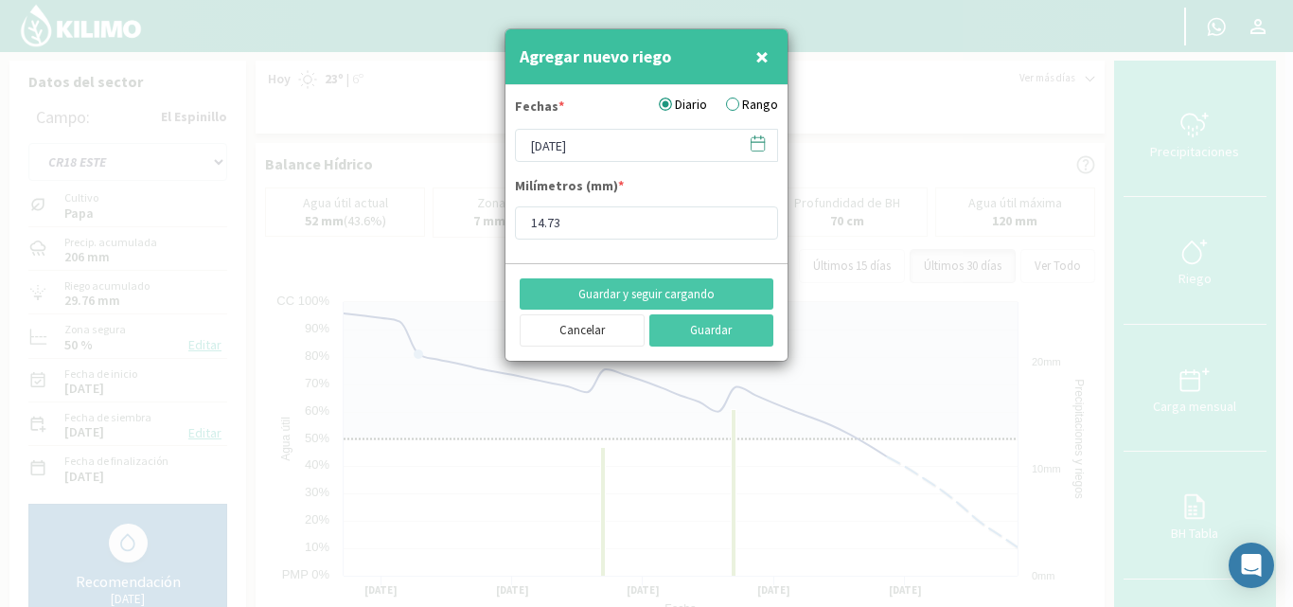
click at [744, 101] on label "Rango" at bounding box center [752, 105] width 52 height 20
click at [0, 0] on input "Rango" at bounding box center [0, 0] width 0 height 0
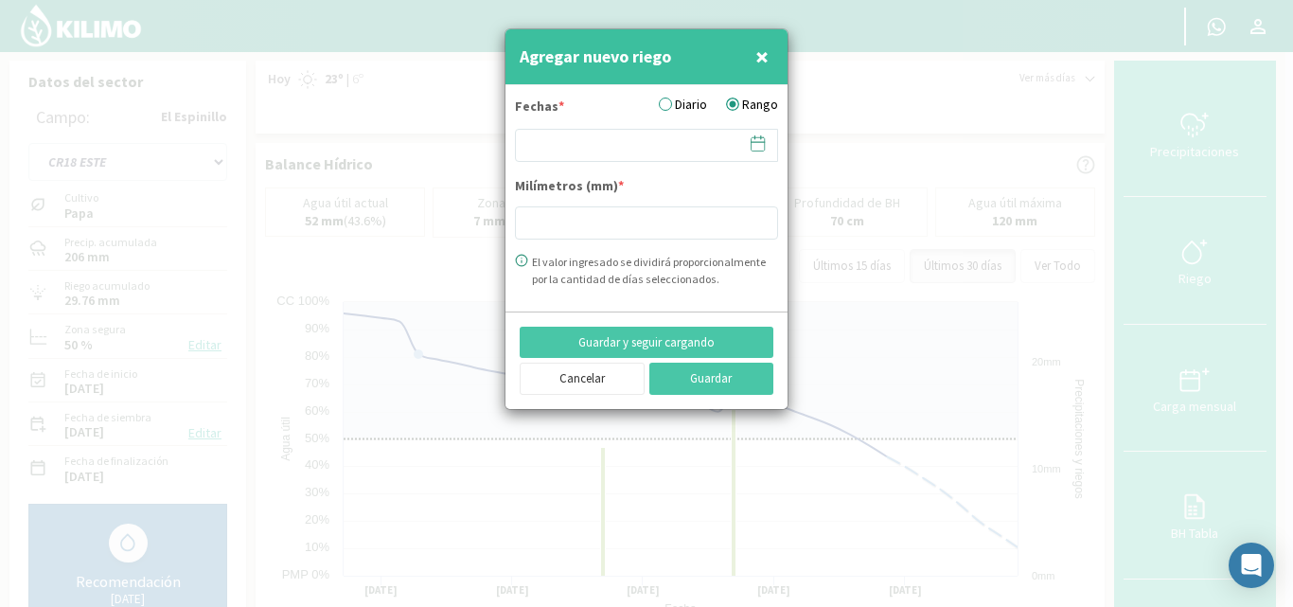
click at [757, 143] on icon at bounding box center [758, 143] width 18 height 18
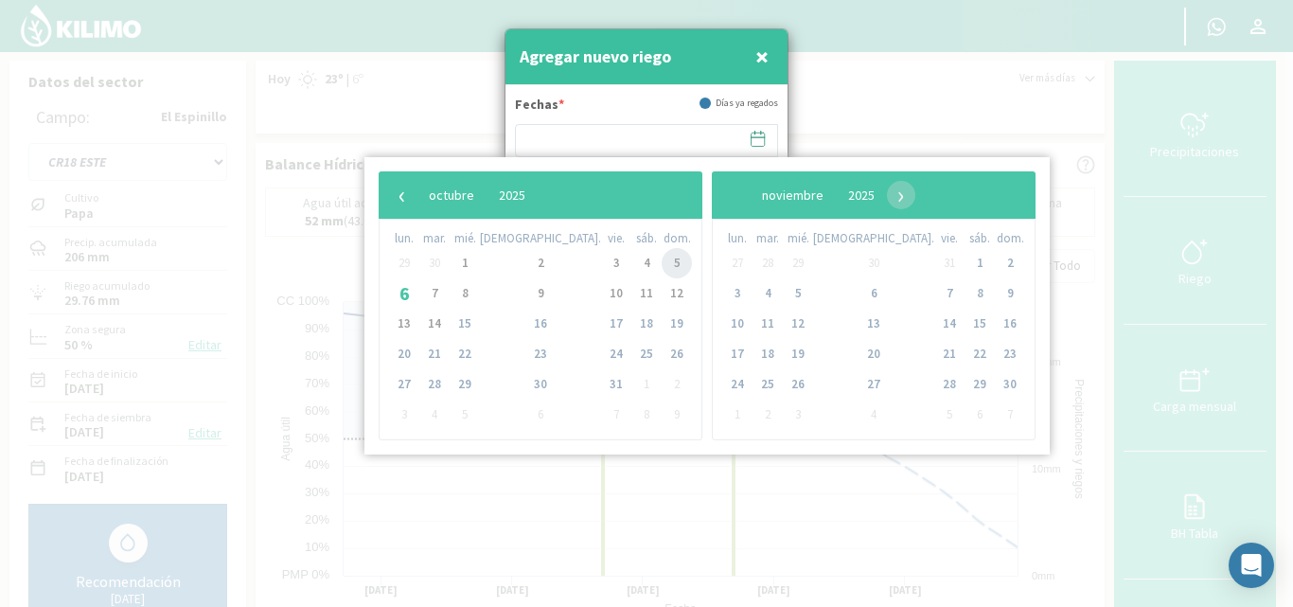
click at [662, 260] on span "5" at bounding box center [677, 263] width 30 height 30
click at [398, 293] on span "6" at bounding box center [404, 293] width 30 height 30
type input "[DATE] - [DATE]"
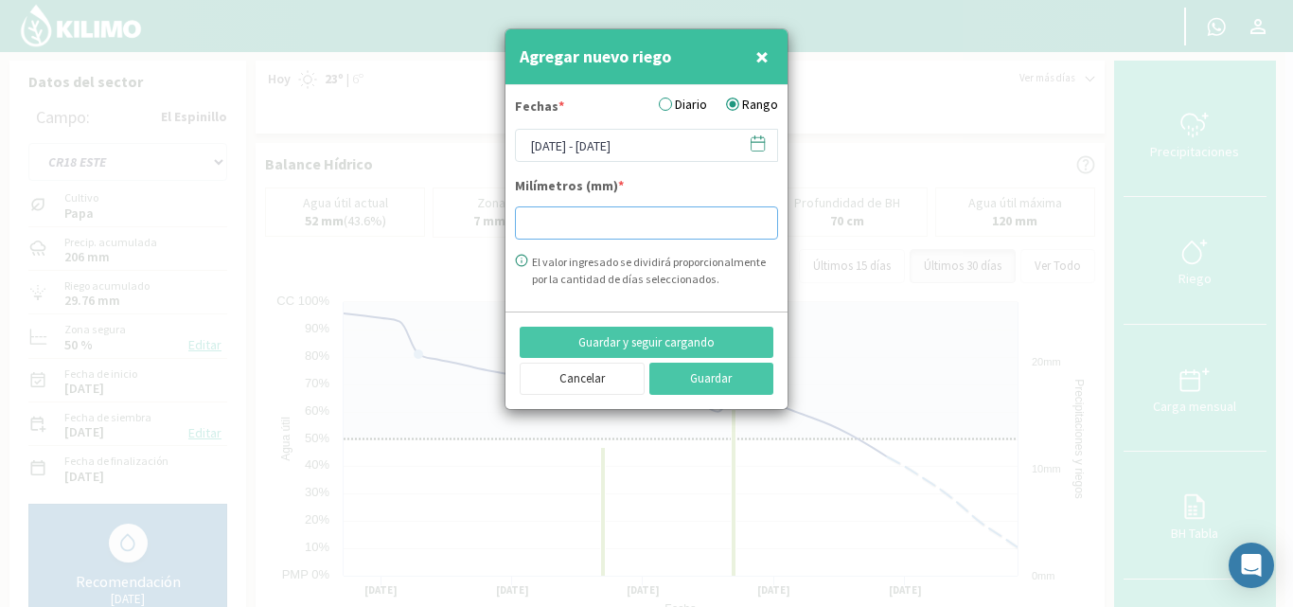
click at [566, 223] on input "number" at bounding box center [646, 222] width 263 height 33
type input "15.09"
click at [692, 338] on button "Guardar y seguir cargando" at bounding box center [647, 343] width 254 height 32
click at [760, 145] on icon at bounding box center [758, 143] width 18 height 18
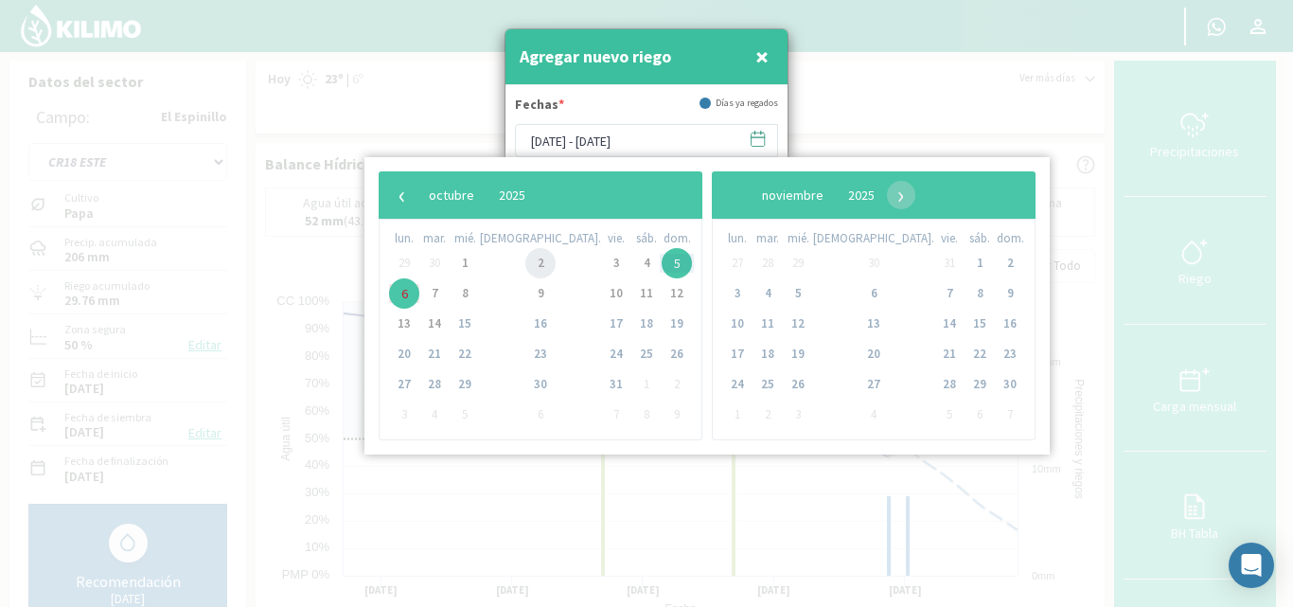
click at [525, 263] on span "2" at bounding box center [540, 263] width 30 height 30
click at [601, 262] on span "3" at bounding box center [616, 263] width 30 height 30
type input "[DATE] - [DATE]"
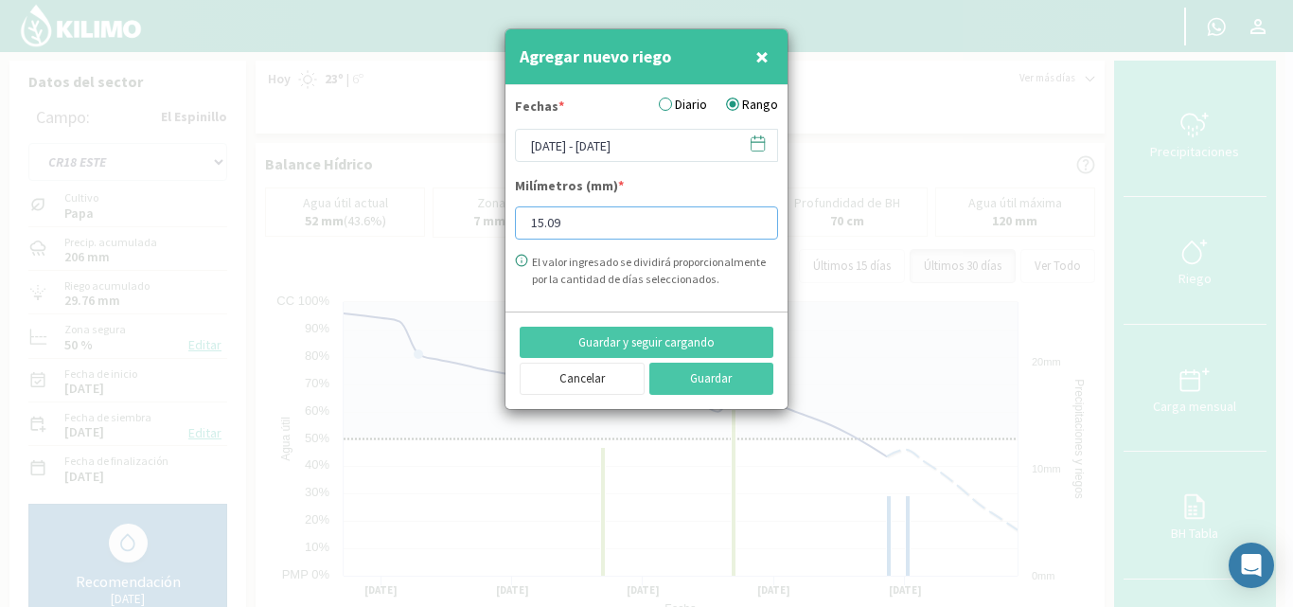
click at [572, 220] on input "15.09" at bounding box center [646, 222] width 263 height 33
click at [705, 342] on button "Guardar y seguir cargando" at bounding box center [647, 343] width 254 height 32
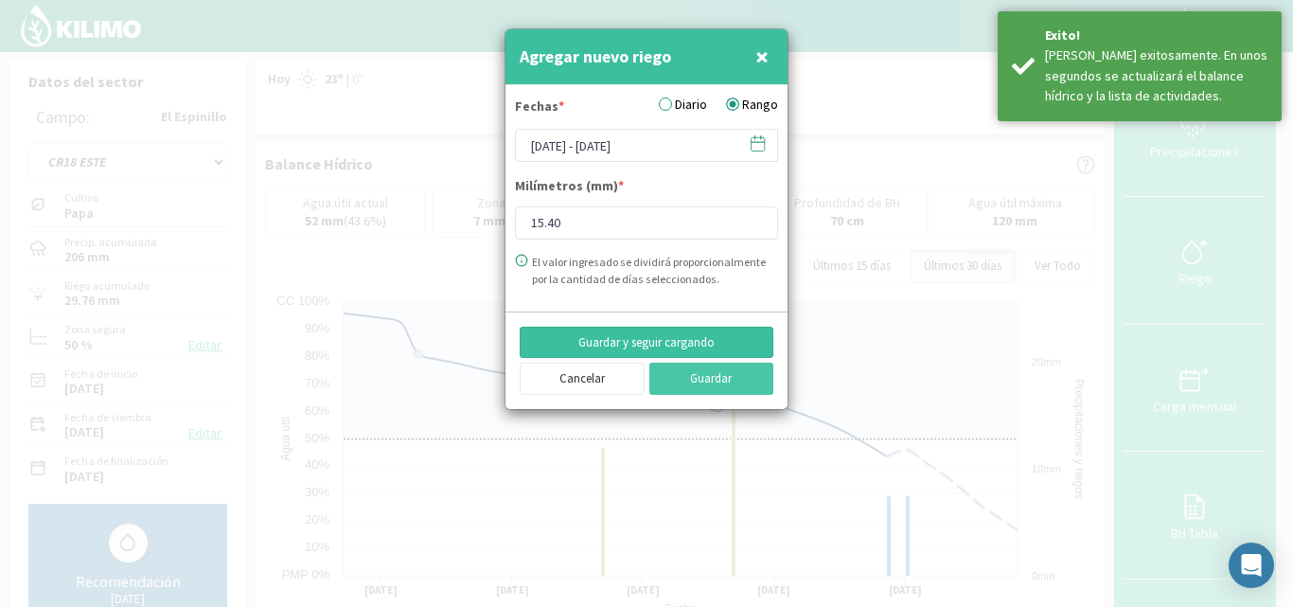
type input "15.09"
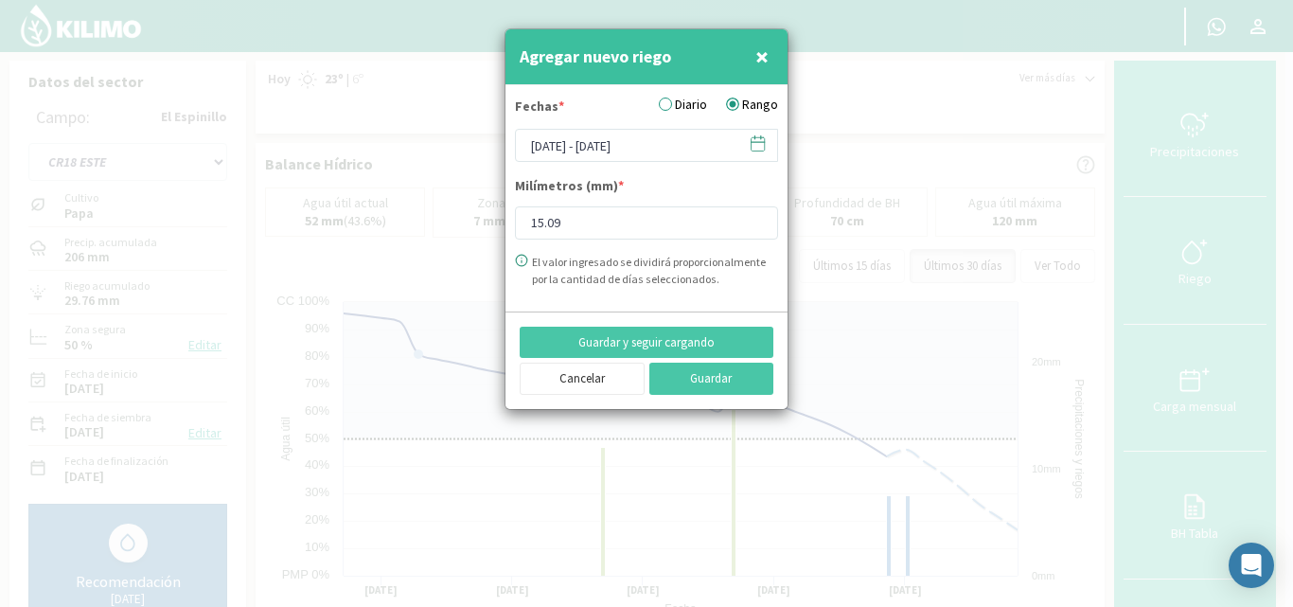
click at [757, 143] on icon at bounding box center [758, 143] width 18 height 18
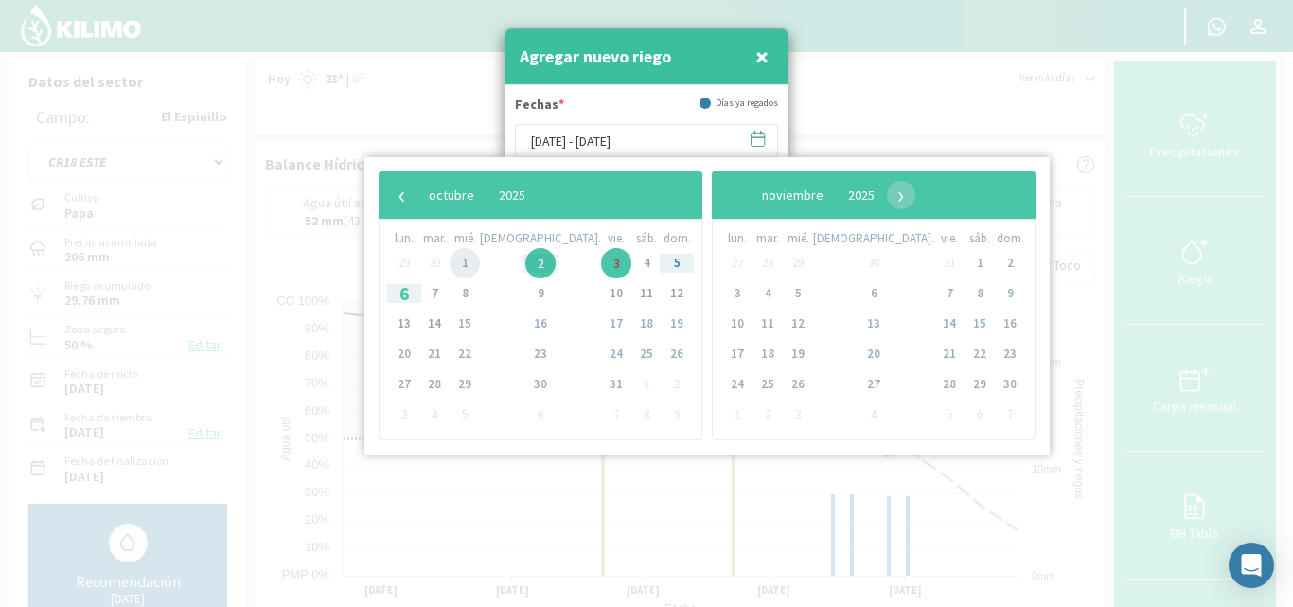
click at [466, 261] on span "1" at bounding box center [465, 263] width 30 height 30
type input "[DATE] - [DATE]"
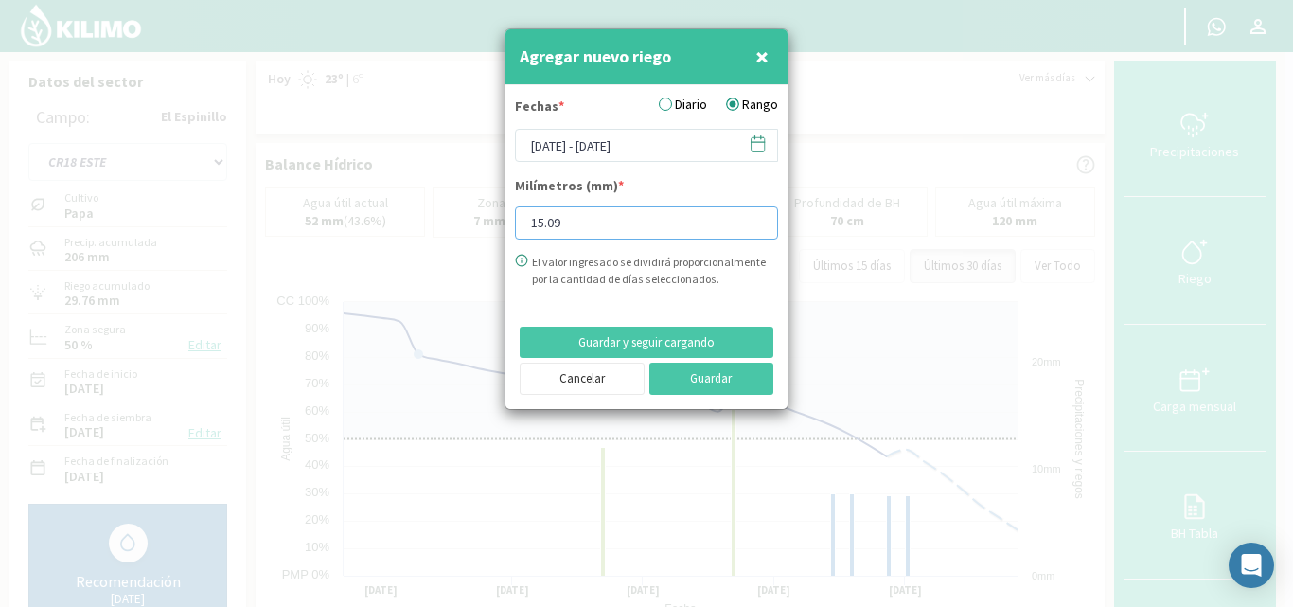
click at [560, 220] on input "15.09" at bounding box center [646, 222] width 263 height 33
type input "1"
type input "6.04"
click at [703, 389] on button "Guardar" at bounding box center [712, 379] width 125 height 32
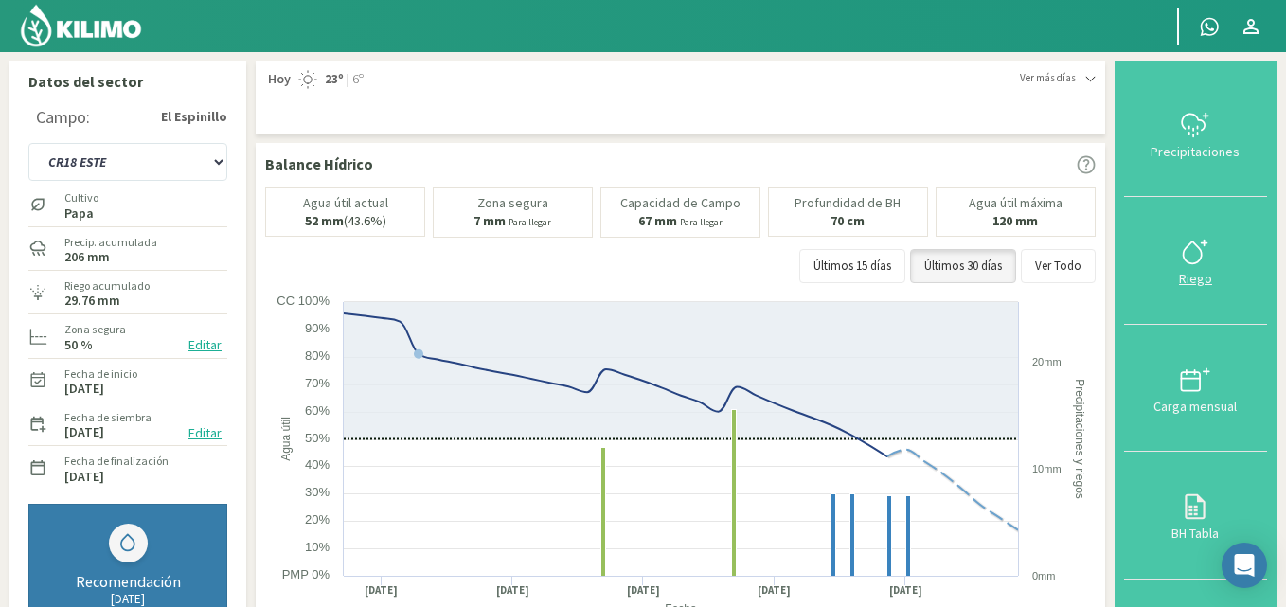
click at [1207, 267] on icon at bounding box center [1195, 252] width 30 height 30
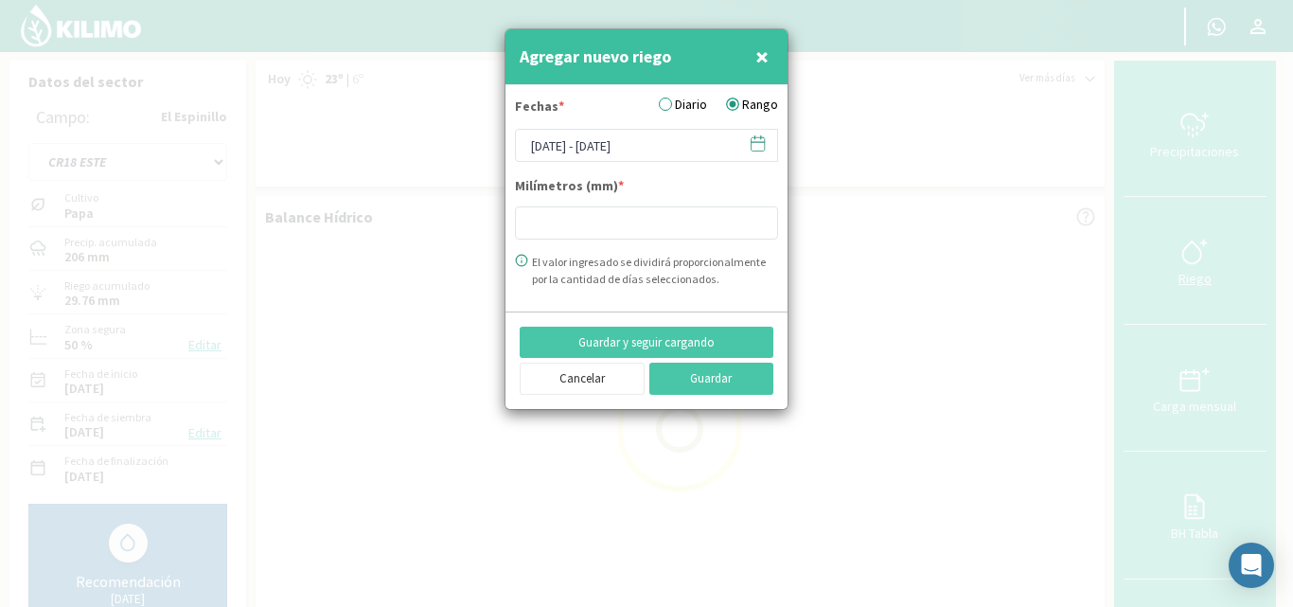
type input "15.09"
click at [815, 290] on div at bounding box center [646, 303] width 1293 height 607
click at [755, 140] on icon at bounding box center [758, 143] width 18 height 18
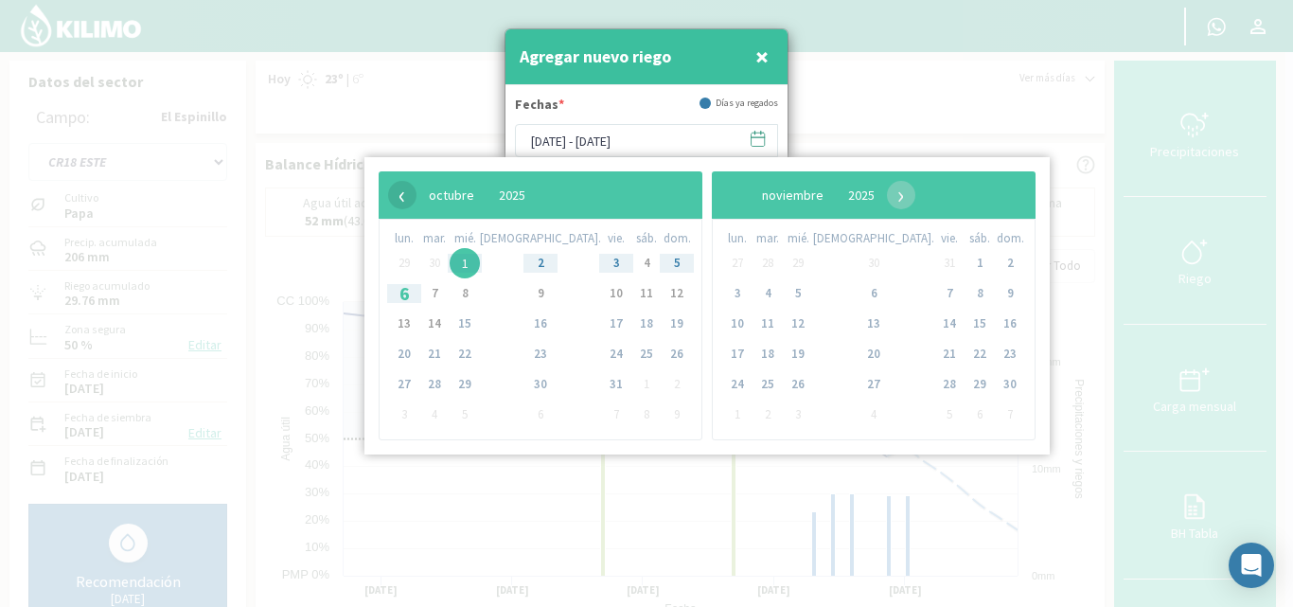
click at [398, 196] on span "‹" at bounding box center [402, 195] width 28 height 28
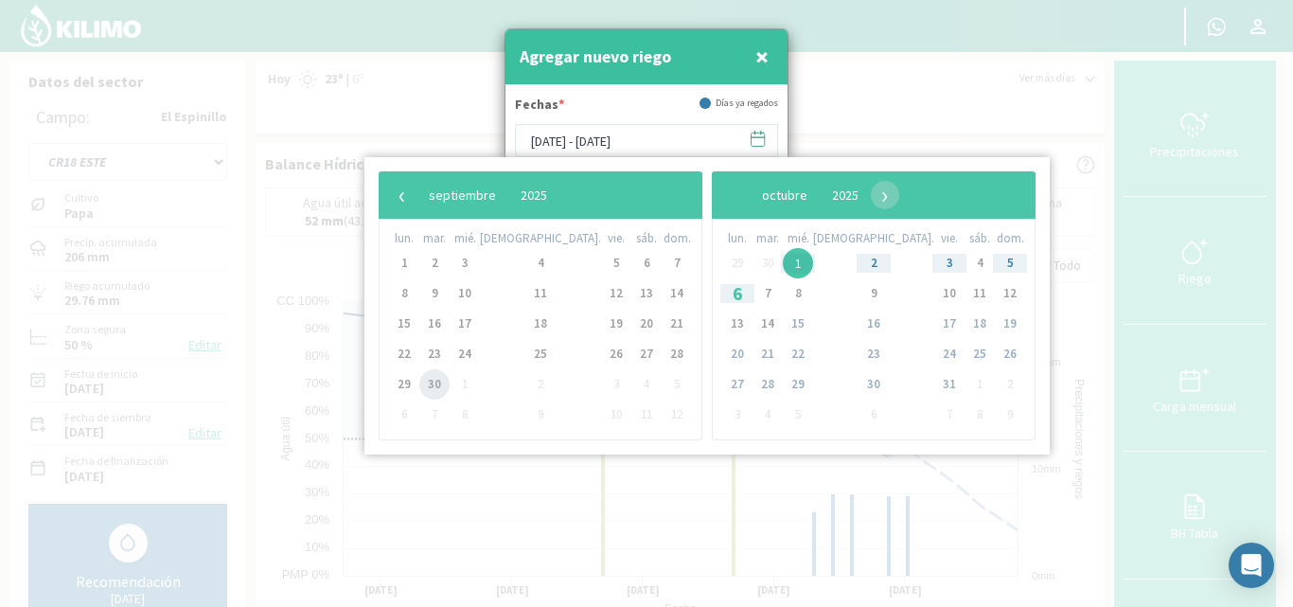
click at [440, 384] on span "30" at bounding box center [434, 384] width 30 height 30
type input "[DATE] - [DATE]"
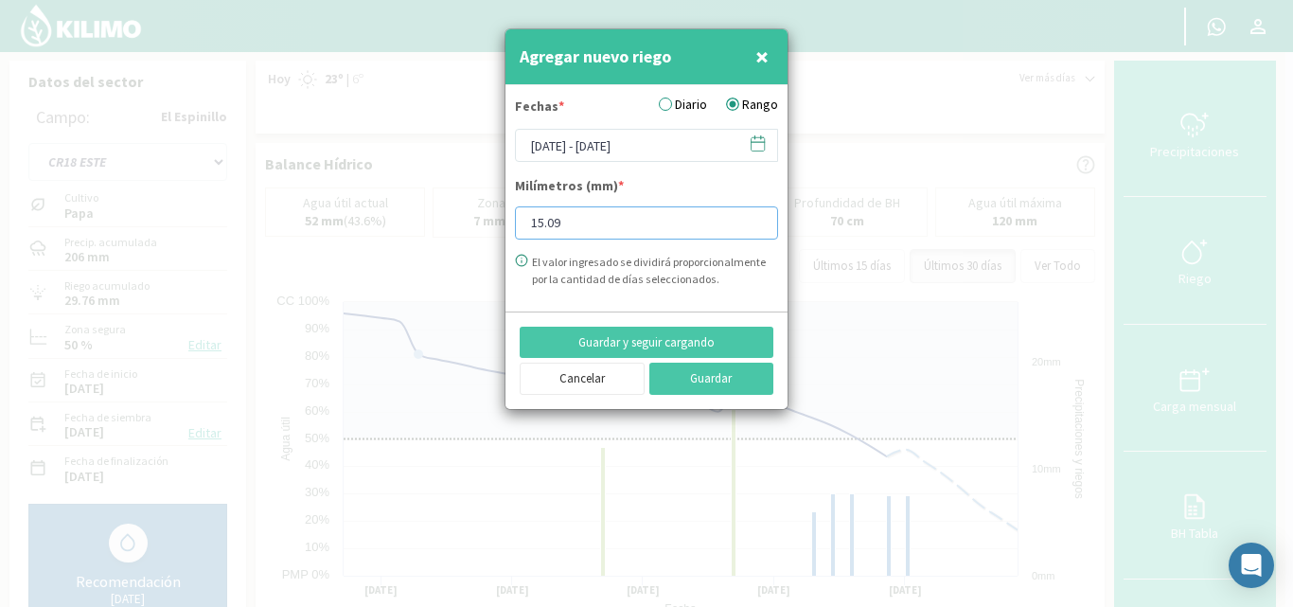
click at [593, 235] on input "15.09" at bounding box center [646, 222] width 263 height 33
type input "1"
type input "8.63"
click at [694, 380] on button "Guardar" at bounding box center [712, 379] width 125 height 32
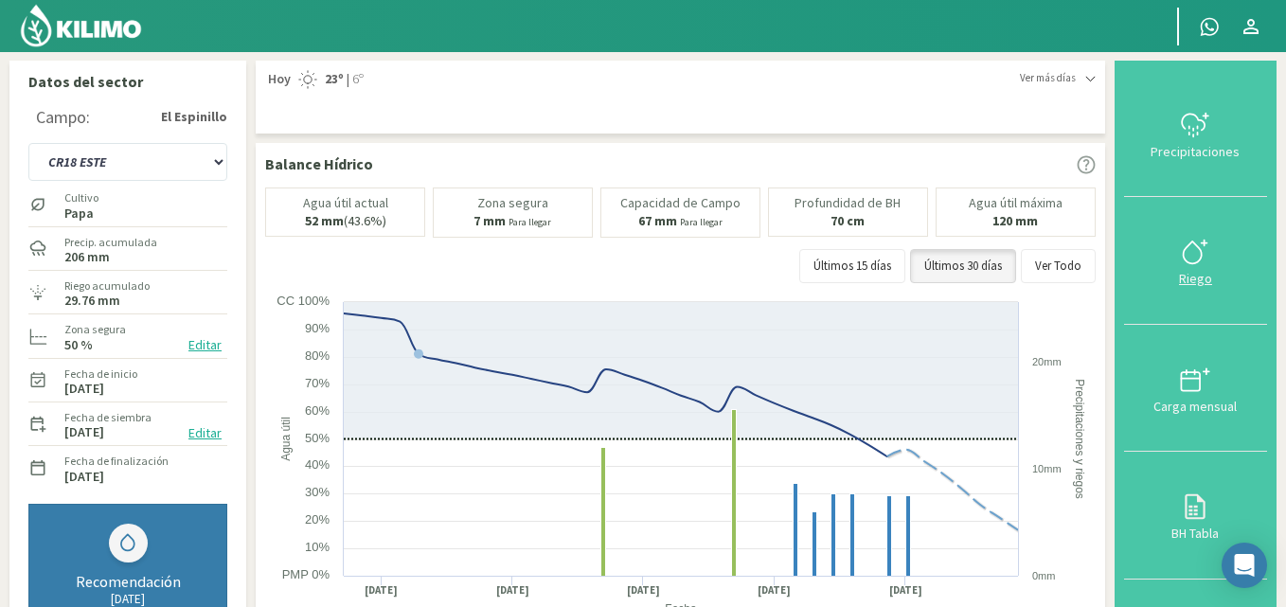
click at [1183, 248] on icon at bounding box center [1195, 252] width 30 height 30
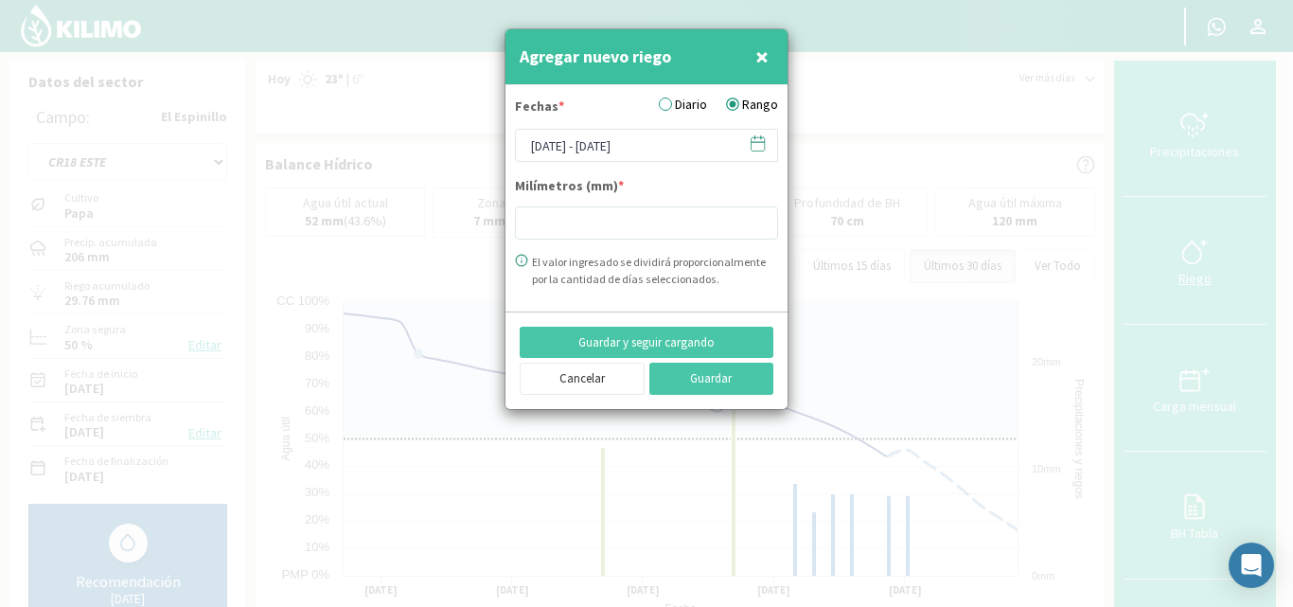
type input "15.09"
click at [762, 142] on icon at bounding box center [758, 142] width 13 height 0
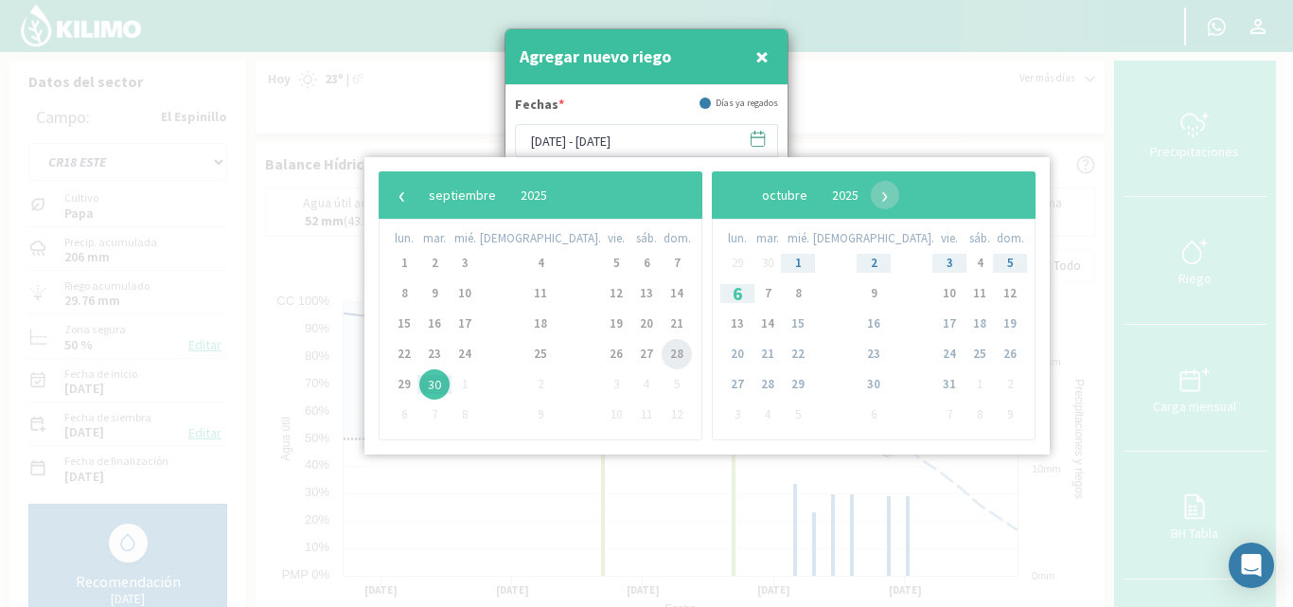
click at [662, 357] on span "28" at bounding box center [677, 354] width 30 height 30
type input "[DATE] - [DATE]"
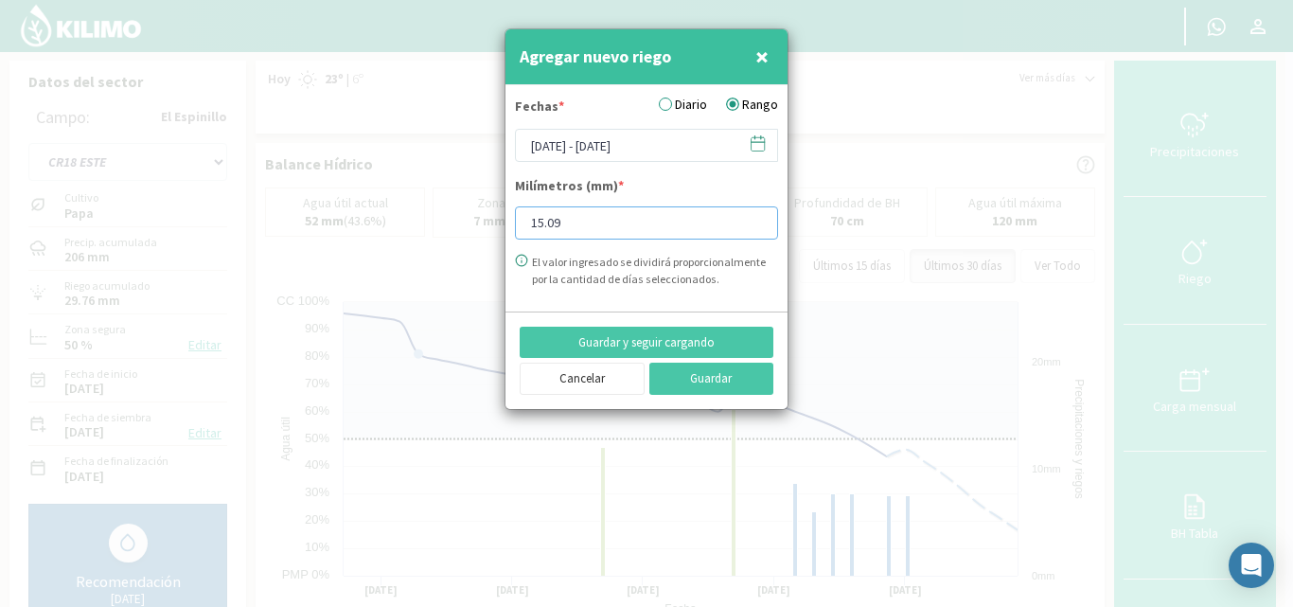
click at [577, 223] on input "15.09" at bounding box center [646, 222] width 263 height 33
type input "10.05"
click at [691, 374] on button "Guardar" at bounding box center [712, 379] width 125 height 32
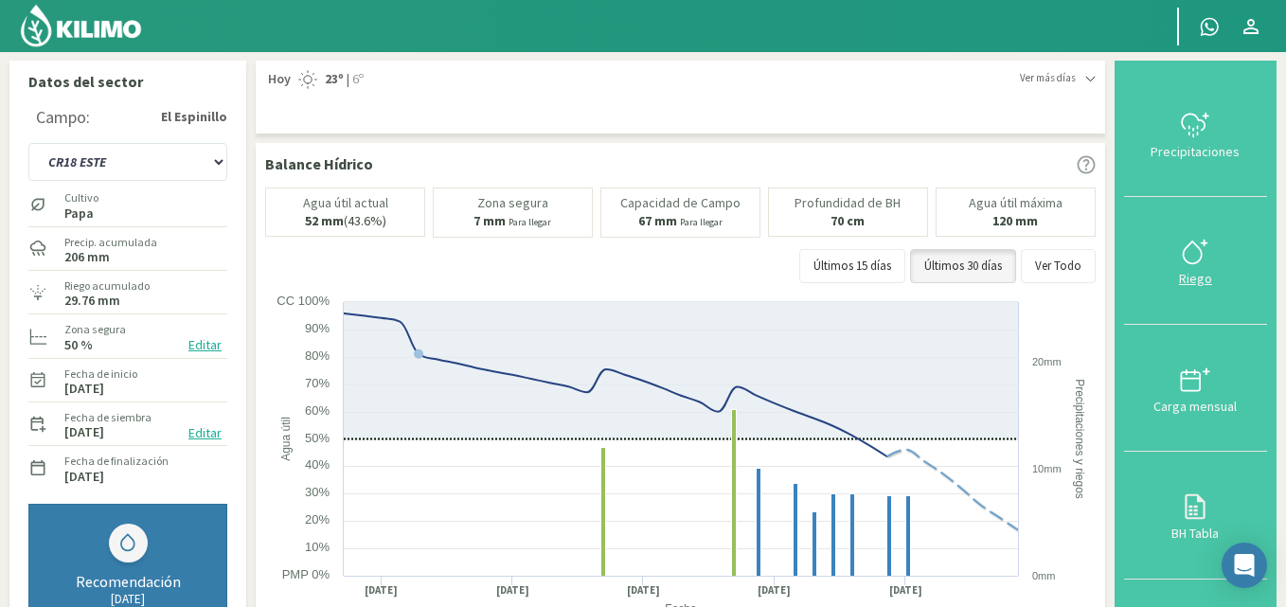
click at [1196, 254] on icon at bounding box center [1195, 252] width 30 height 30
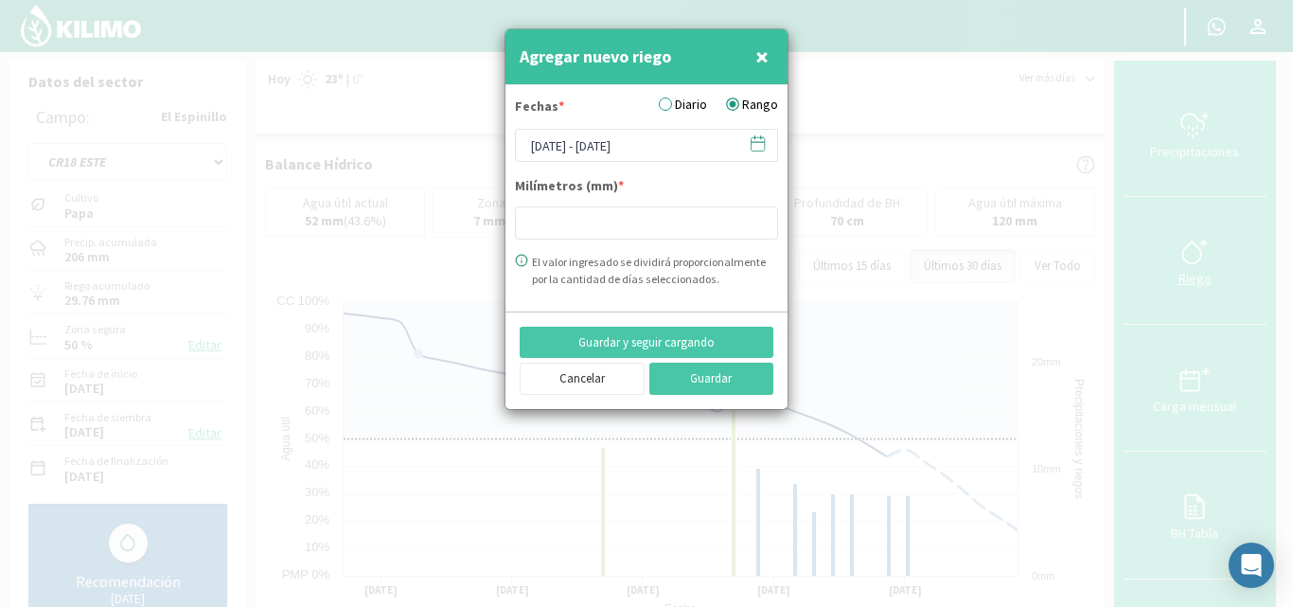
type input "15.09"
click at [756, 142] on icon at bounding box center [758, 142] width 13 height 0
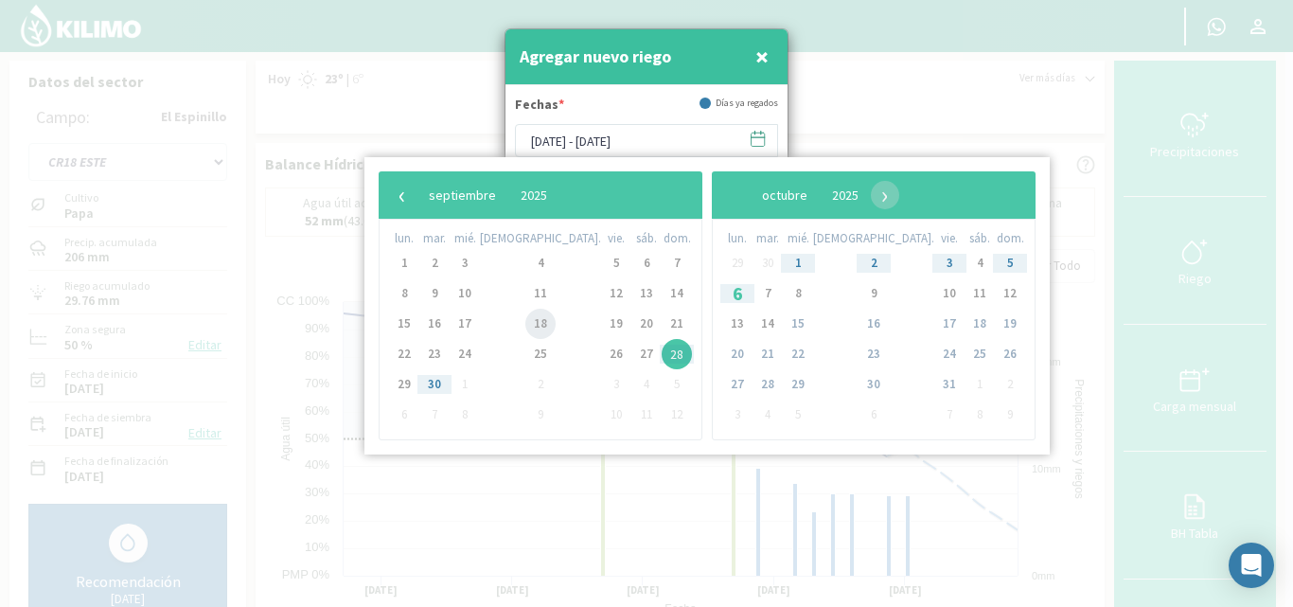
click at [525, 325] on span "18" at bounding box center [540, 324] width 30 height 30
click at [525, 321] on span "18" at bounding box center [540, 324] width 30 height 30
type input "[DATE] - [DATE]"
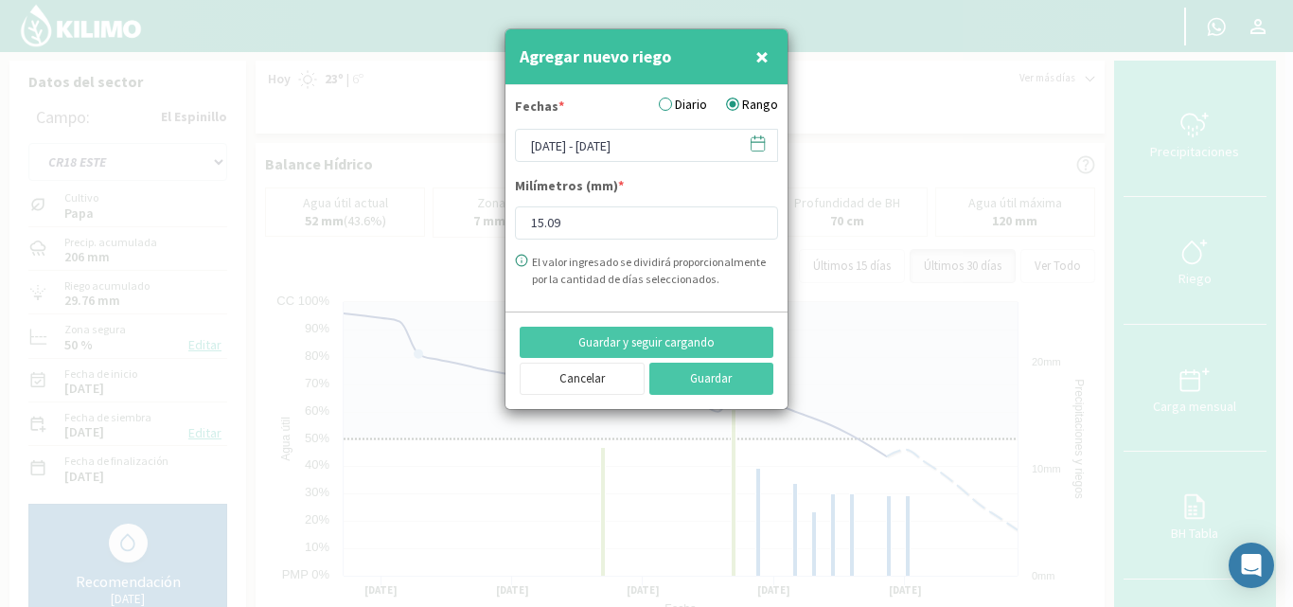
click at [512, 321] on div "Guardar y seguir cargando Cancelar Guardar" at bounding box center [647, 361] width 282 height 98
click at [561, 221] on input "15.09" at bounding box center [646, 222] width 263 height 33
type input "1"
type input "9.70"
click at [699, 371] on button "Guardar" at bounding box center [712, 379] width 125 height 32
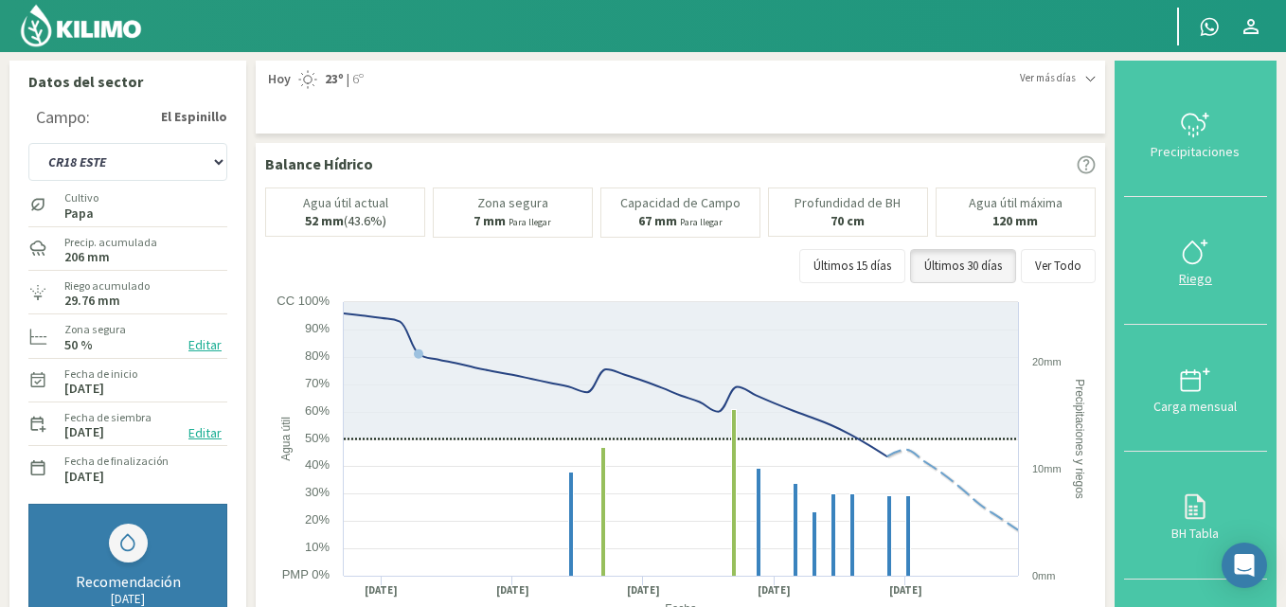
click at [1194, 260] on icon at bounding box center [1195, 252] width 30 height 30
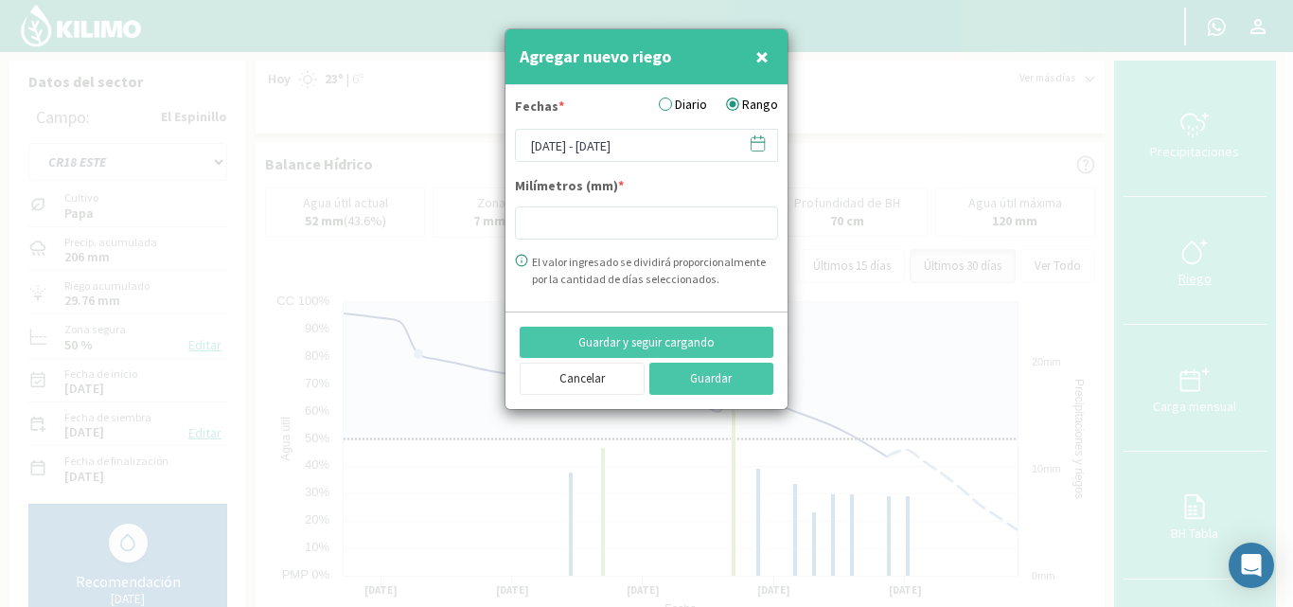
type input "15.09"
click at [756, 143] on icon at bounding box center [758, 143] width 18 height 18
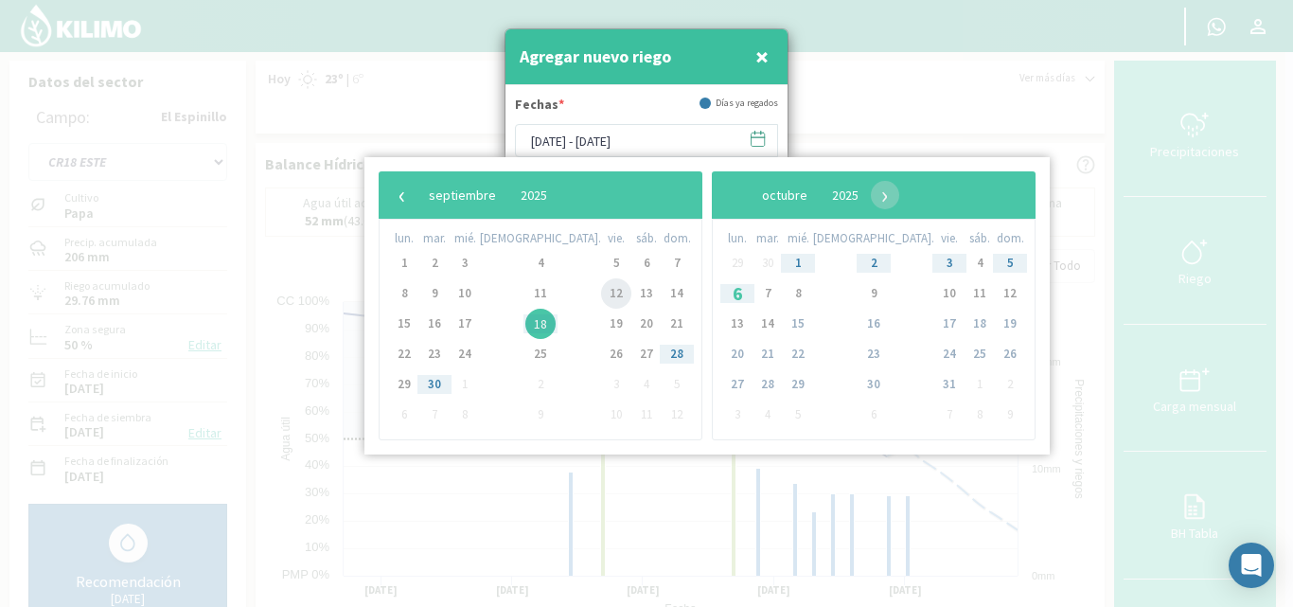
click at [601, 293] on span "12" at bounding box center [616, 293] width 30 height 30
type input "[DATE] - [DATE]"
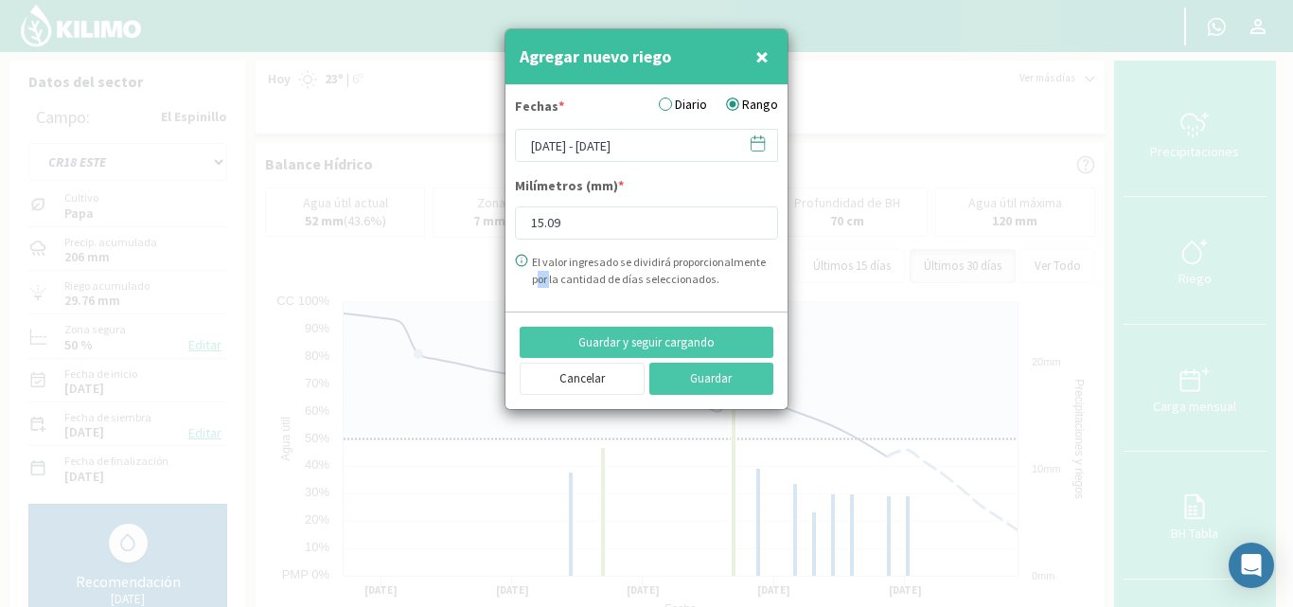
click at [541, 293] on form "Fechas * Diario Rango [DATE] - [DATE] Milímetros (mm) * 15.09 El valor ingresad…" at bounding box center [647, 198] width 282 height 226
click at [569, 219] on input "15.09" at bounding box center [646, 222] width 263 height 33
type input "1"
type input "9.96"
click at [682, 376] on button "Guardar" at bounding box center [712, 379] width 125 height 32
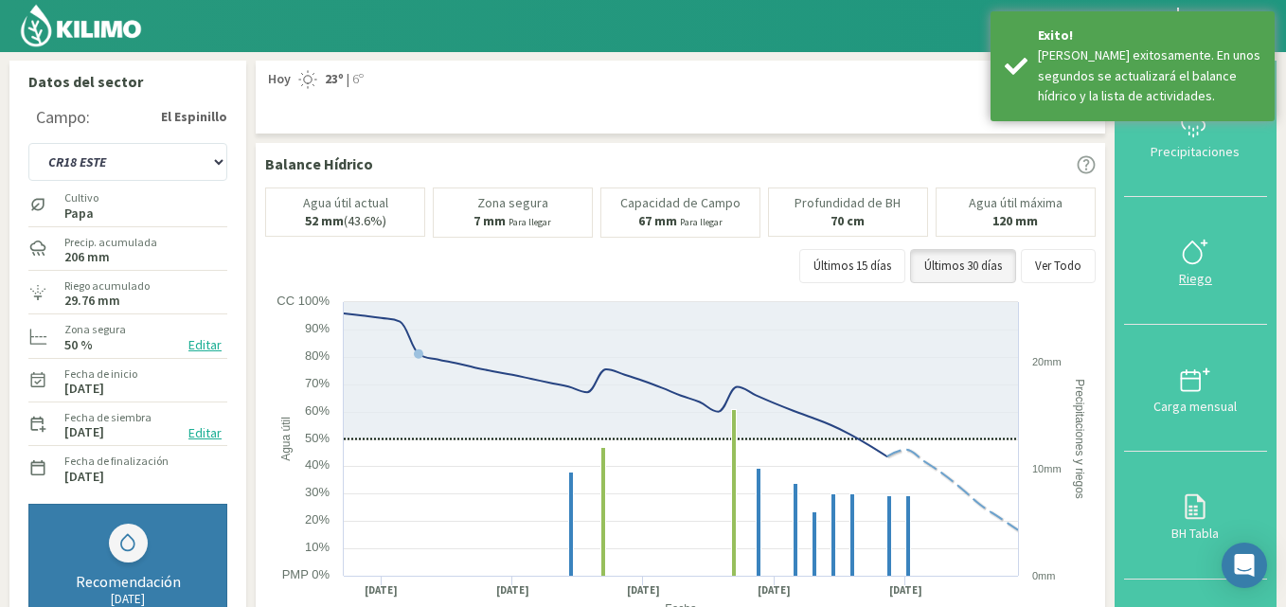
click at [1202, 261] on icon at bounding box center [1193, 252] width 18 height 22
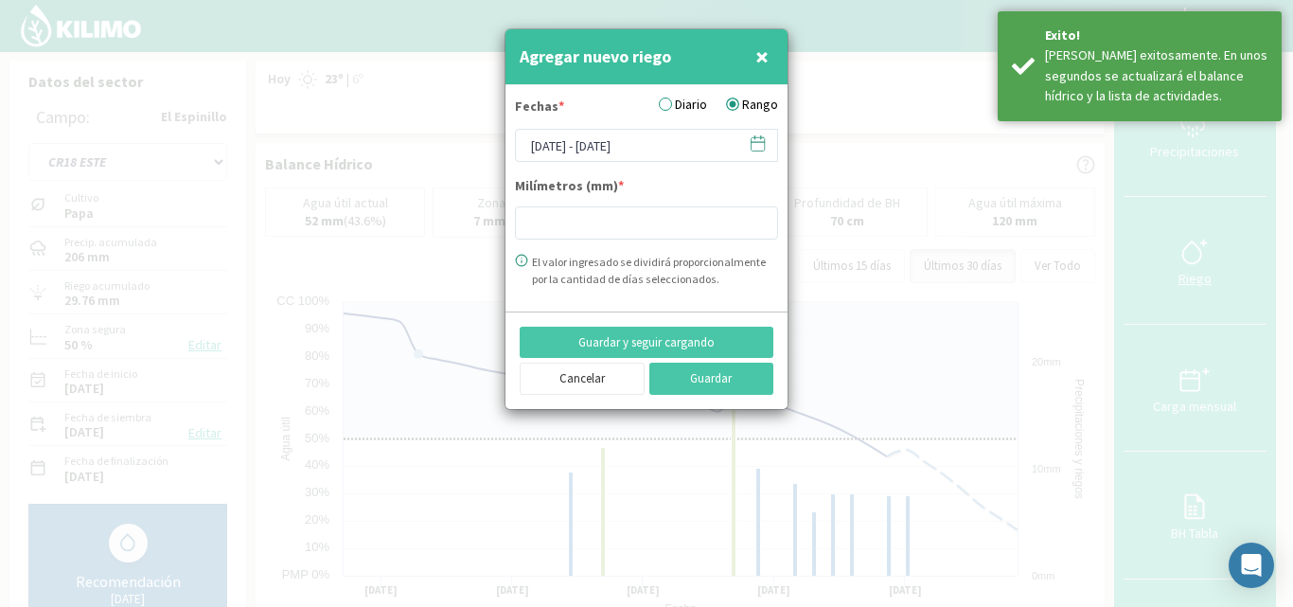
type input "15.09"
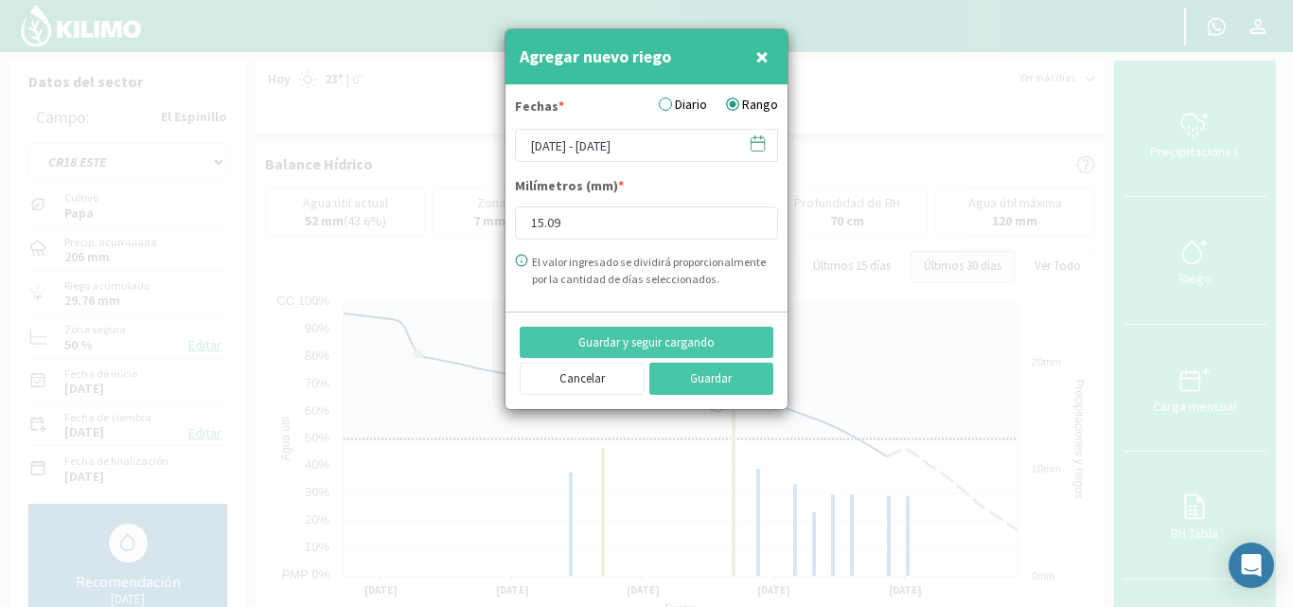
click at [760, 141] on icon at bounding box center [758, 143] width 18 height 18
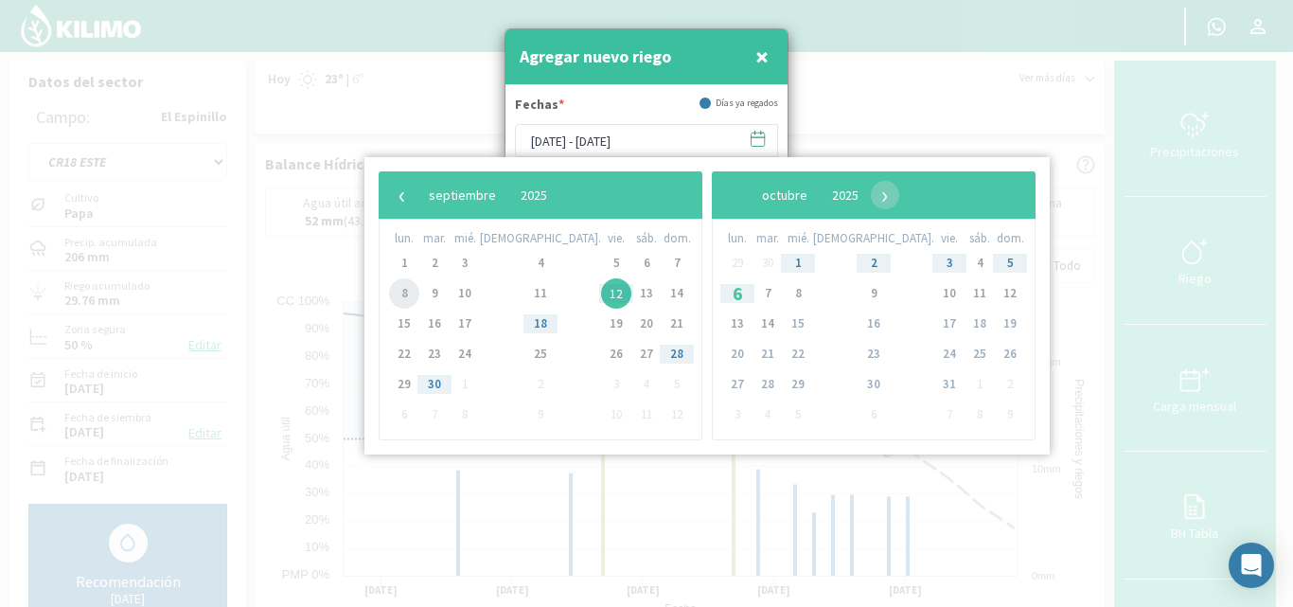
click at [414, 296] on span "8" at bounding box center [404, 293] width 30 height 30
click at [406, 294] on span "8" at bounding box center [404, 293] width 30 height 30
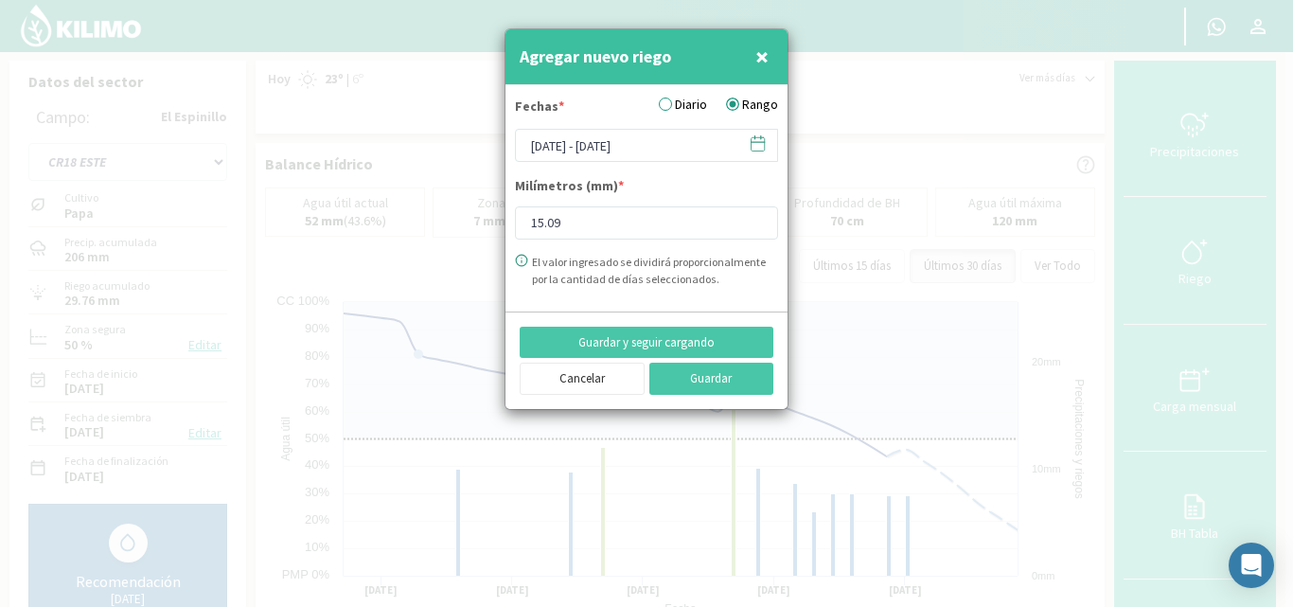
type input "[DATE] - [DATE]"
click at [406, 294] on div at bounding box center [646, 303] width 1293 height 607
click at [574, 229] on input "15.09" at bounding box center [646, 222] width 263 height 33
type input "1"
type input "9"
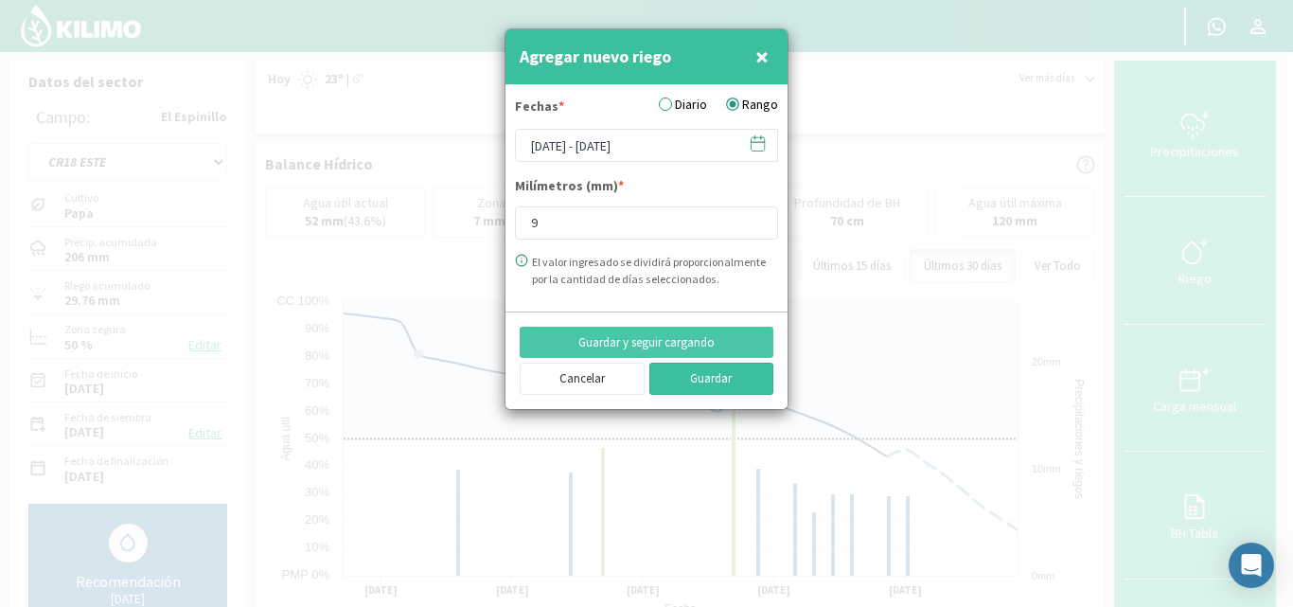
click at [712, 370] on button "Guardar" at bounding box center [712, 379] width 125 height 32
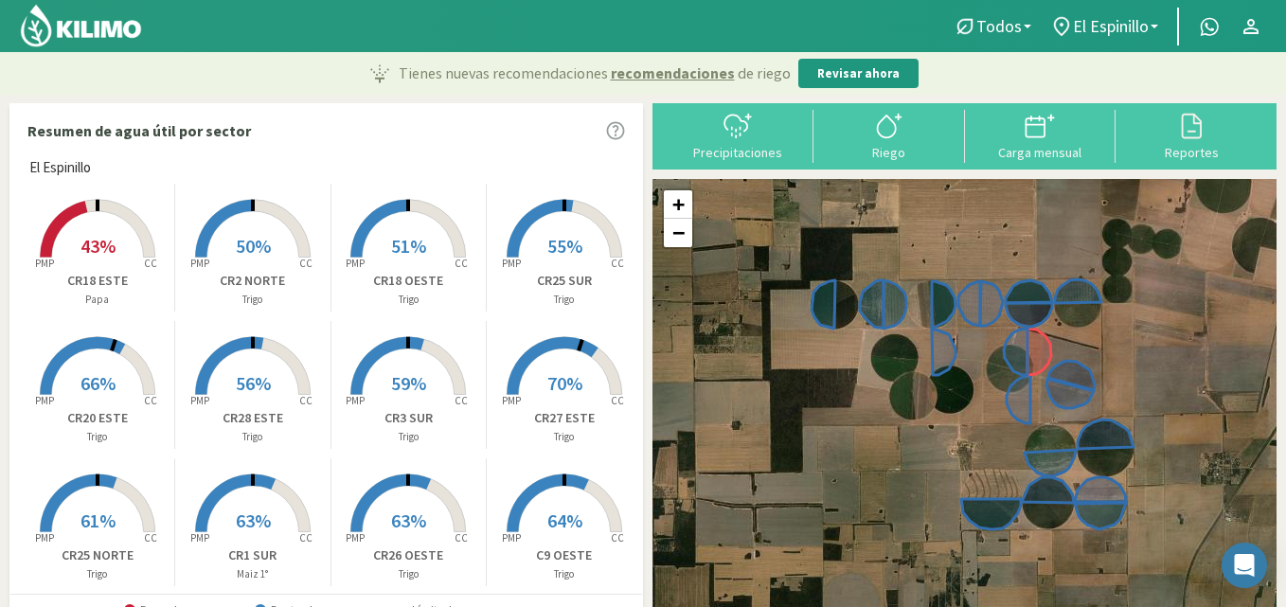
click at [397, 239] on span "51%" at bounding box center [408, 246] width 35 height 24
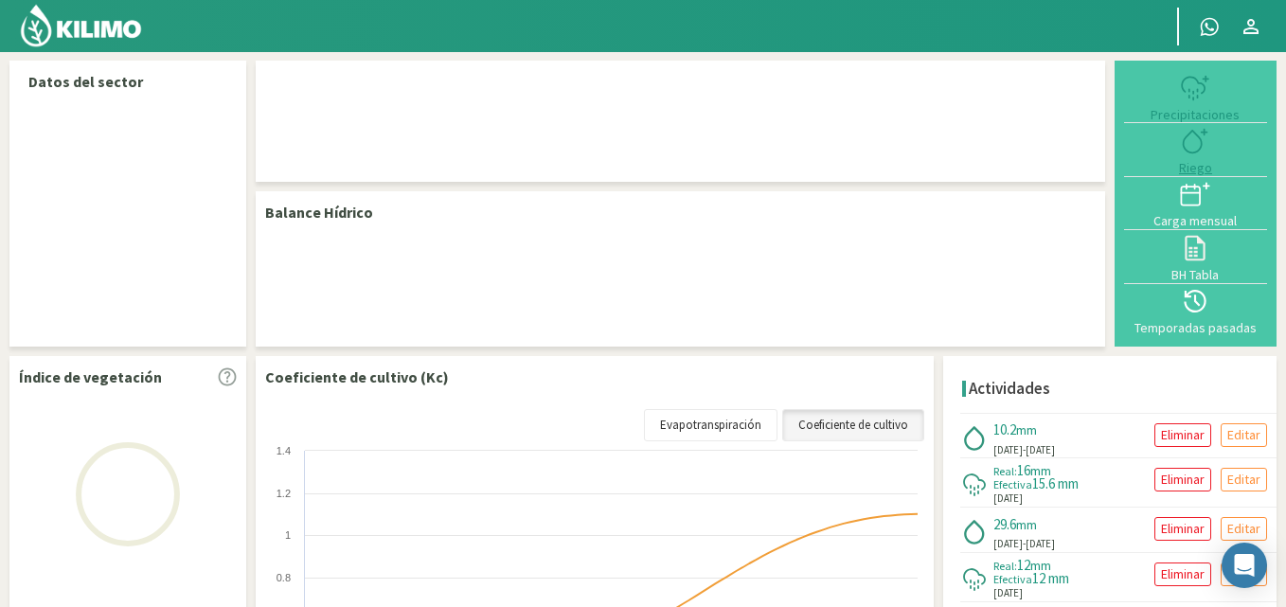
select select "2: Object"
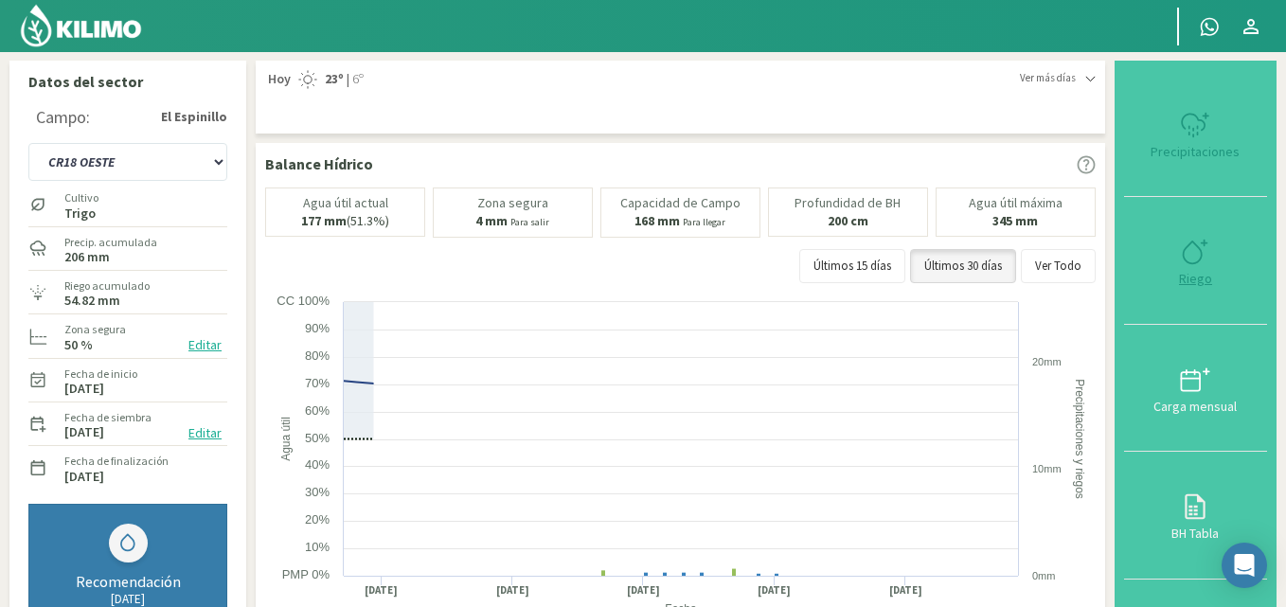
type input "10.26"
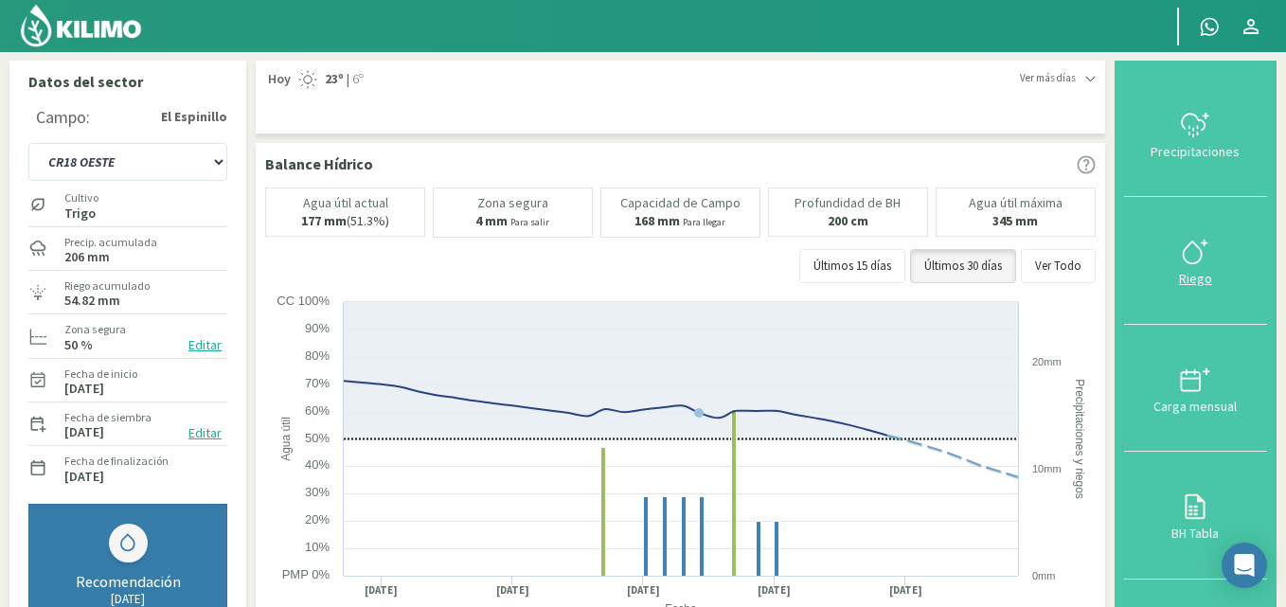
click at [1201, 255] on icon at bounding box center [1195, 252] width 30 height 30
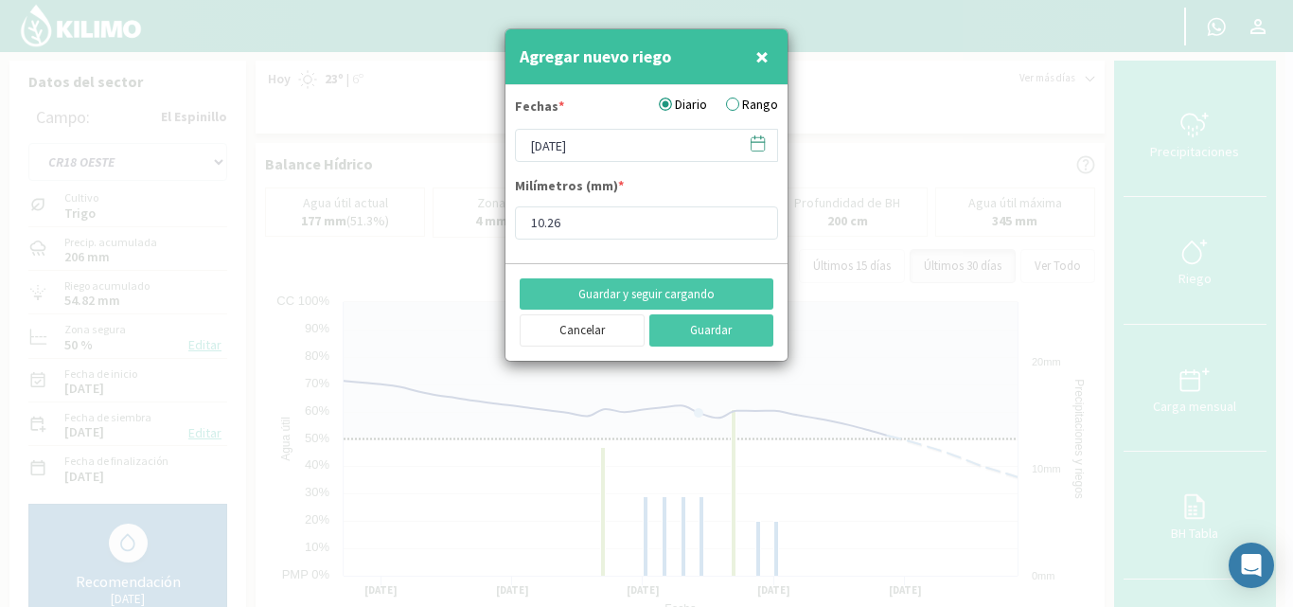
click at [742, 101] on label "Rango" at bounding box center [752, 105] width 52 height 20
click at [0, 0] on input "Rango" at bounding box center [0, 0] width 0 height 0
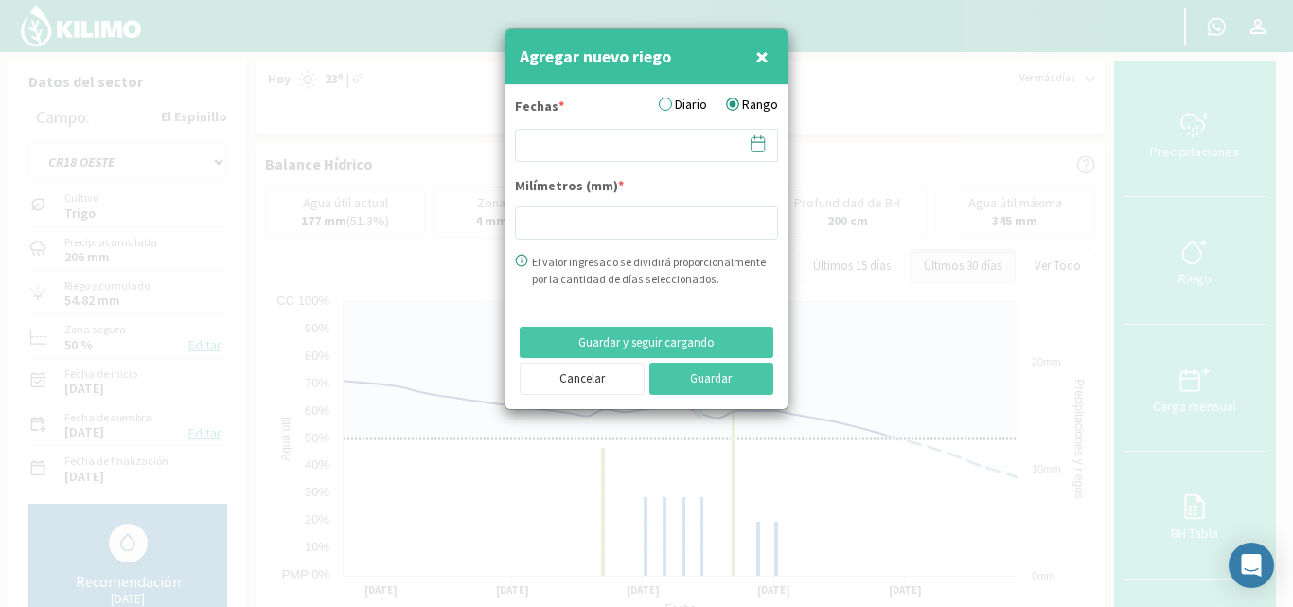
click at [753, 140] on icon at bounding box center [758, 143] width 18 height 18
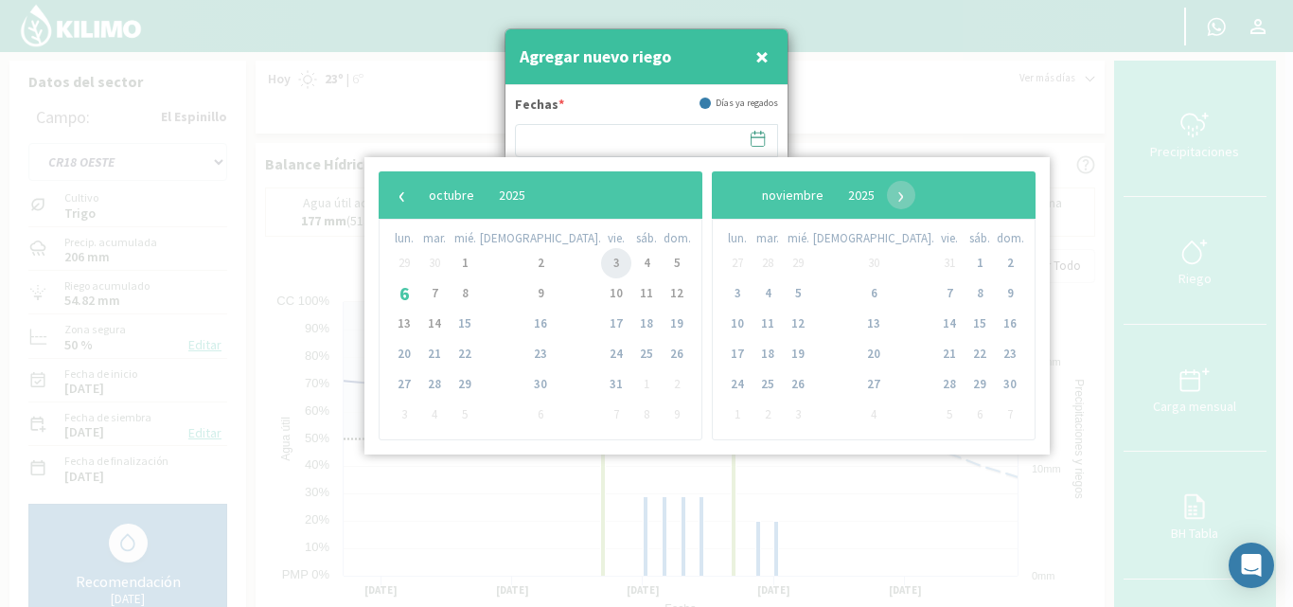
click at [601, 257] on span "3" at bounding box center [616, 263] width 30 height 30
click at [632, 265] on span "4" at bounding box center [647, 263] width 30 height 30
type input "[DATE] - [DATE]"
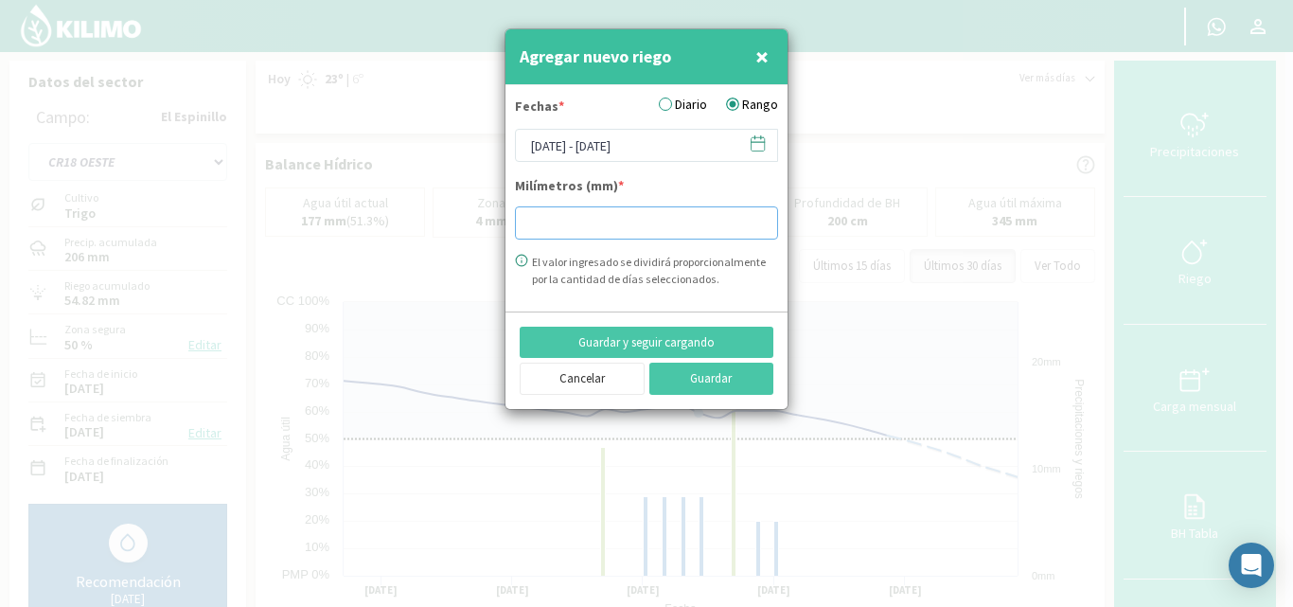
click at [544, 223] on input "number" at bounding box center [646, 222] width 263 height 33
type input "15.03"
click at [711, 372] on button "Guardar" at bounding box center [712, 379] width 125 height 32
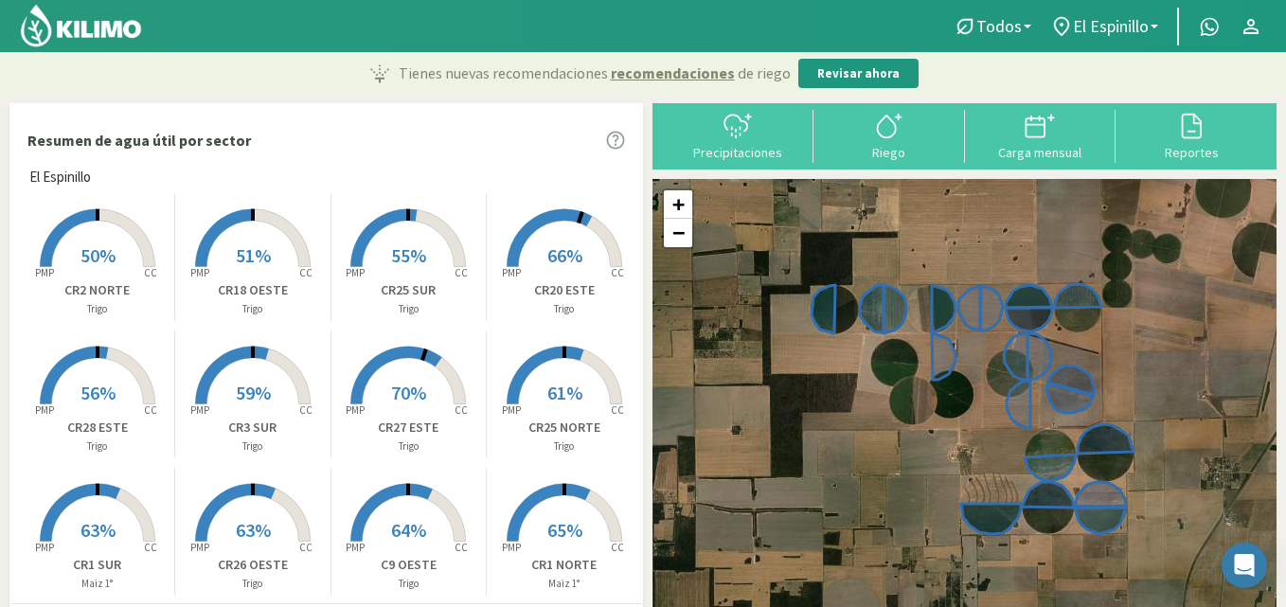
scroll to position [382, 0]
